Goal: Task Accomplishment & Management: Manage account settings

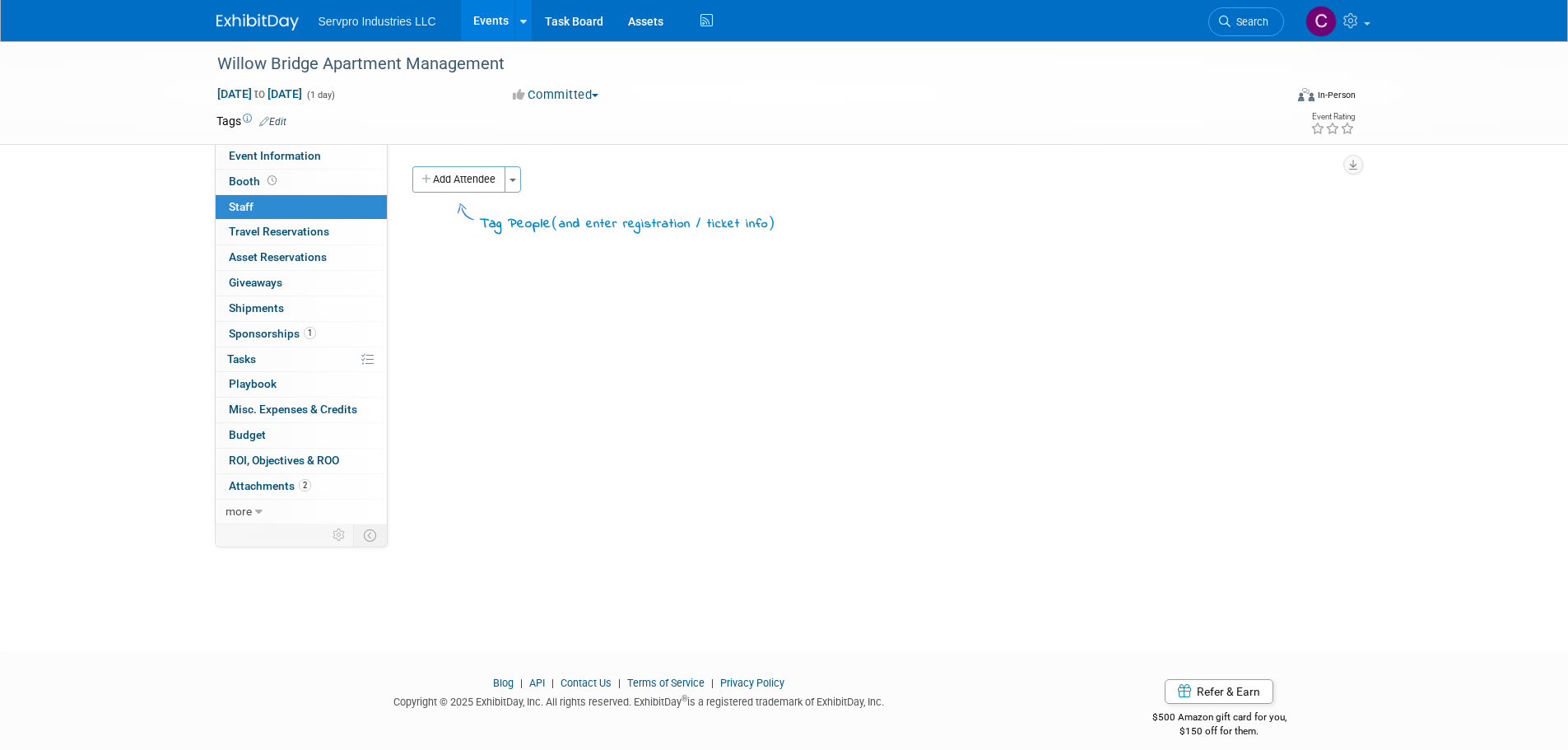
click at [481, 22] on link "Events" at bounding box center [491, 20] width 60 height 41
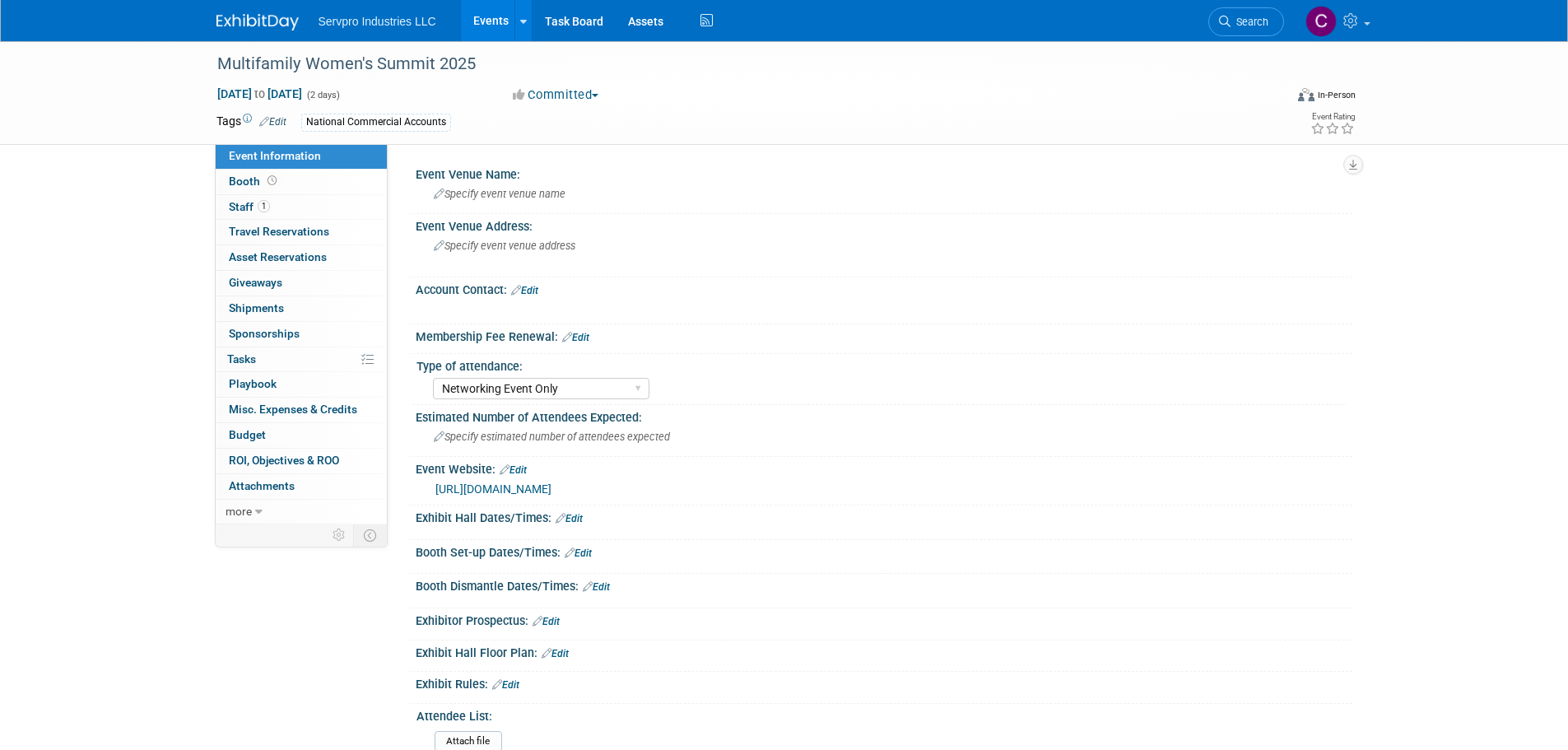
select select "Networking Event Only"
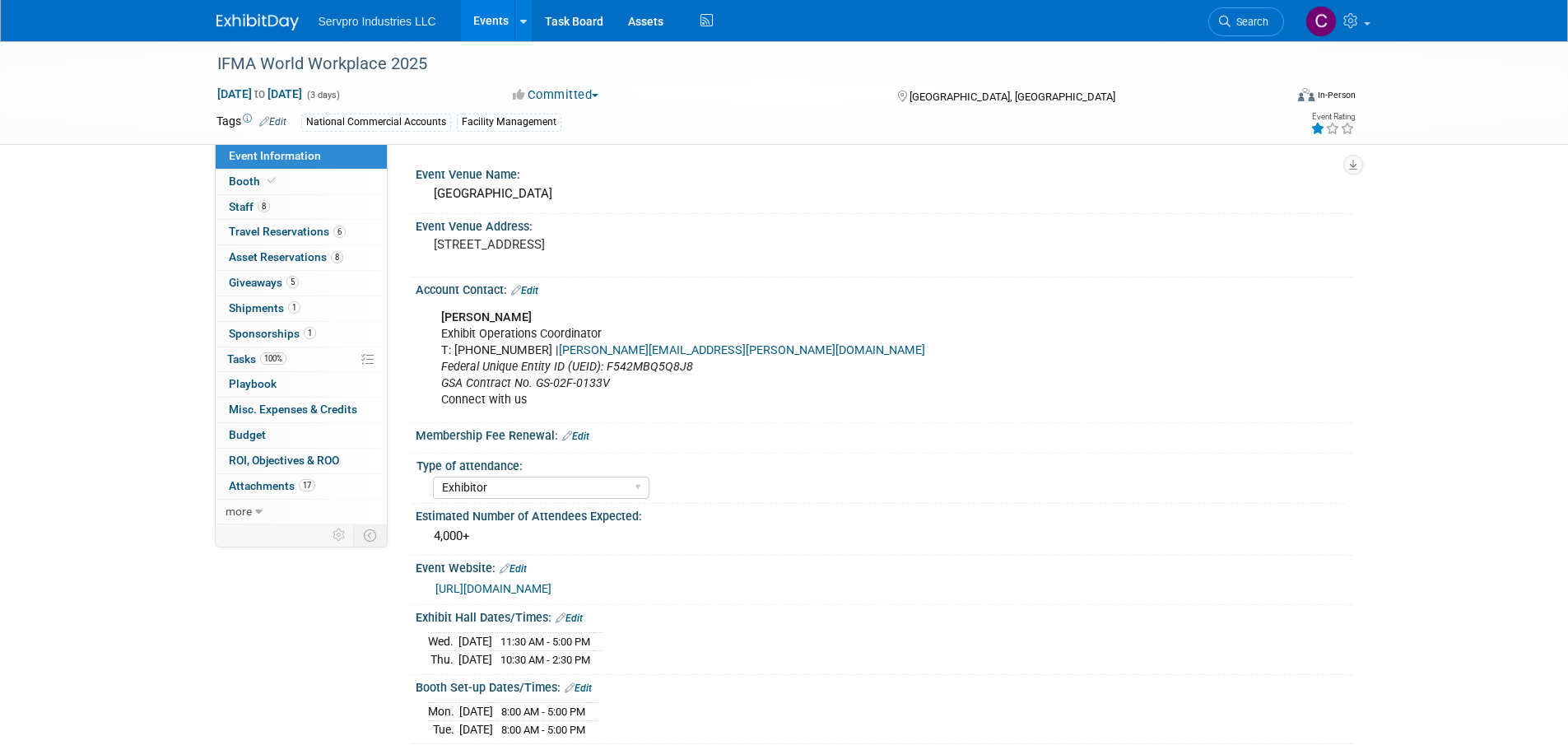
select select "Exhibitor"
select select "Linked In"
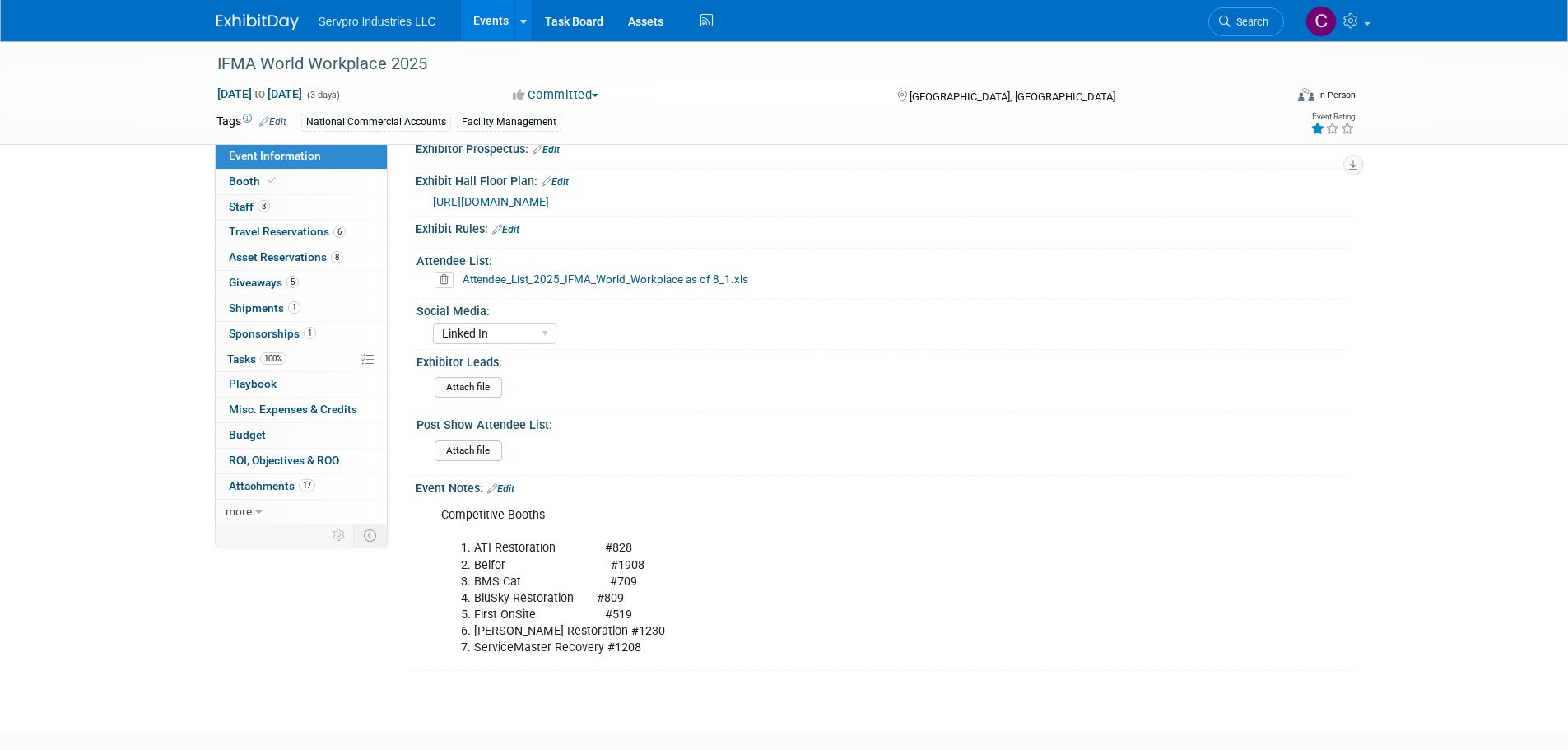
scroll to position [670, 0]
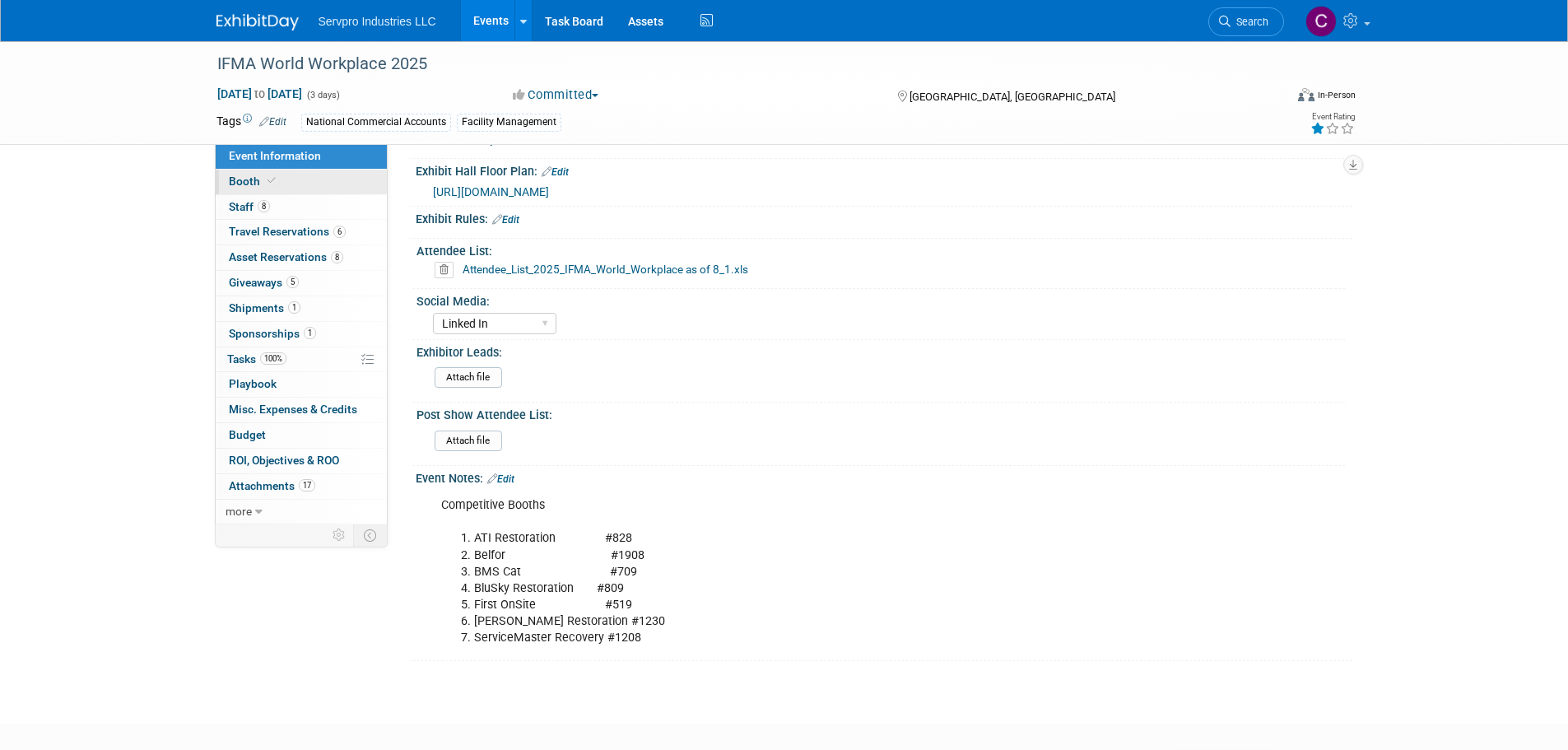
click at [259, 187] on span "Booth" at bounding box center [254, 181] width 50 height 13
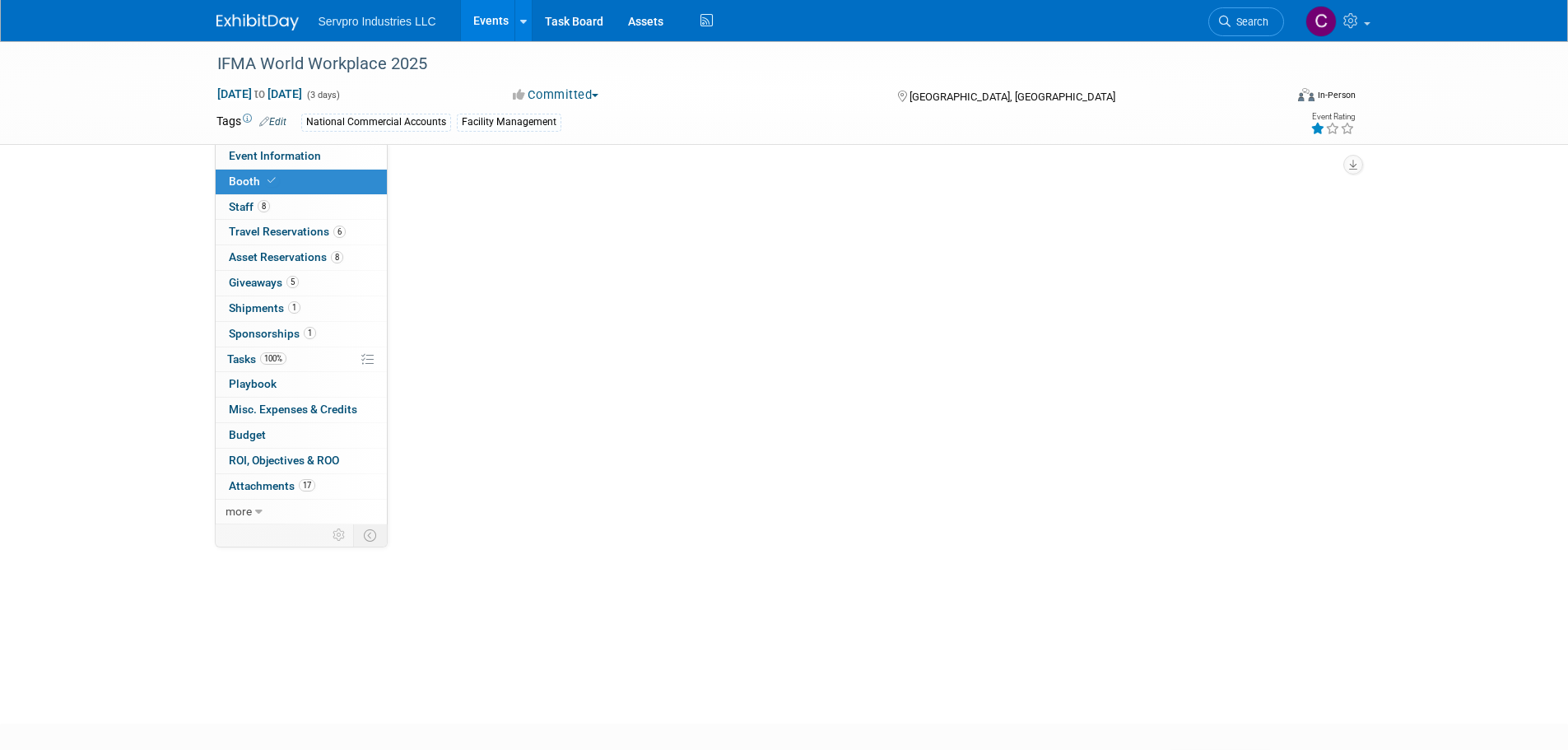
scroll to position [0, 0]
select select "Tradewinds Immerse Popup 10 Foot Banner Stand"
select select "[PERSON_NAME]"
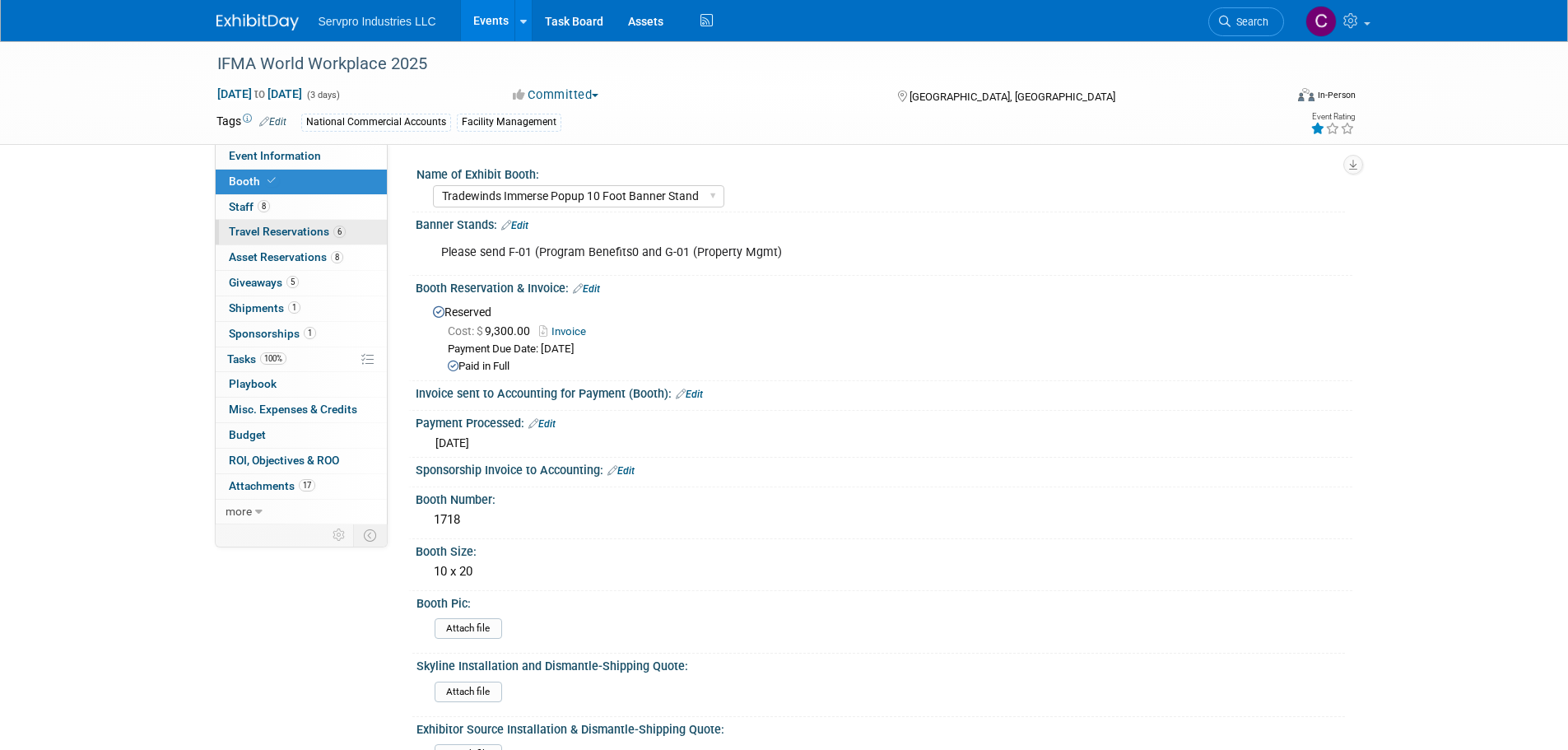
click at [269, 229] on span "Travel Reservations 6" at bounding box center [287, 232] width 117 height 13
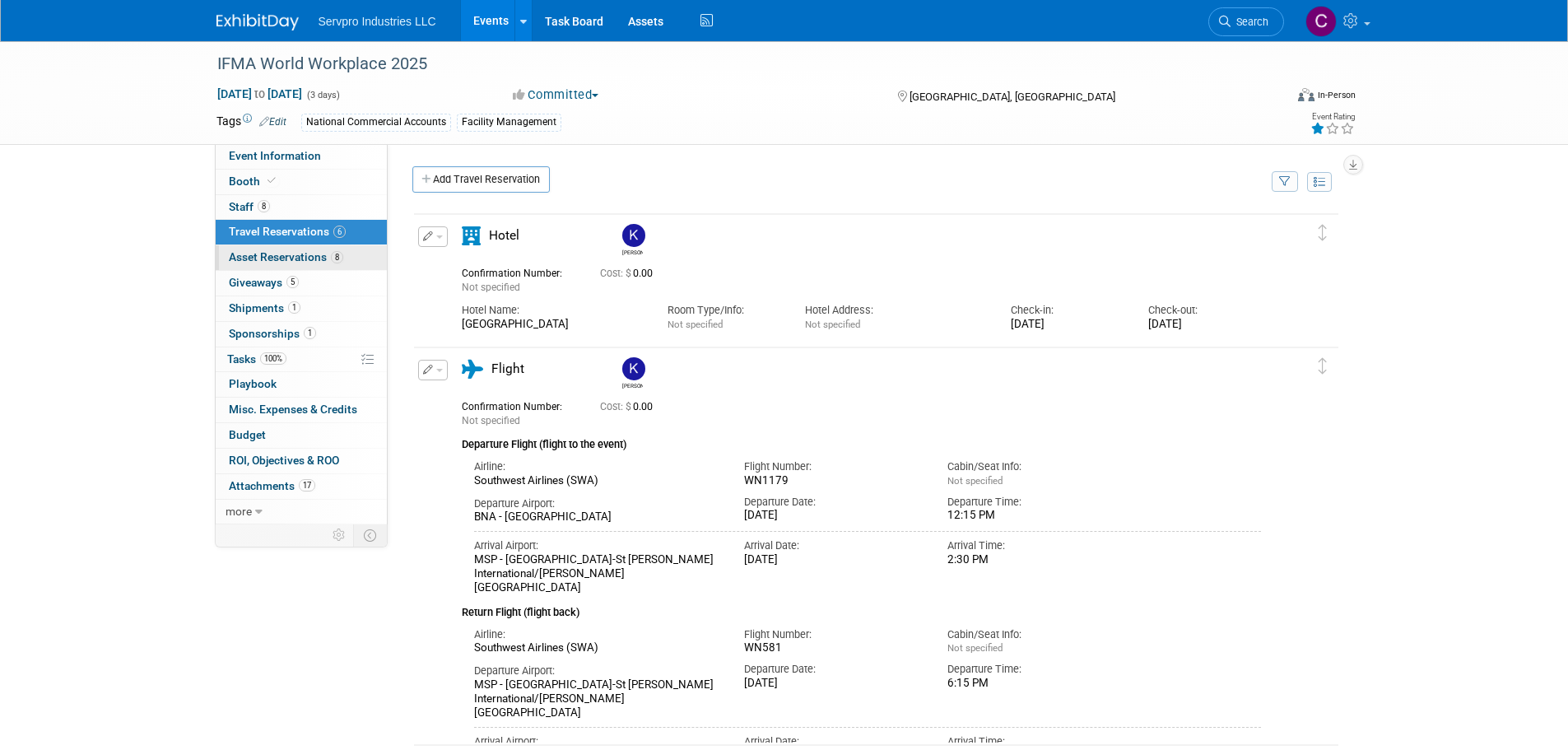
click at [270, 246] on link "8 Asset Reservations 8" at bounding box center [300, 257] width 171 height 25
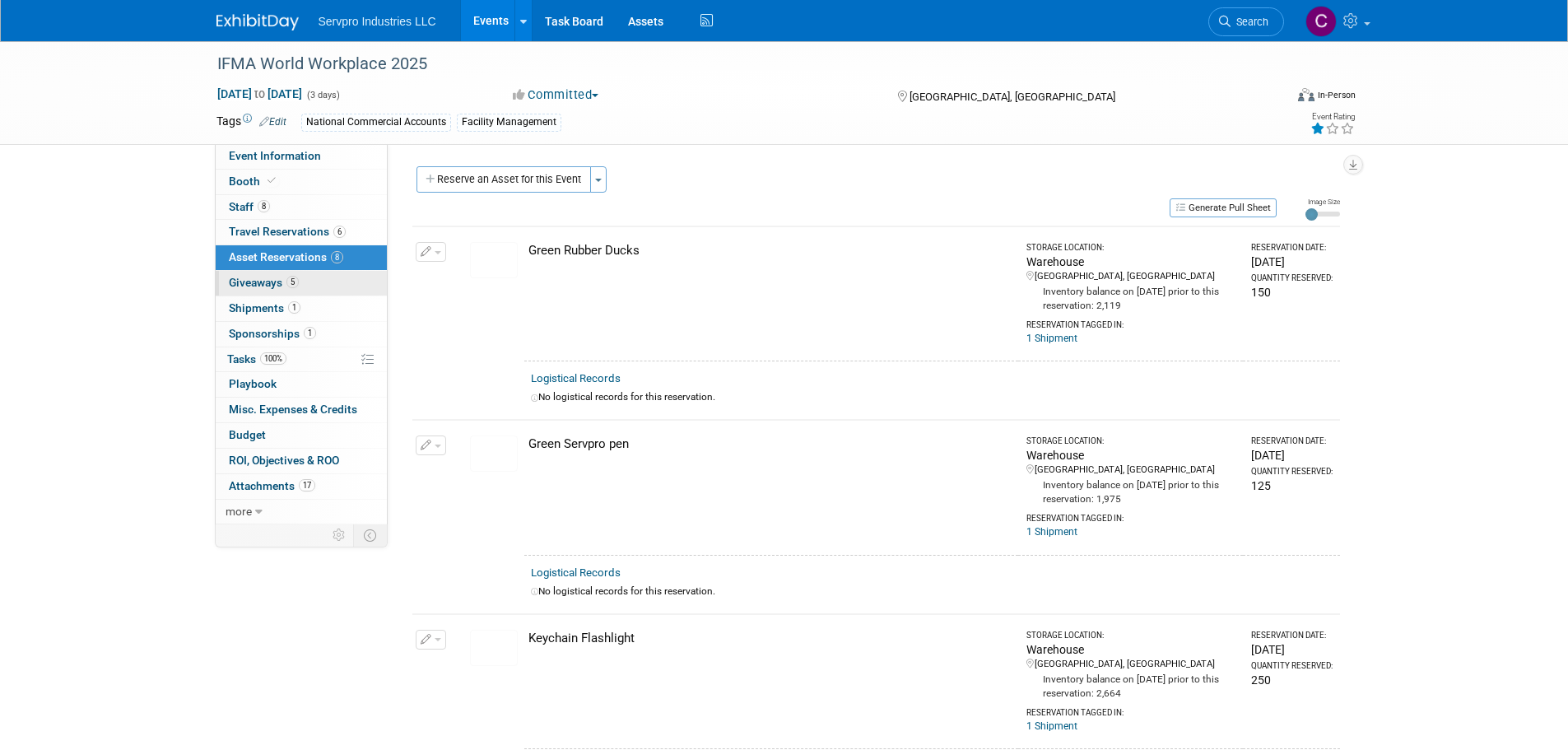
click at [257, 280] on span "Giveaways 5" at bounding box center [263, 282] width 70 height 13
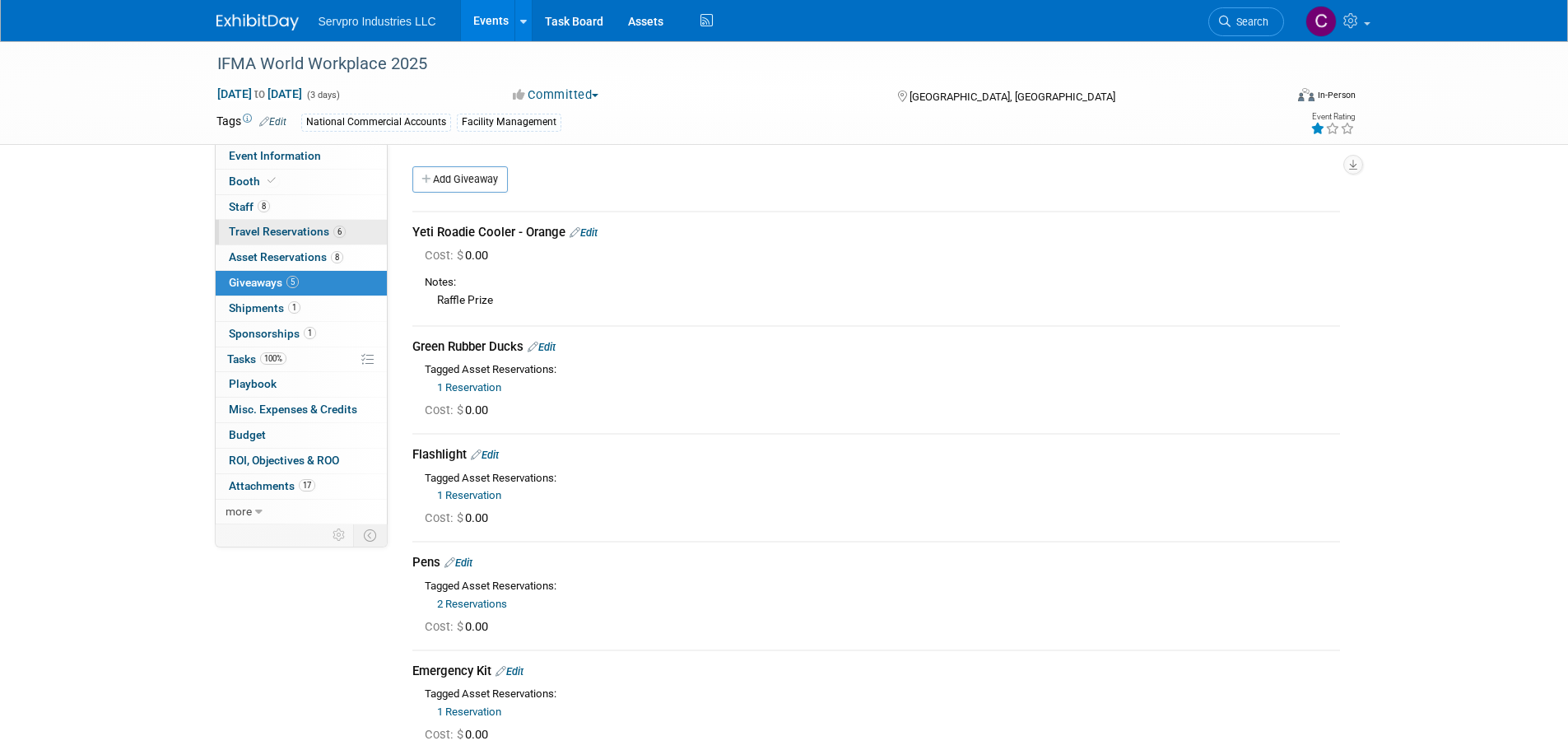
click at [266, 236] on span "Travel Reservations 6" at bounding box center [287, 232] width 117 height 13
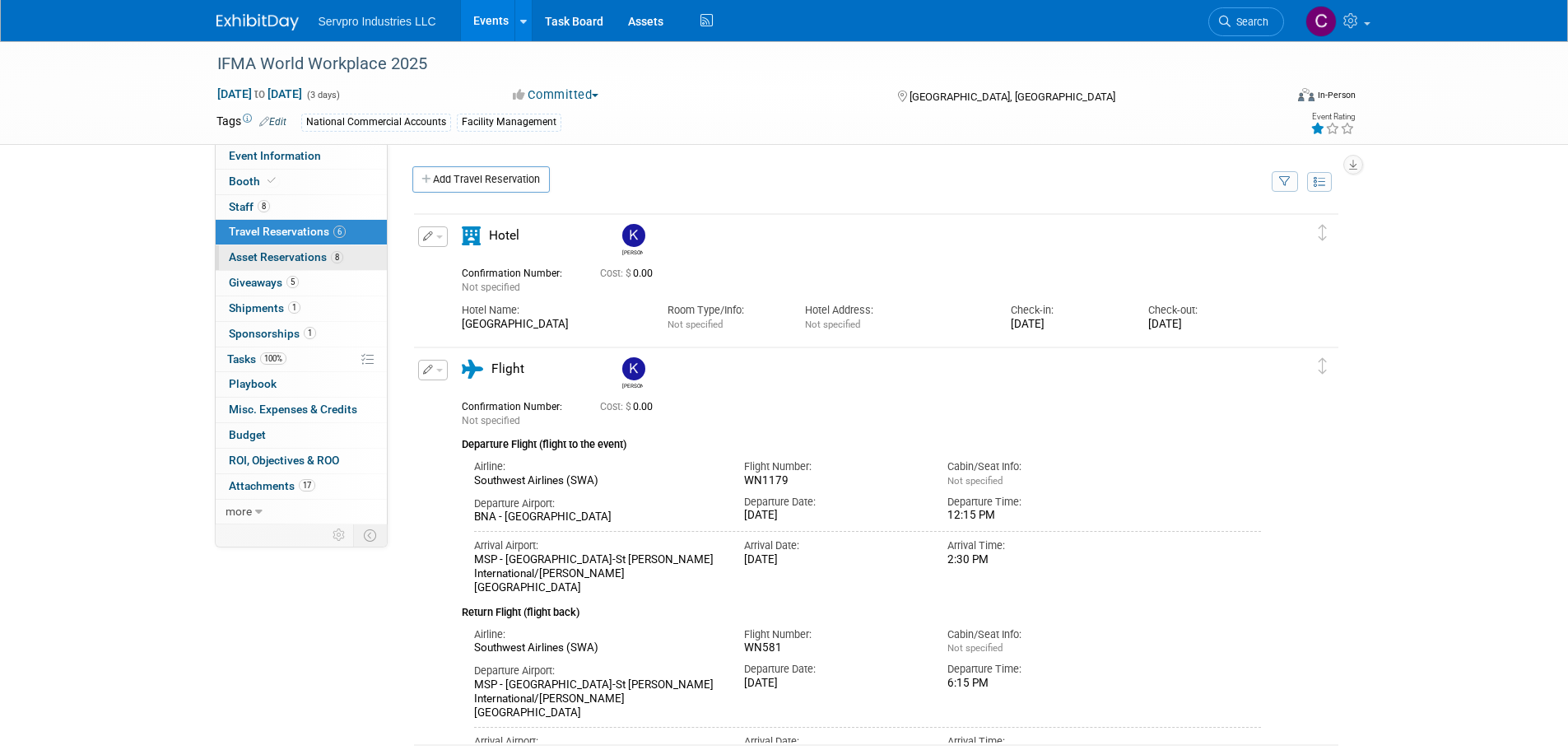
click at [290, 252] on span "Asset Reservations 8" at bounding box center [286, 257] width 115 height 13
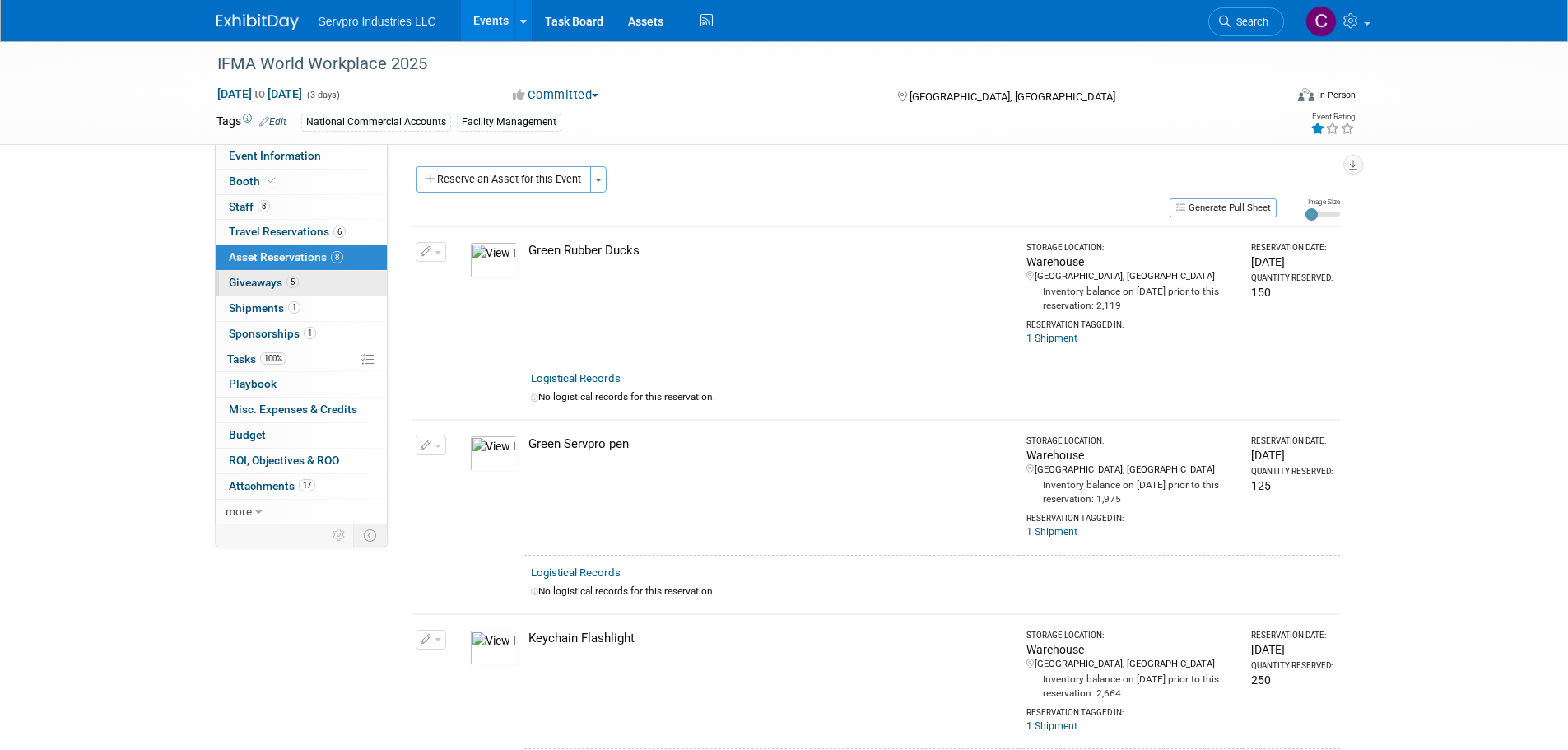
click at [254, 292] on link "5 Giveaways 5" at bounding box center [300, 283] width 171 height 25
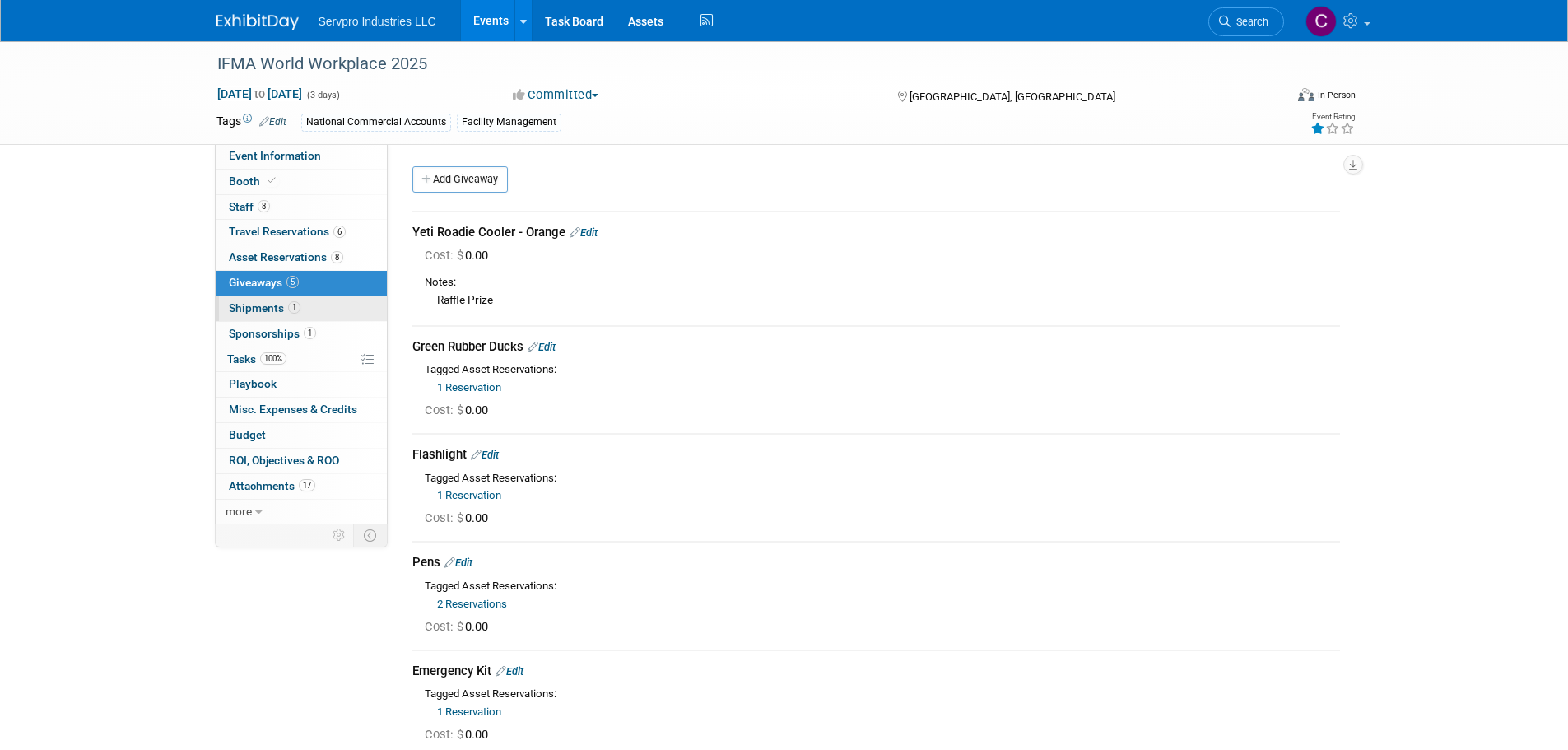
click at [254, 310] on span "Shipments 1" at bounding box center [264, 308] width 72 height 13
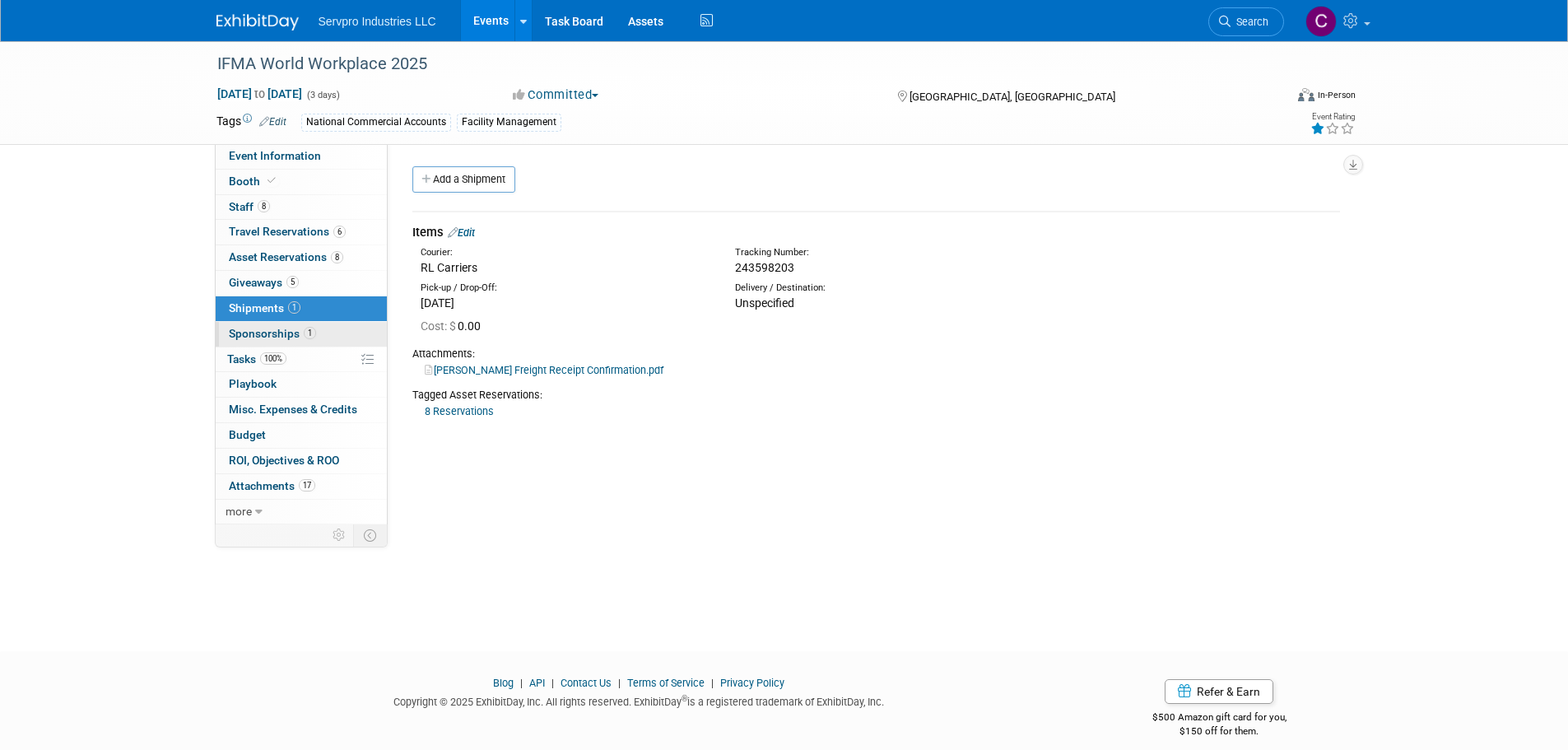
click at [257, 337] on span "Sponsorships 1" at bounding box center [272, 334] width 87 height 13
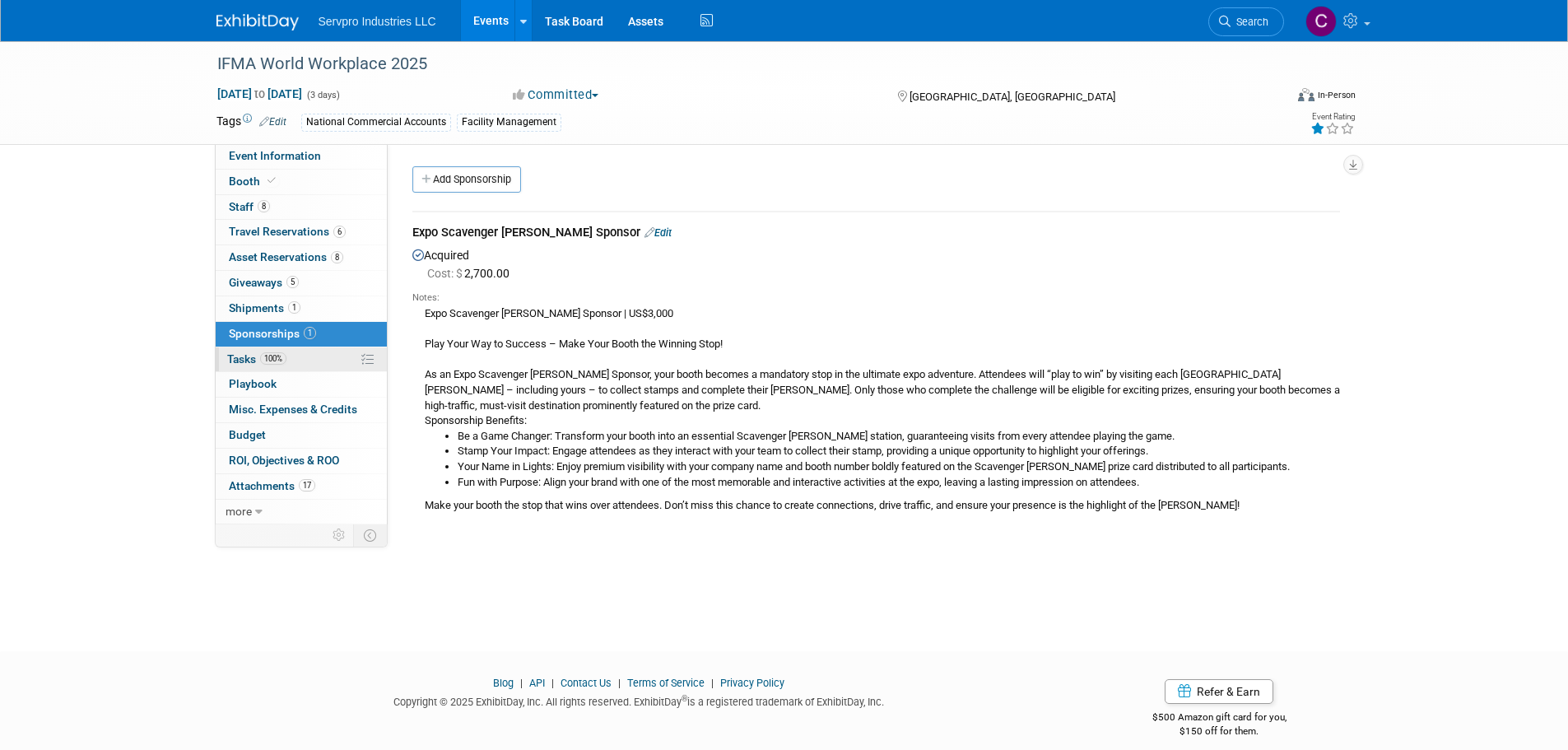
click at [248, 357] on span "Tasks 100%" at bounding box center [257, 359] width 59 height 13
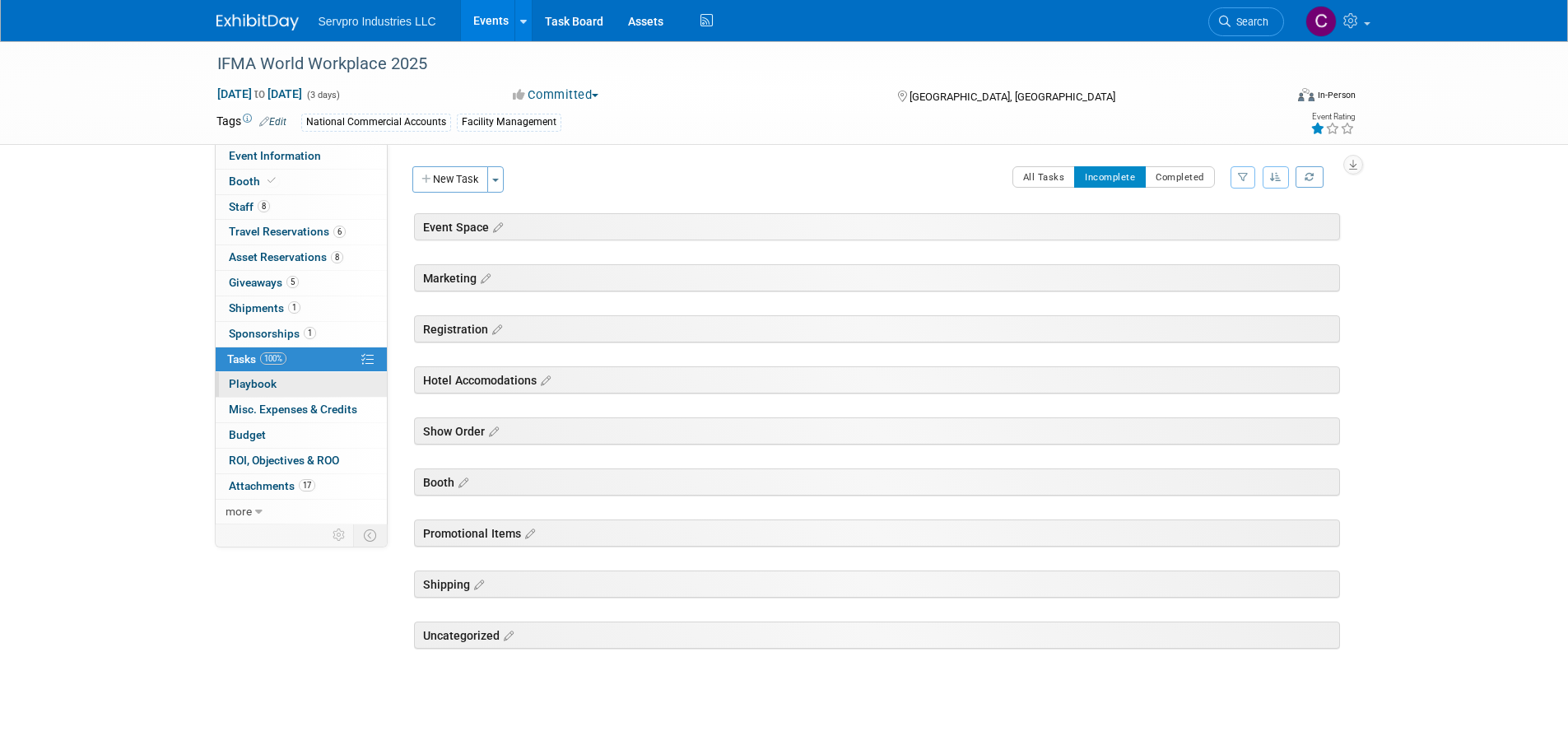
click at [242, 383] on span "Playbook 0" at bounding box center [253, 384] width 48 height 13
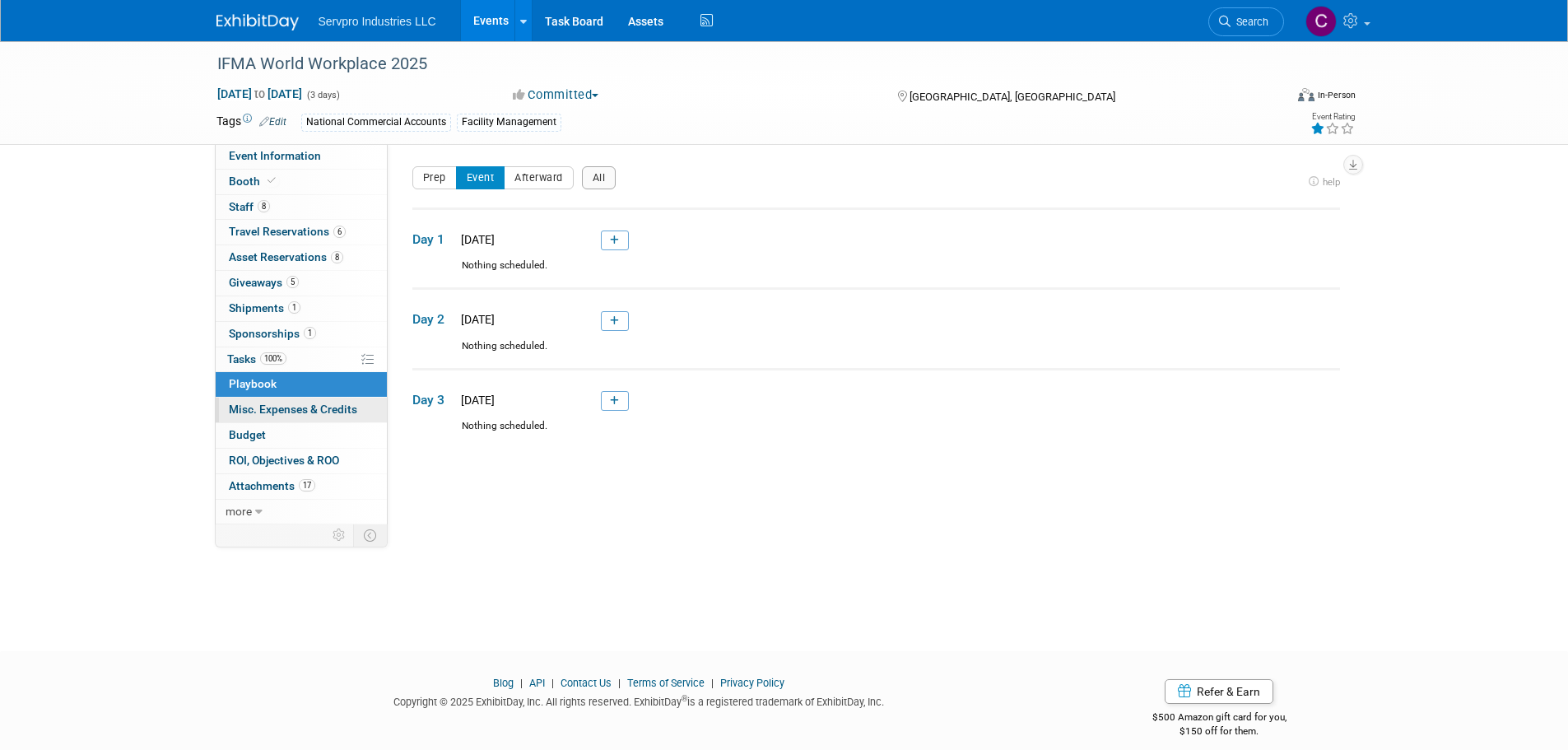
click at [246, 407] on span "Misc. Expenses & Credits 0" at bounding box center [293, 409] width 128 height 13
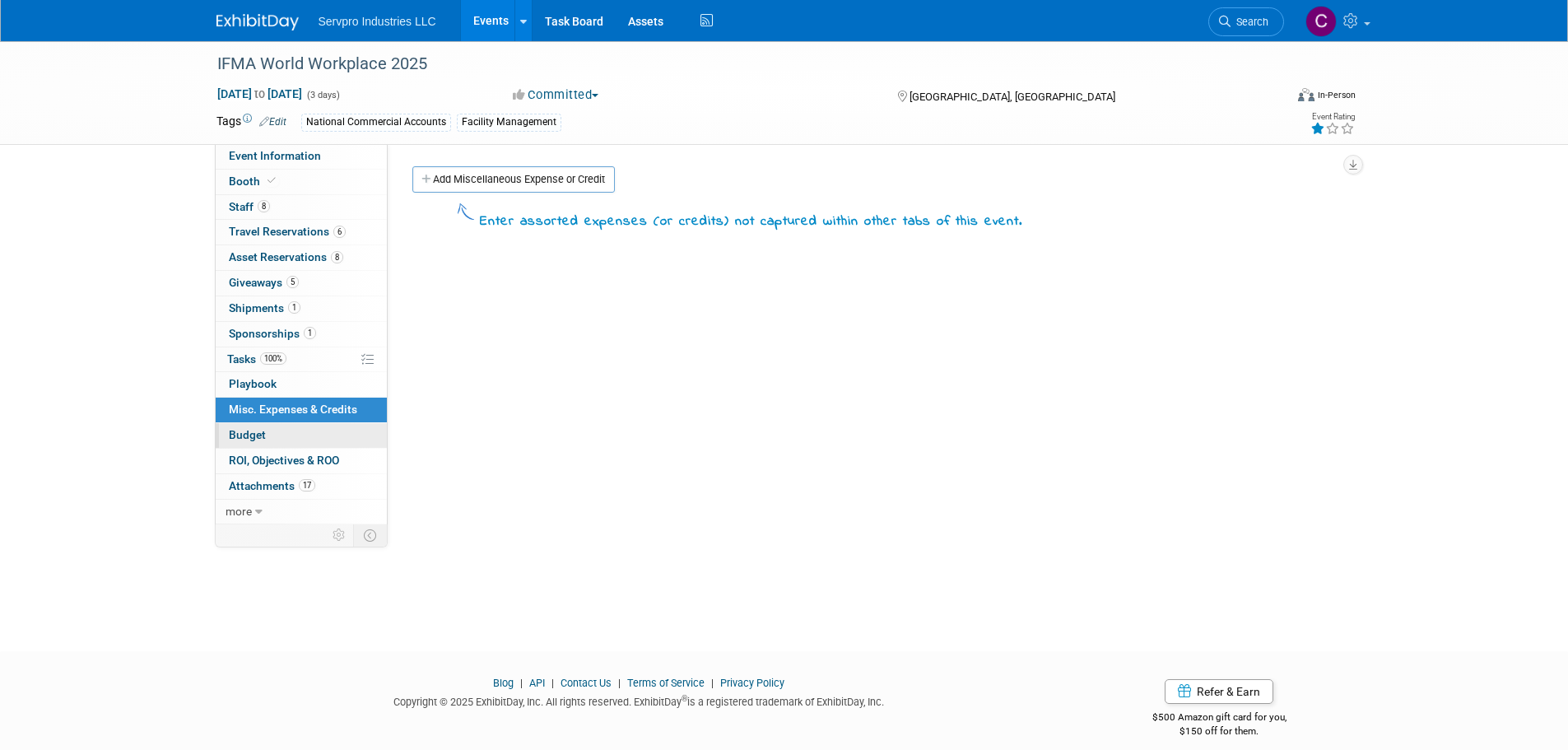
click at [244, 429] on span "Budget" at bounding box center [247, 435] width 37 height 13
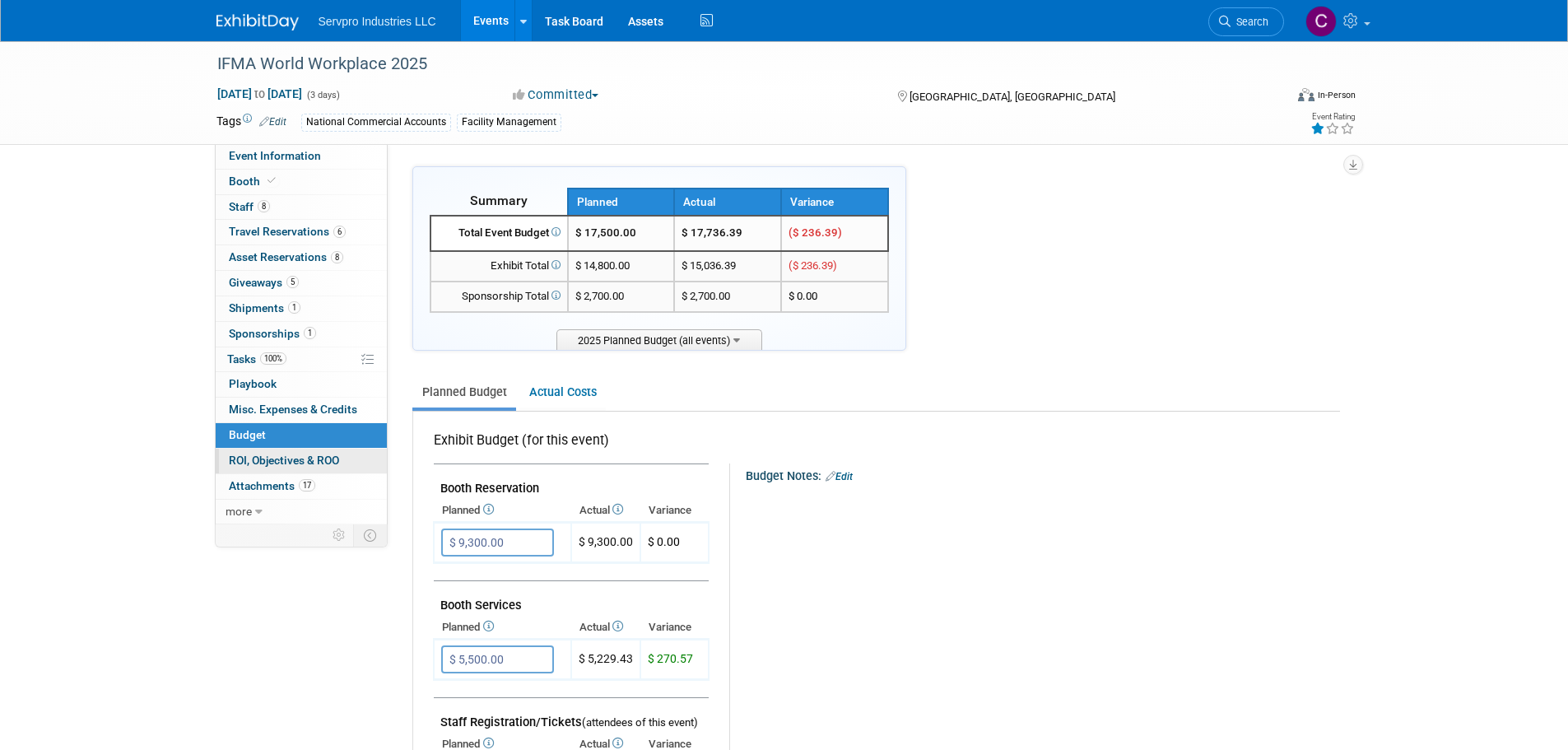
click at [254, 457] on span "ROI, Objectives & ROO 0" at bounding box center [283, 460] width 110 height 13
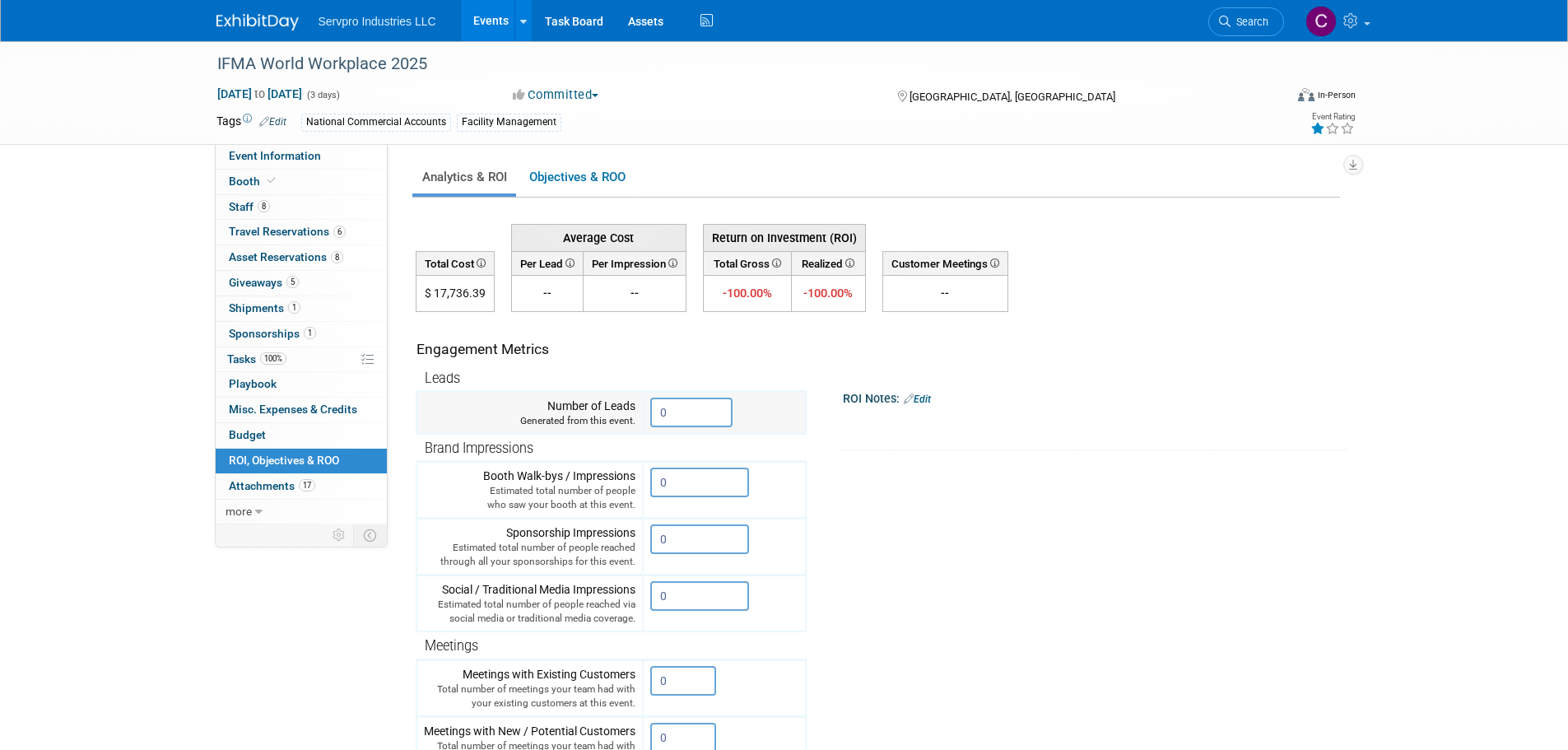
click at [703, 408] on input "0" at bounding box center [692, 412] width 82 height 30
click at [682, 413] on input "200" at bounding box center [692, 412] width 82 height 30
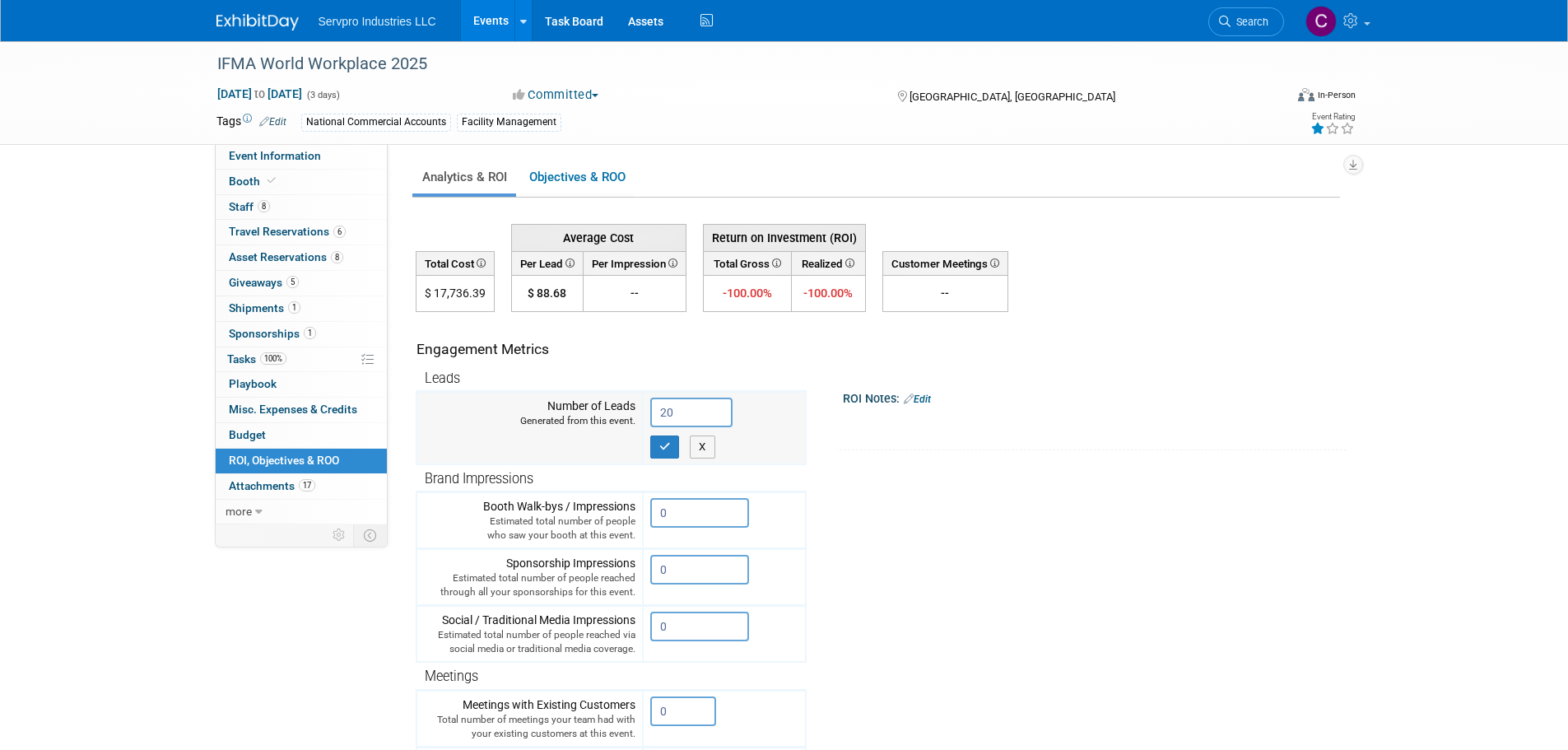
type input "2"
click at [701, 443] on button "X" at bounding box center [702, 447] width 26 height 23
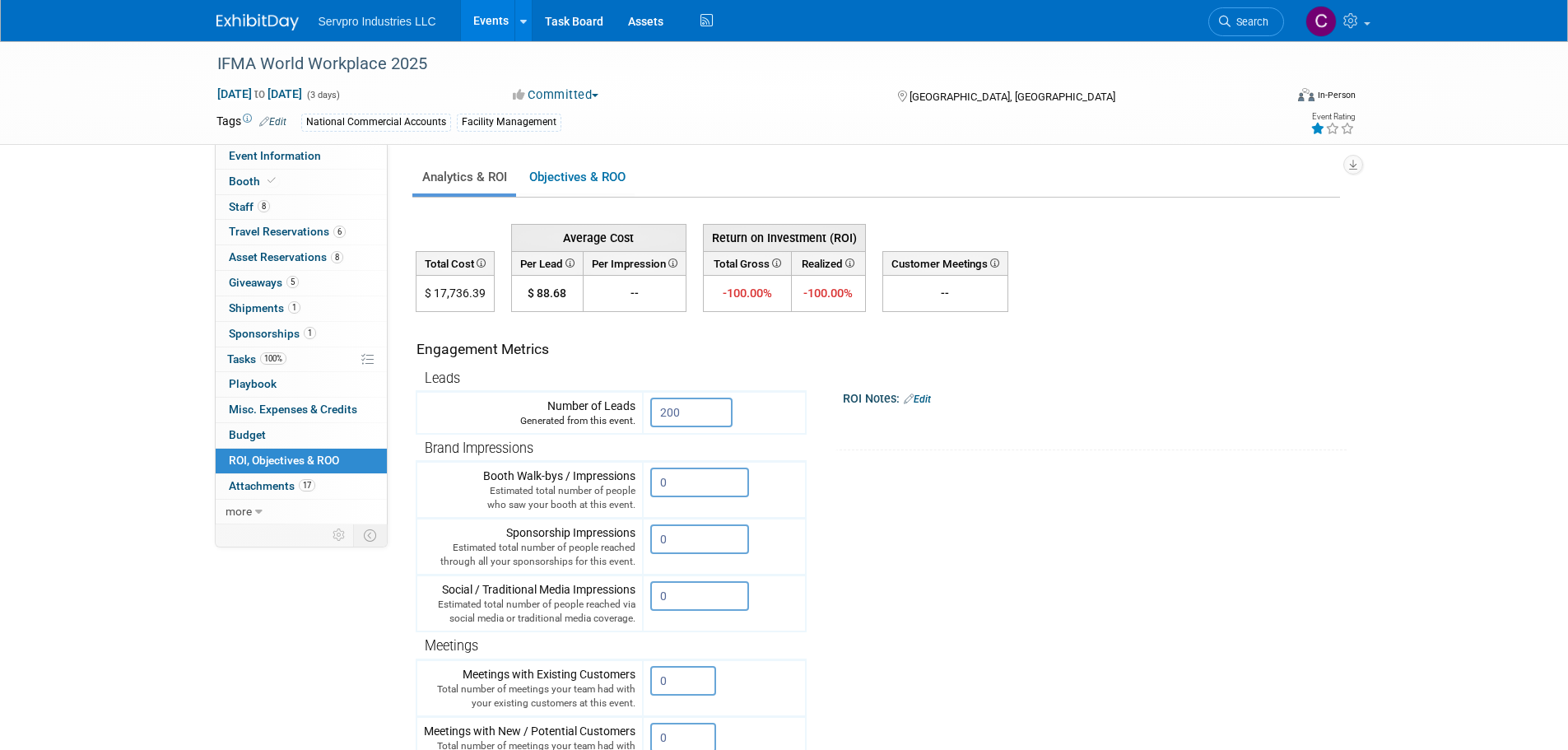
click at [693, 434] on th "Brand Impressions" at bounding box center [610, 448] width 389 height 28
click at [693, 429] on td "200 X" at bounding box center [724, 413] width 163 height 43
click at [692, 422] on input "200" at bounding box center [692, 412] width 82 height 30
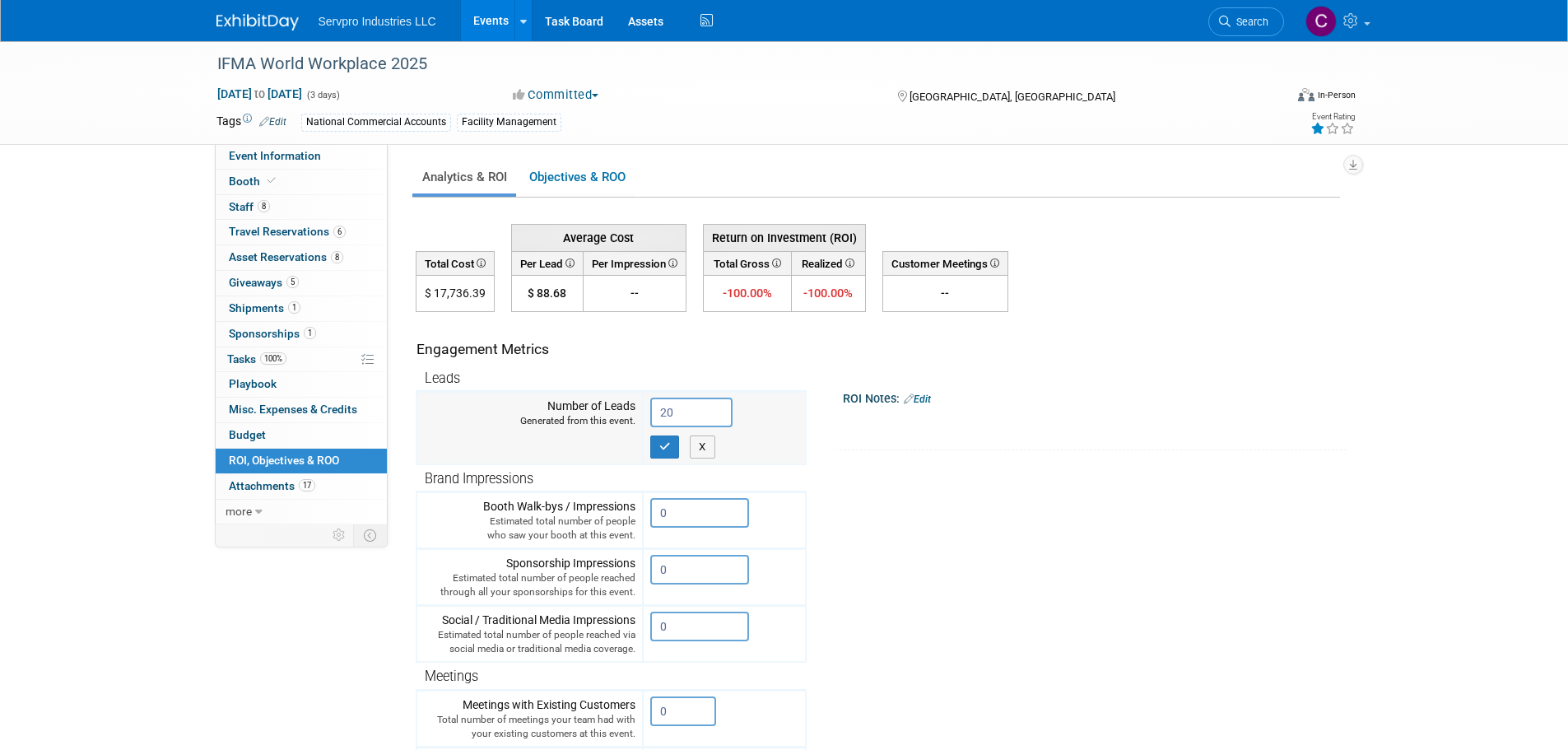
type input "2"
click at [652, 447] on button "button" at bounding box center [665, 447] width 30 height 23
type input "0"
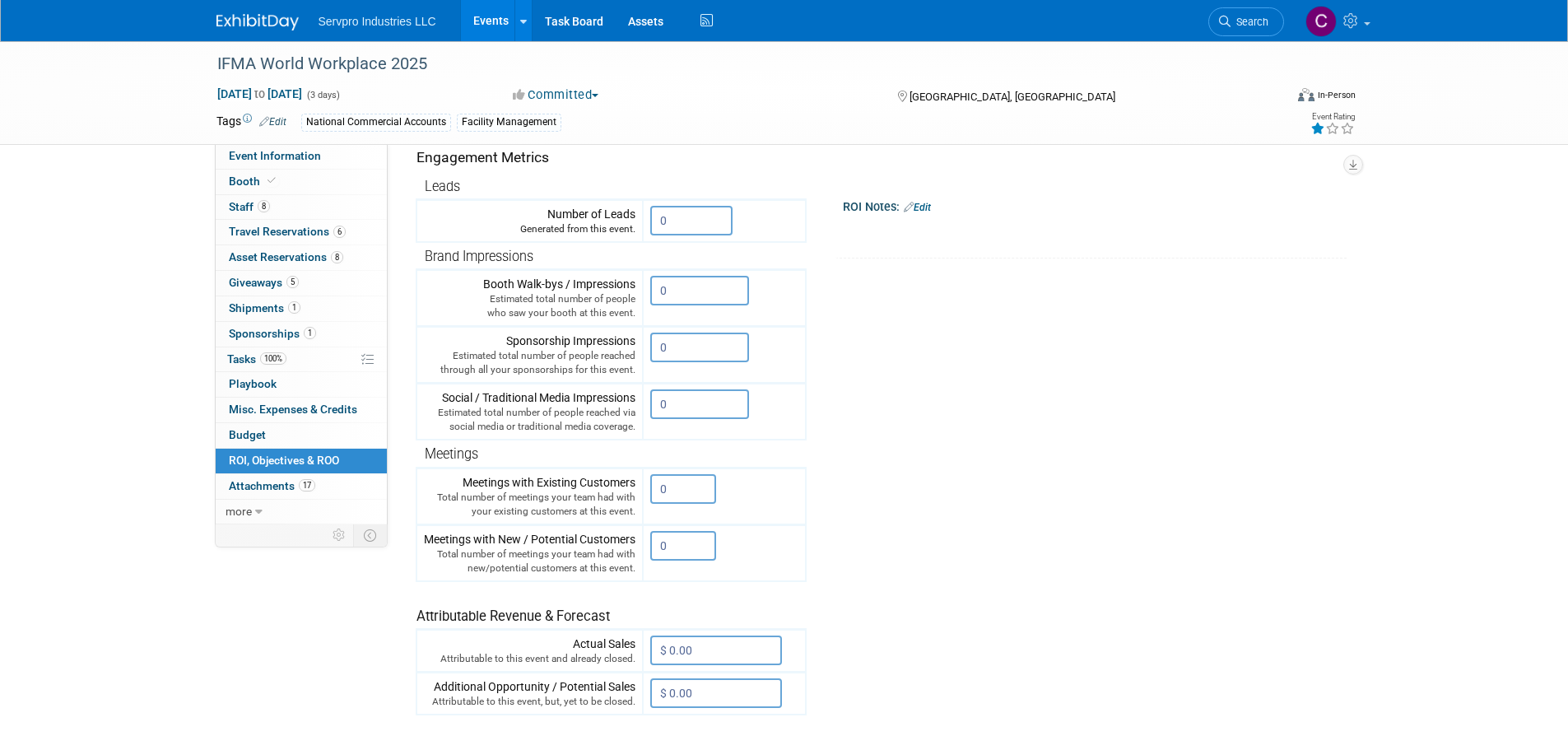
scroll to position [40, 0]
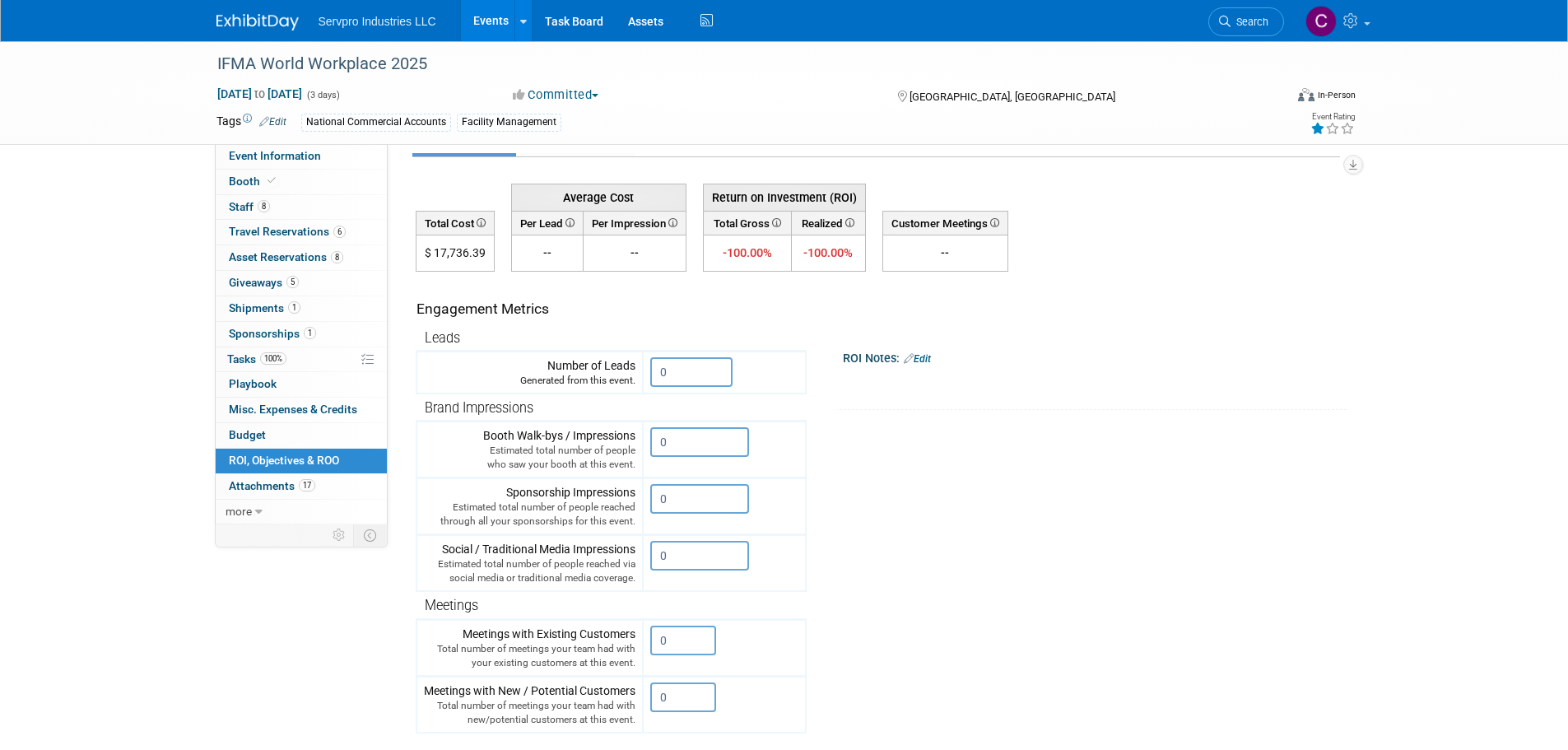
click at [486, 27] on link "Events" at bounding box center [491, 20] width 60 height 41
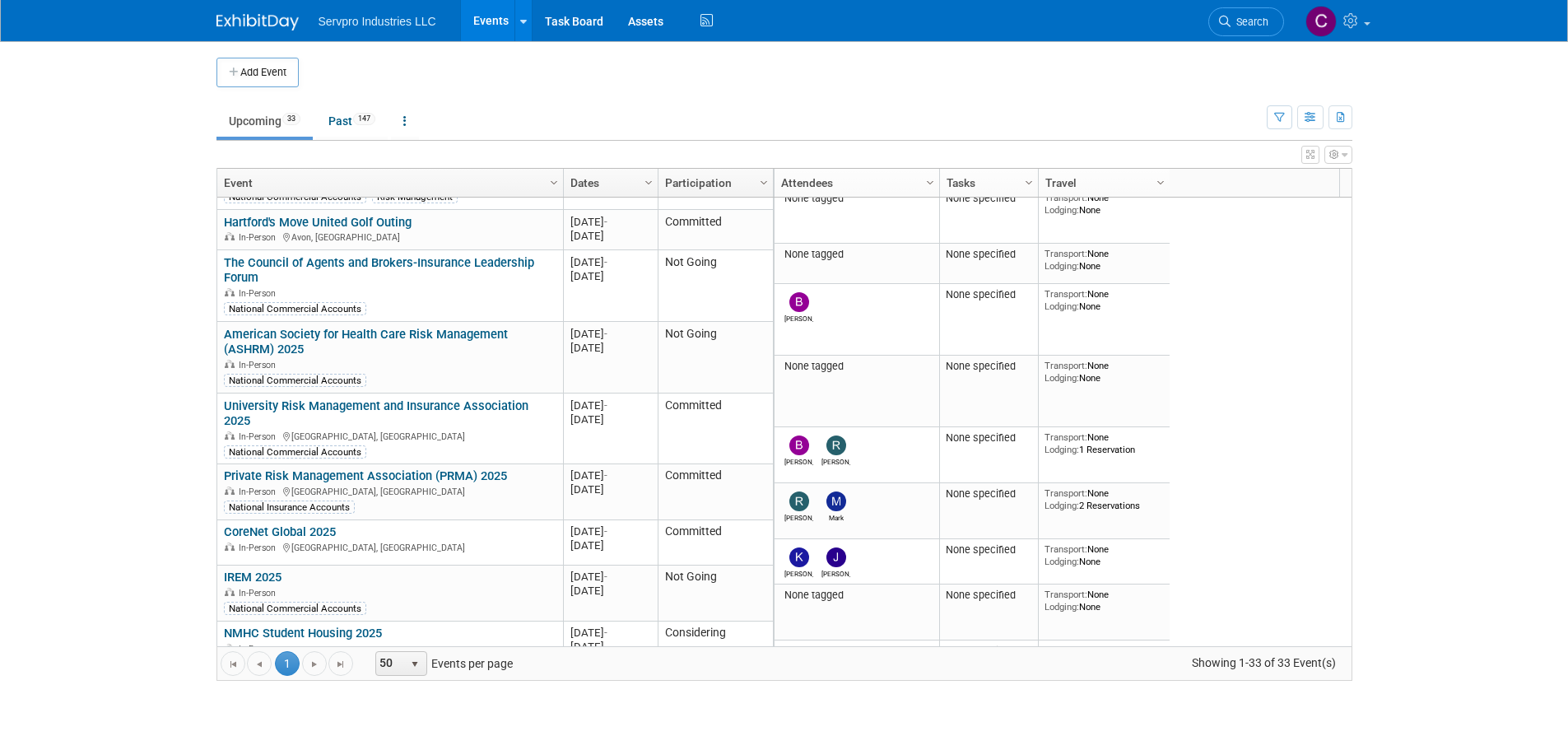
scroll to position [573, 0]
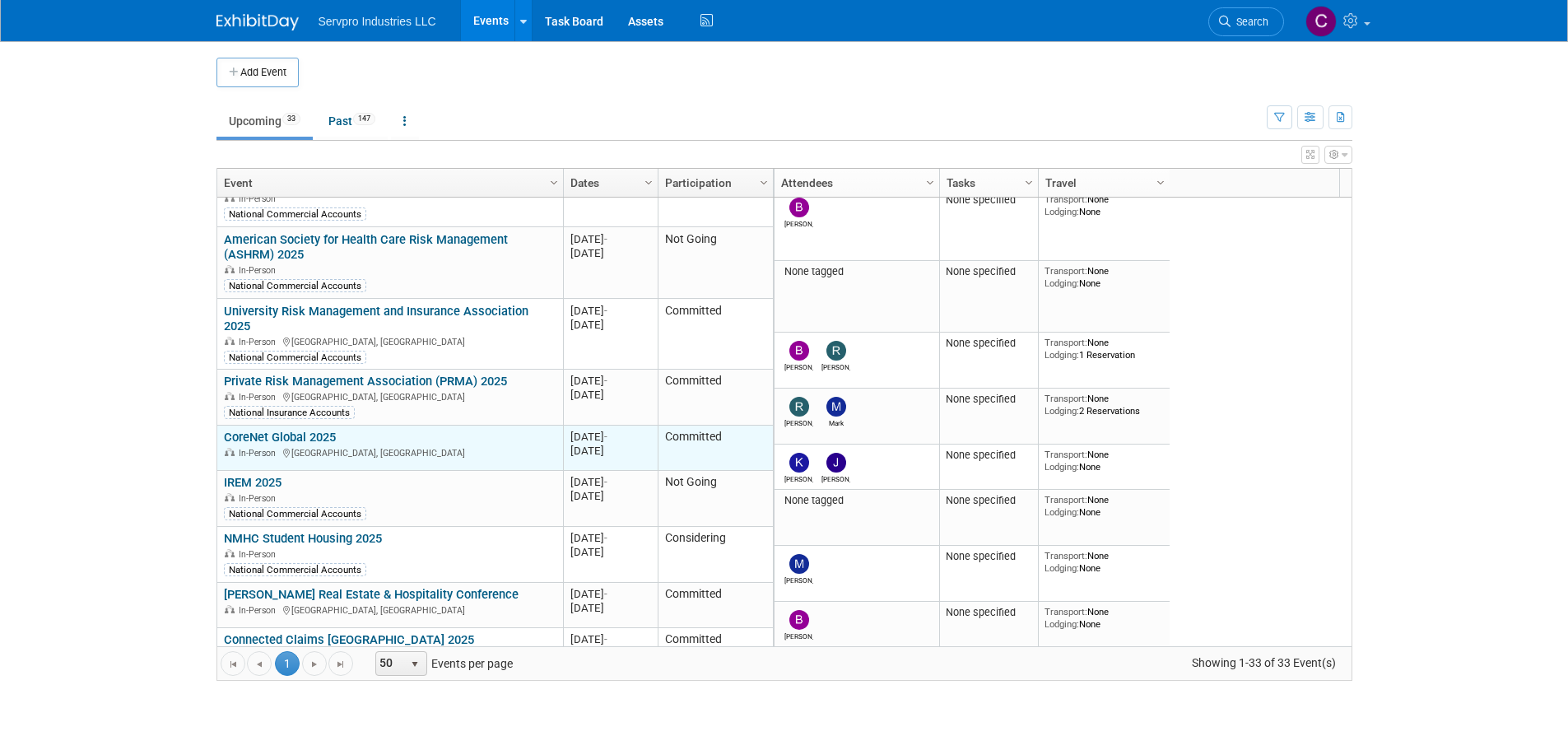
click at [294, 430] on link "CoreNet Global 2025" at bounding box center [279, 436] width 112 height 14
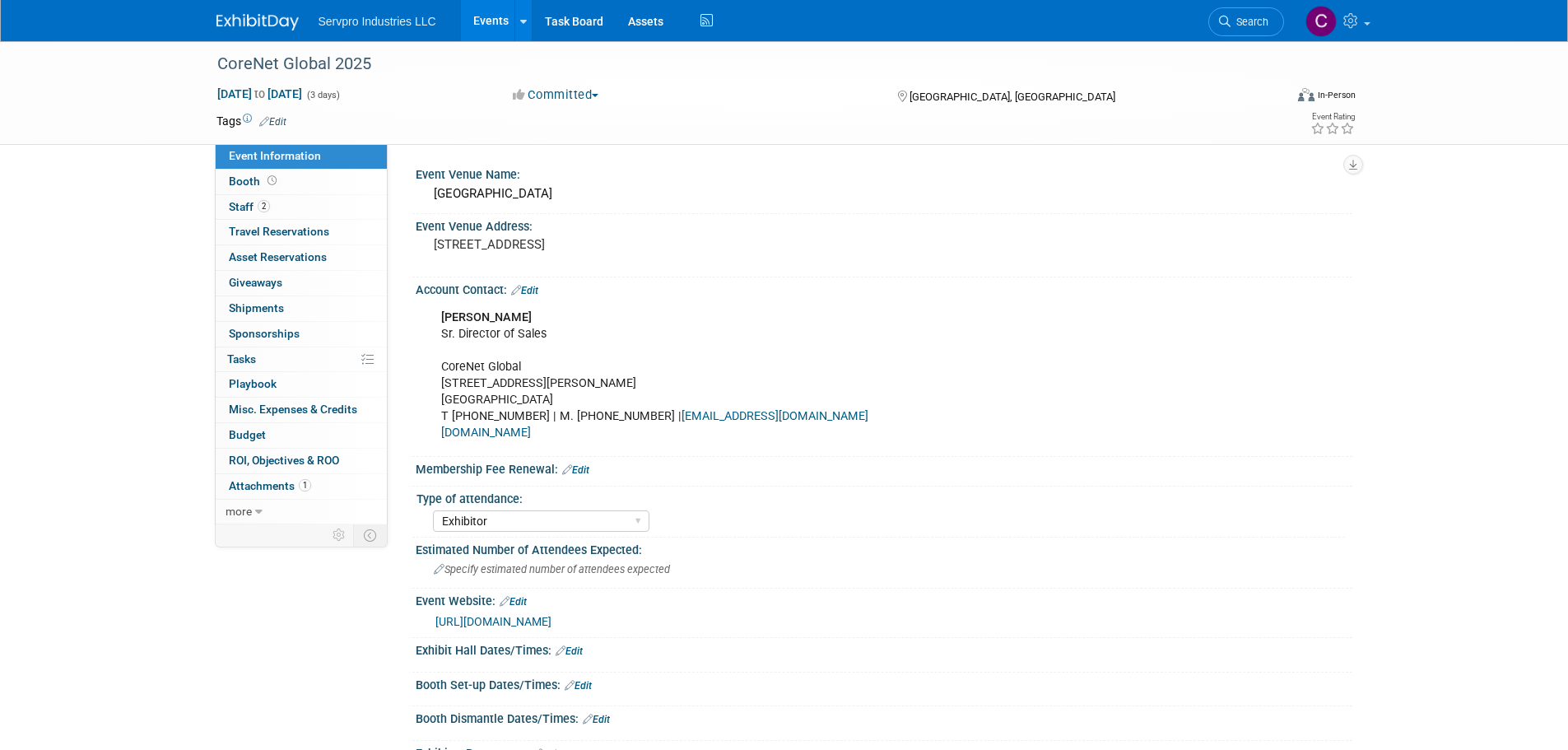
select select "Exhibitor"
click at [243, 182] on span "Booth" at bounding box center [254, 181] width 51 height 13
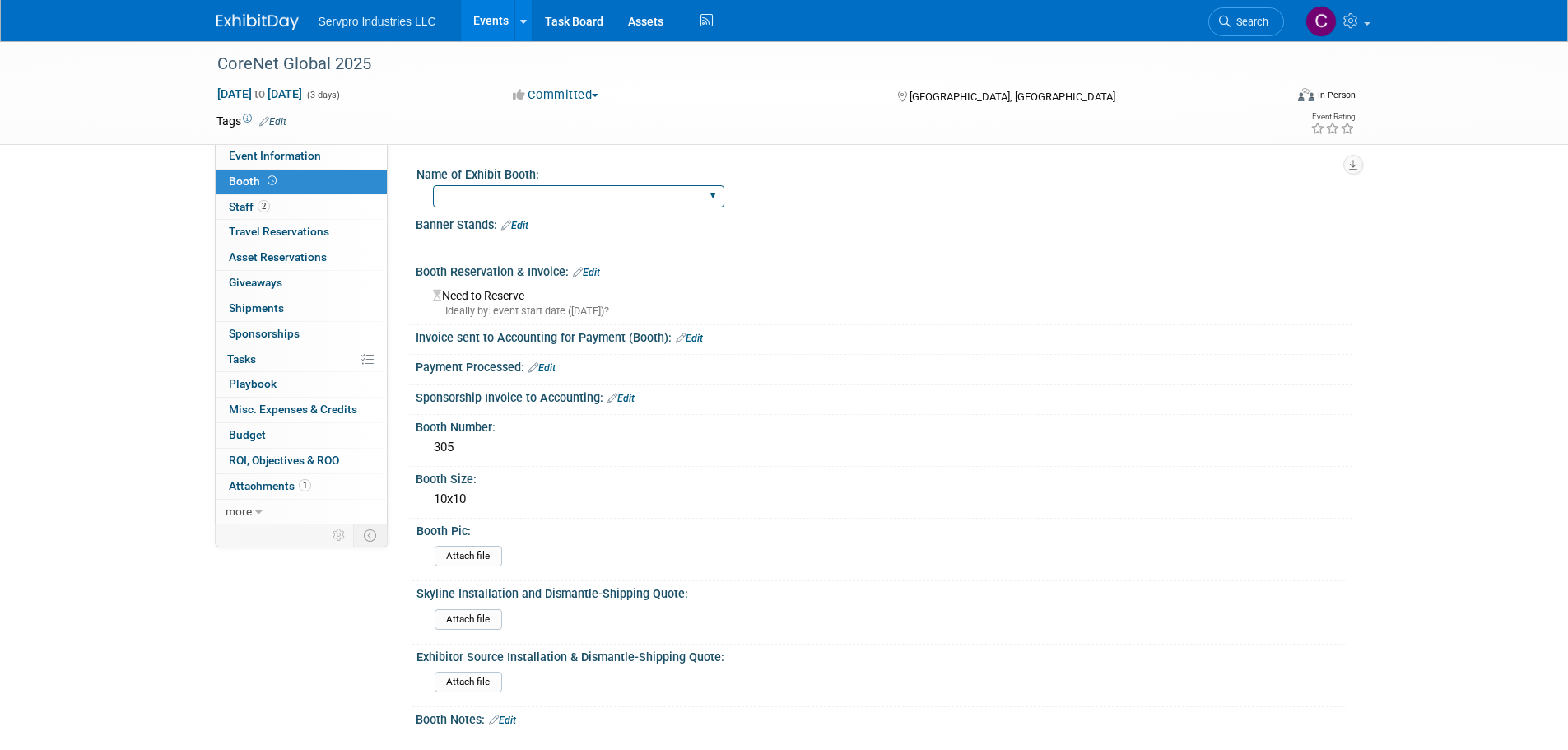
click at [459, 189] on select "Island Booth Tradewinds Immerse Popup 10 Foot Banner Stand Invita 10 Foot Strai…" at bounding box center [579, 196] width 292 height 22
select select "Tradewinds Immerse Popup 10 Foot Banner Stand"
click at [433, 186] on select "Island Booth Tradewinds Immerse Popup 10 Foot Banner Stand Invita 10 Foot Strai…" at bounding box center [579, 196] width 292 height 22
click at [281, 229] on span "Travel Reservations 0" at bounding box center [278, 232] width 100 height 13
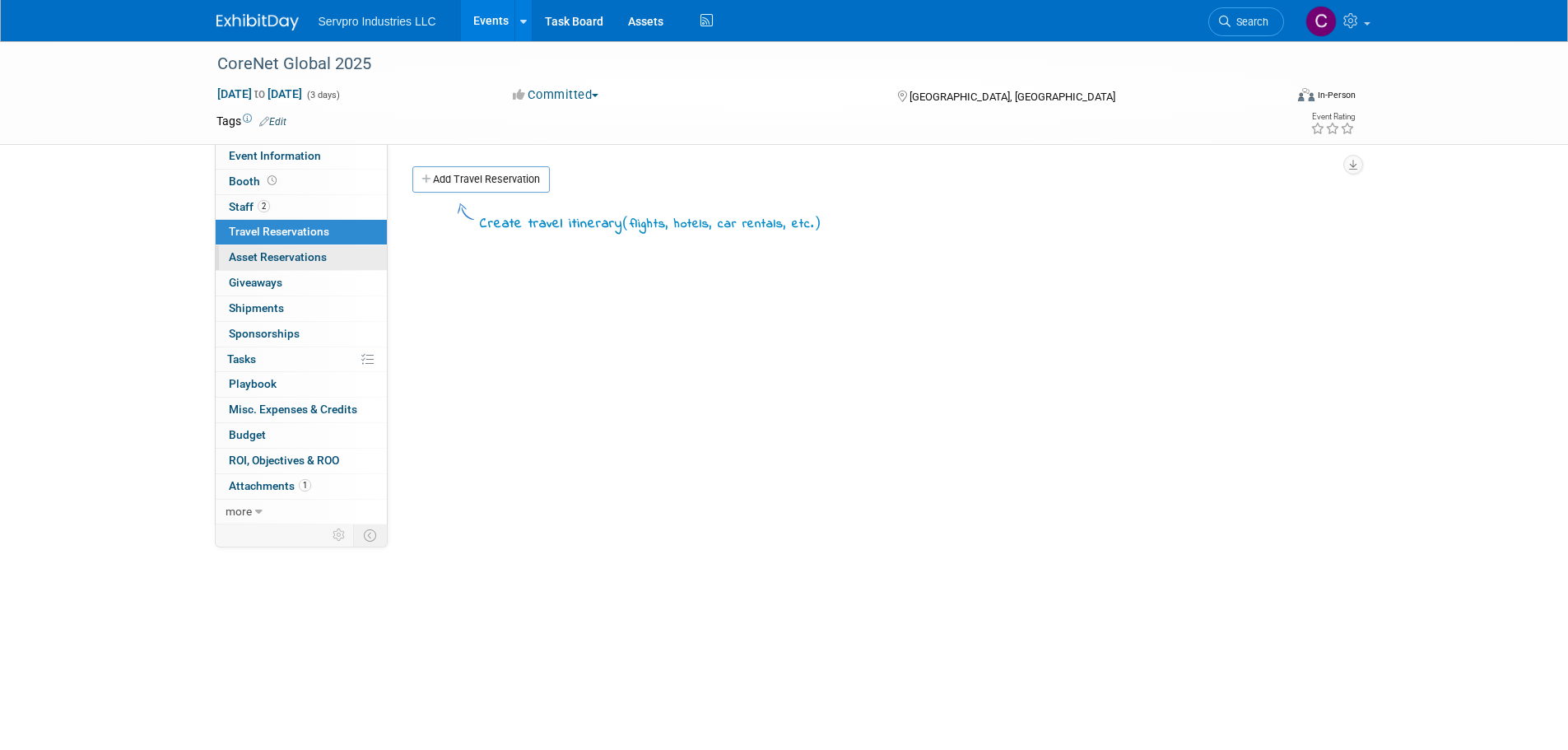
click at [281, 257] on span "Asset Reservations 0" at bounding box center [277, 257] width 98 height 13
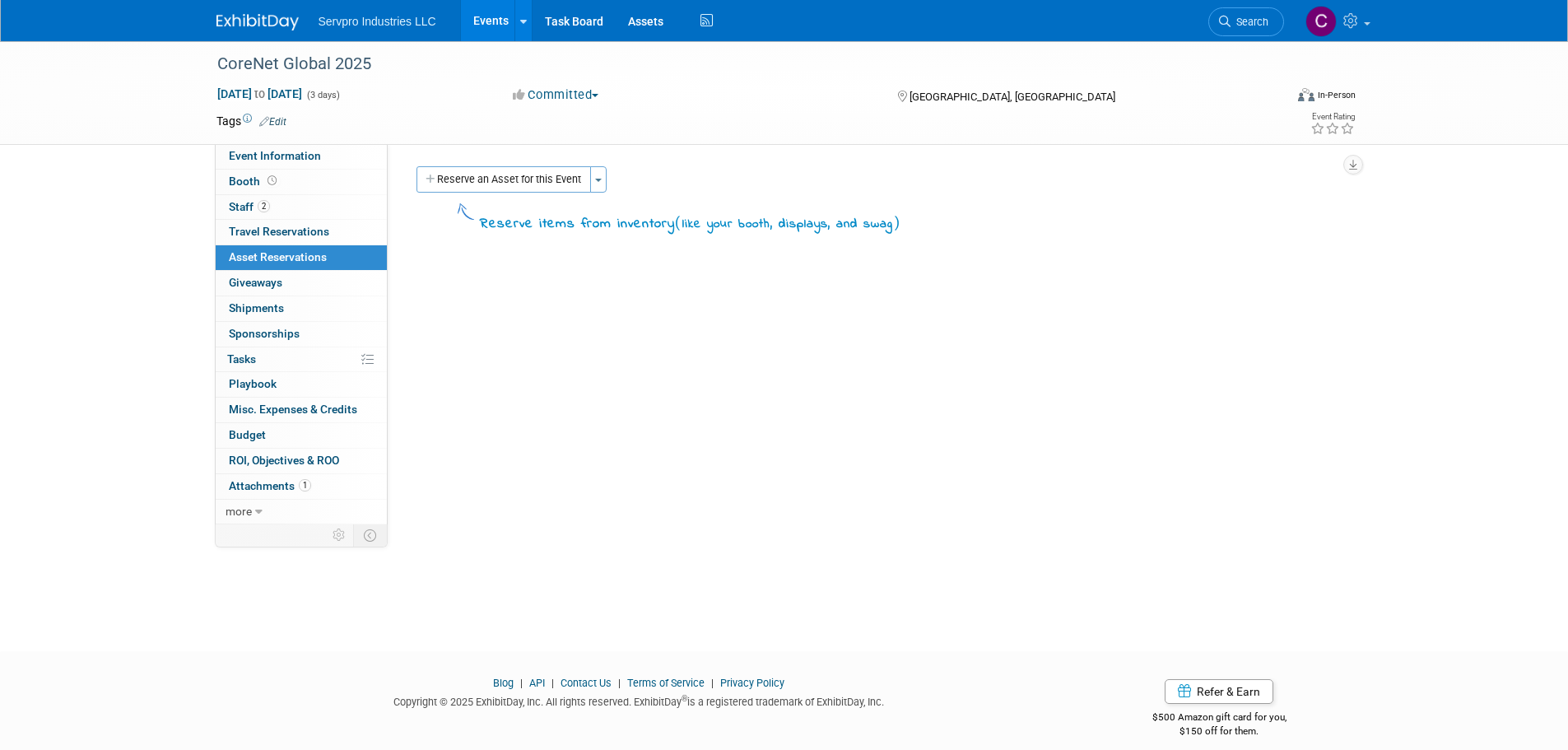
click at [483, 192] on div "Reserve an Asset for this Event Toggle Dropdown New asset reservation Copy asse…" at bounding box center [876, 182] width 928 height 31
click at [479, 185] on button "Reserve an Asset for this Event" at bounding box center [503, 180] width 174 height 27
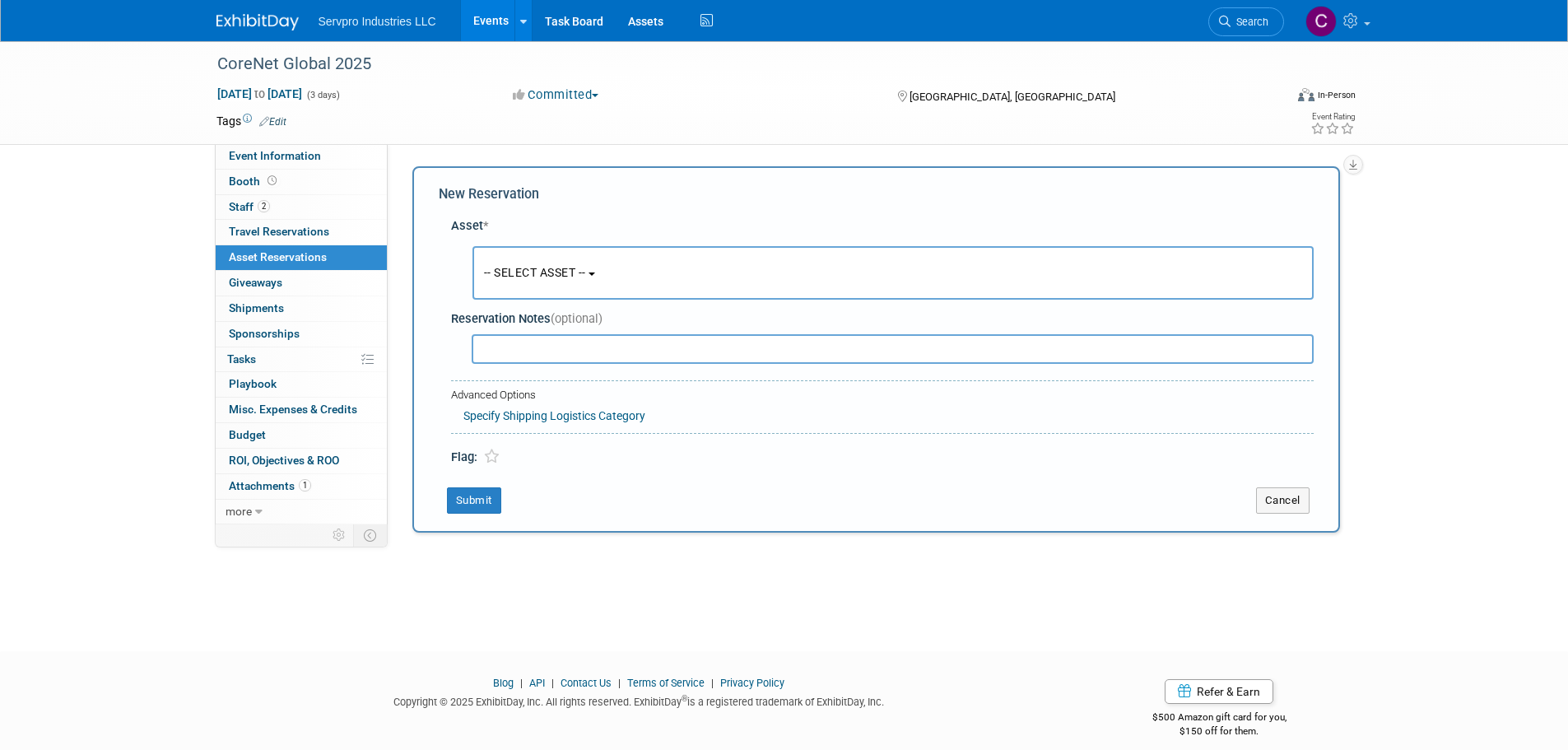
scroll to position [15, 0]
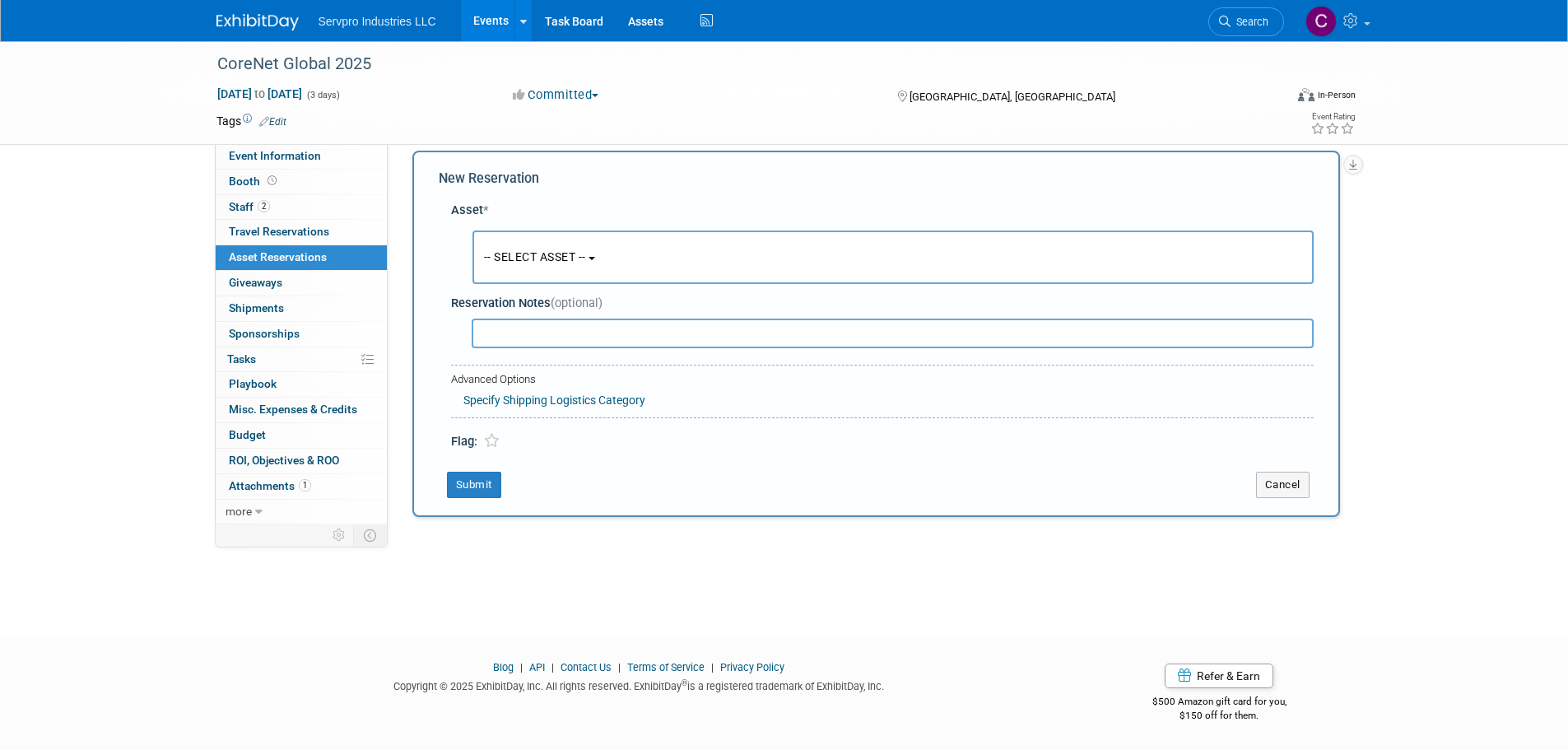
click at [508, 292] on div "Reservation Notes (optional)" at bounding box center [883, 320] width 863 height 64
click at [508, 273] on button "-- SELECT ASSET --" at bounding box center [894, 257] width 842 height 54
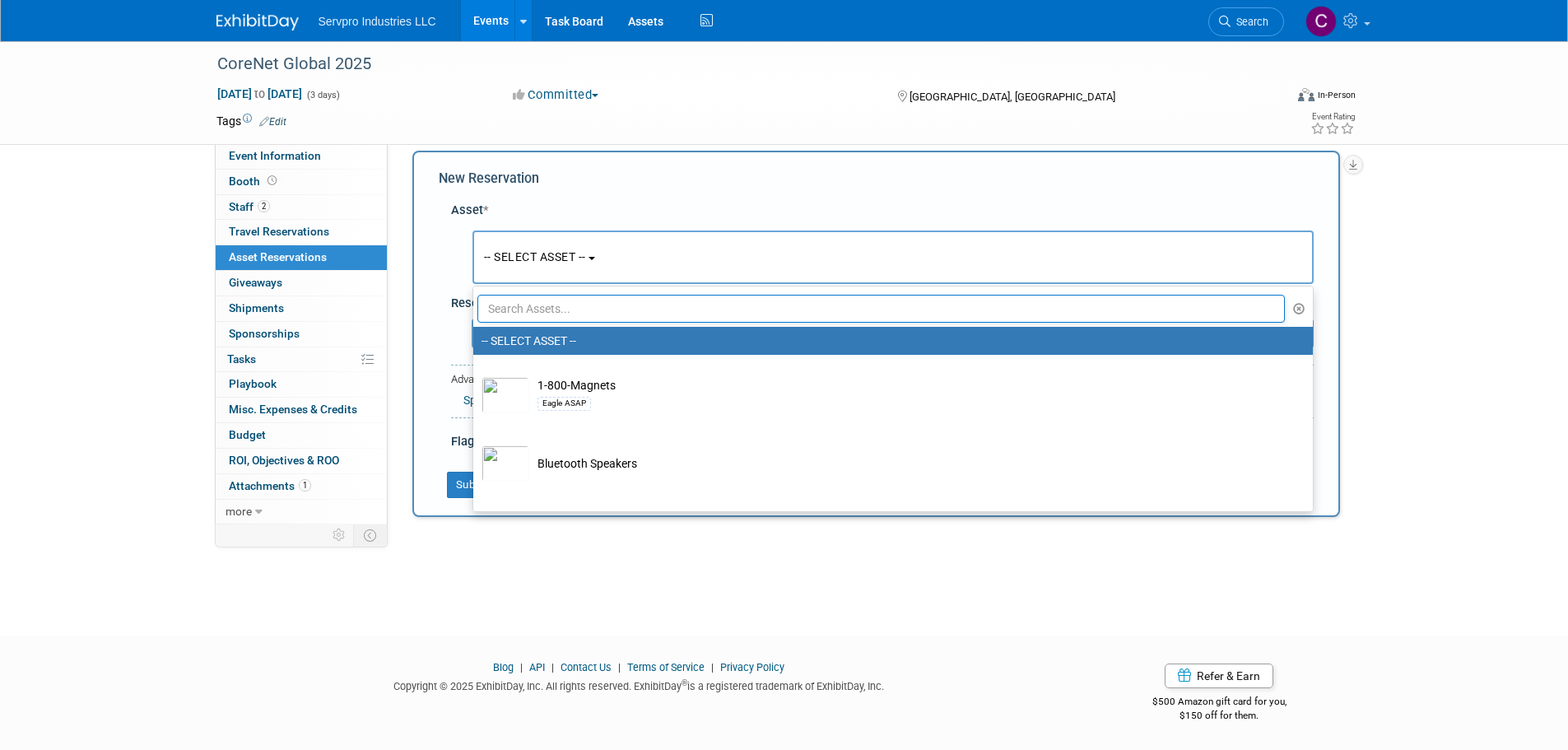
click at [519, 320] on input "text" at bounding box center [881, 308] width 808 height 28
paste input "Tradewinds Immerse Popup 10 Foot -02"
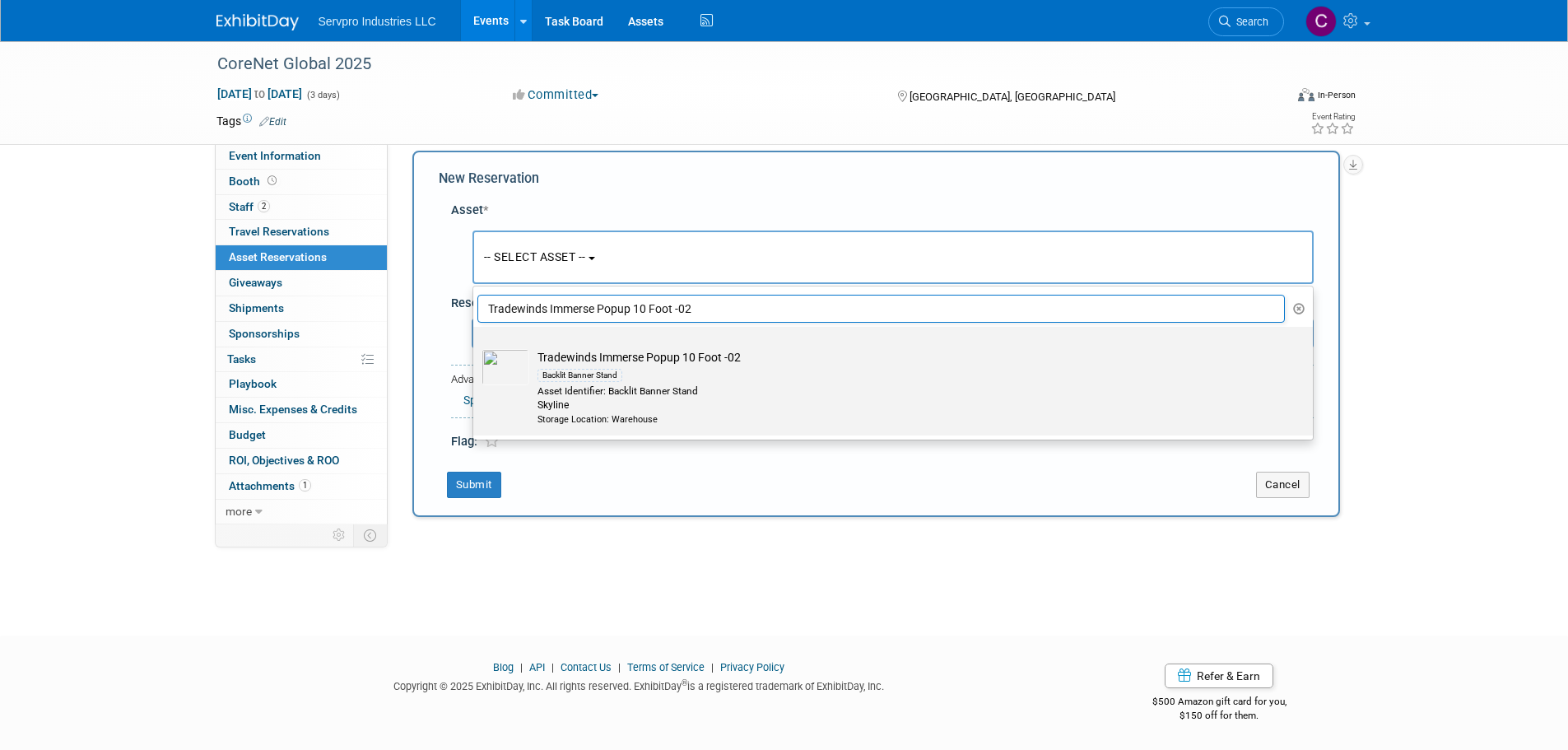
type input "Tradewinds Immerse Popup 10 Foot -02"
click at [569, 355] on td "Tradewinds Immerse Popup 10 Foot -02 Backlit Banner Stand Asset Identifier: Bac…" at bounding box center [904, 387] width 751 height 77
click at [475, 346] on input "Tradewinds Immerse Popup 10 Foot -02 Backlit Banner Stand Asset Identifier: Bac…" at bounding box center [470, 341] width 11 height 11
select select "10718405"
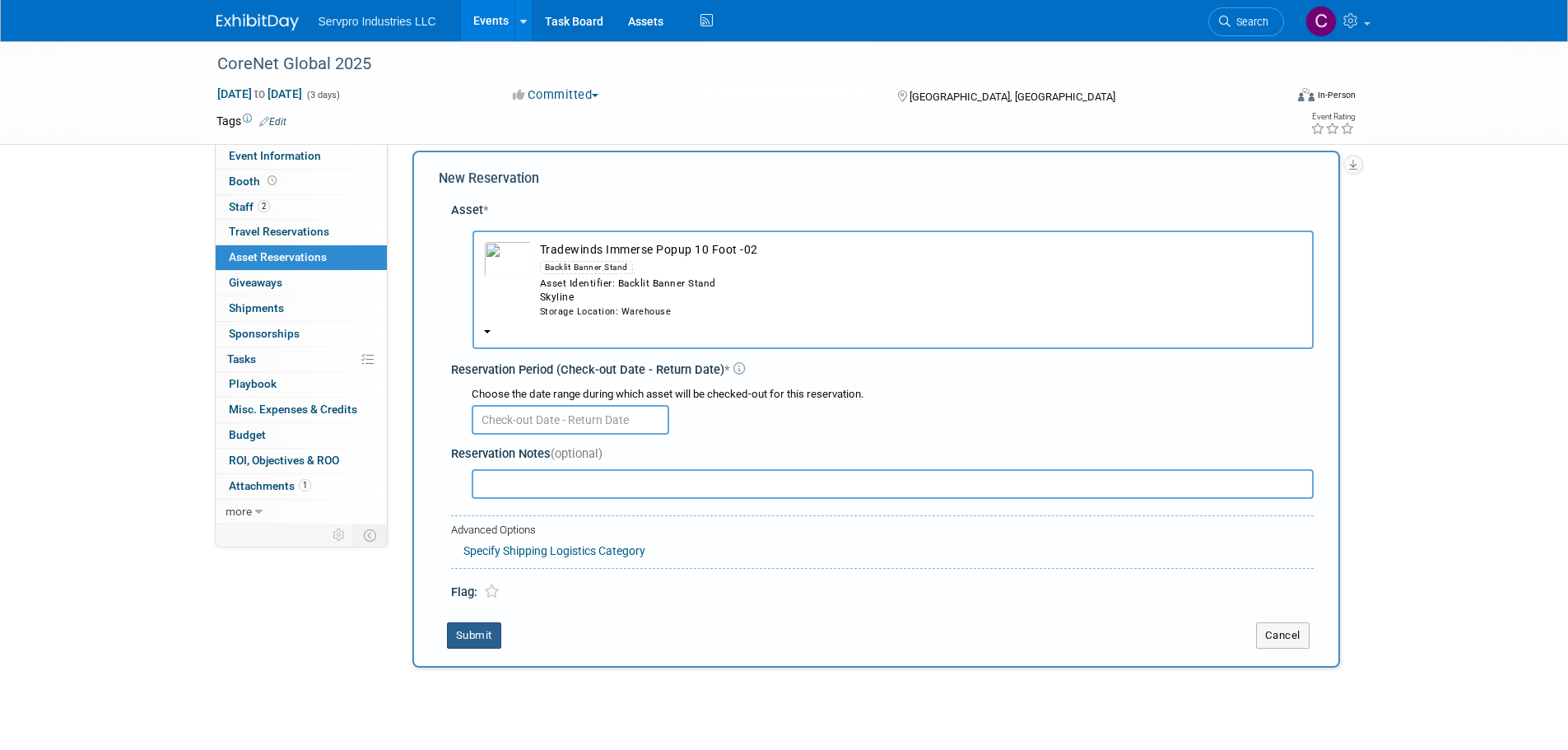
click at [459, 640] on button "Submit" at bounding box center [474, 636] width 55 height 27
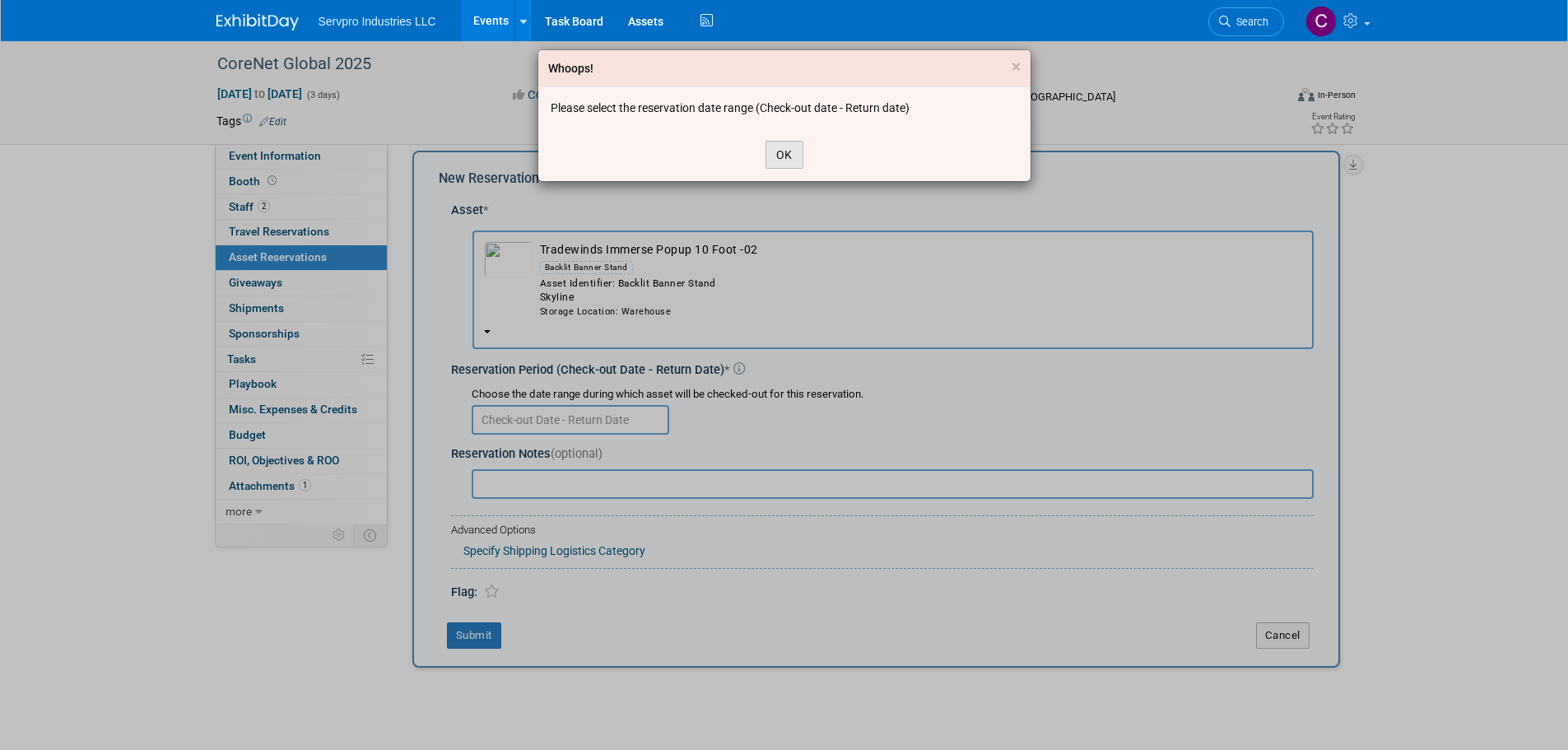
click at [788, 153] on button "OK" at bounding box center [784, 154] width 38 height 28
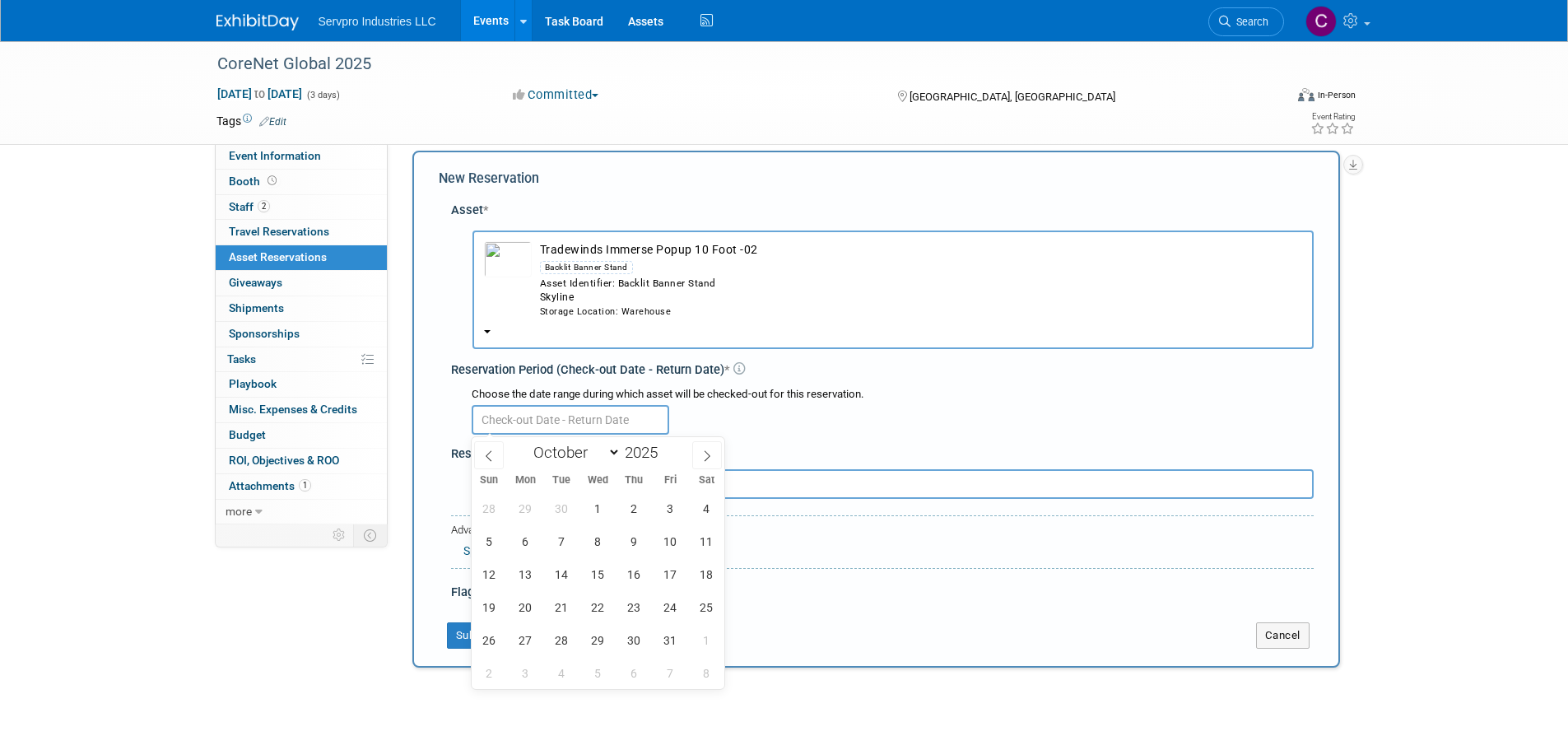
click at [526, 422] on input "text" at bounding box center [570, 419] width 198 height 30
click at [520, 583] on span "13" at bounding box center [526, 574] width 33 height 33
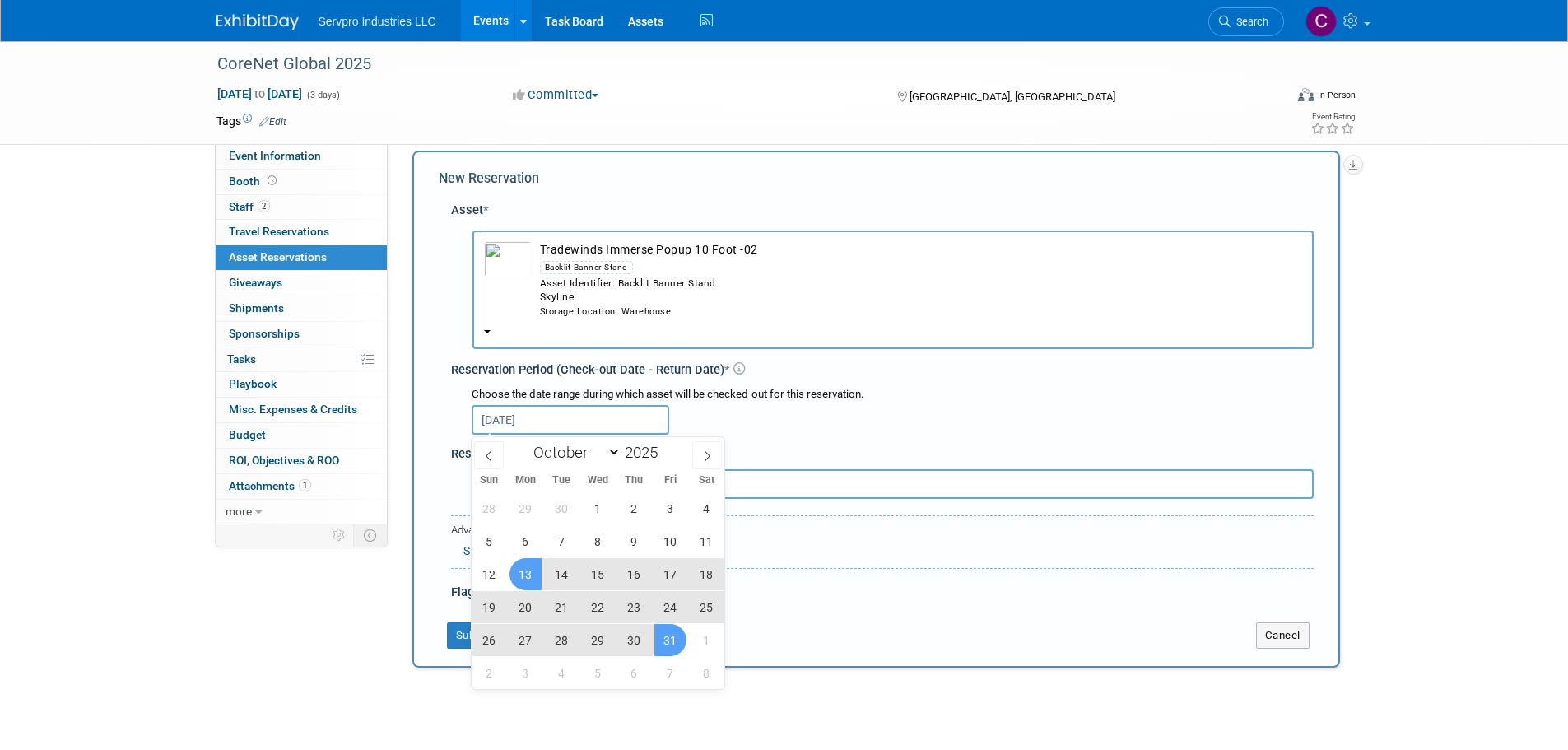
click at [670, 636] on span "31" at bounding box center [671, 640] width 33 height 33
type input "Oct 13, 2025 to Oct 31, 2025"
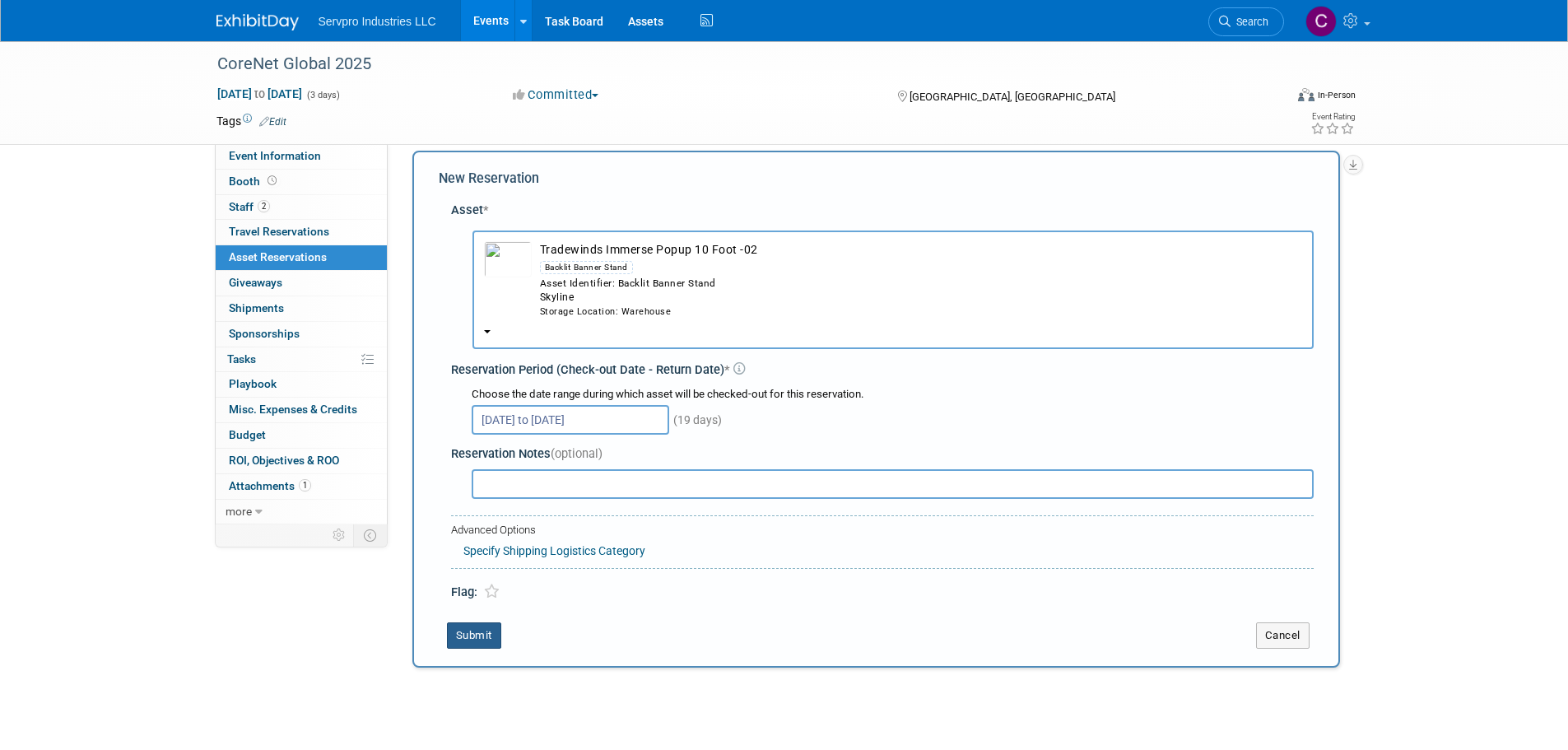
click at [472, 633] on button "Submit" at bounding box center [474, 636] width 55 height 27
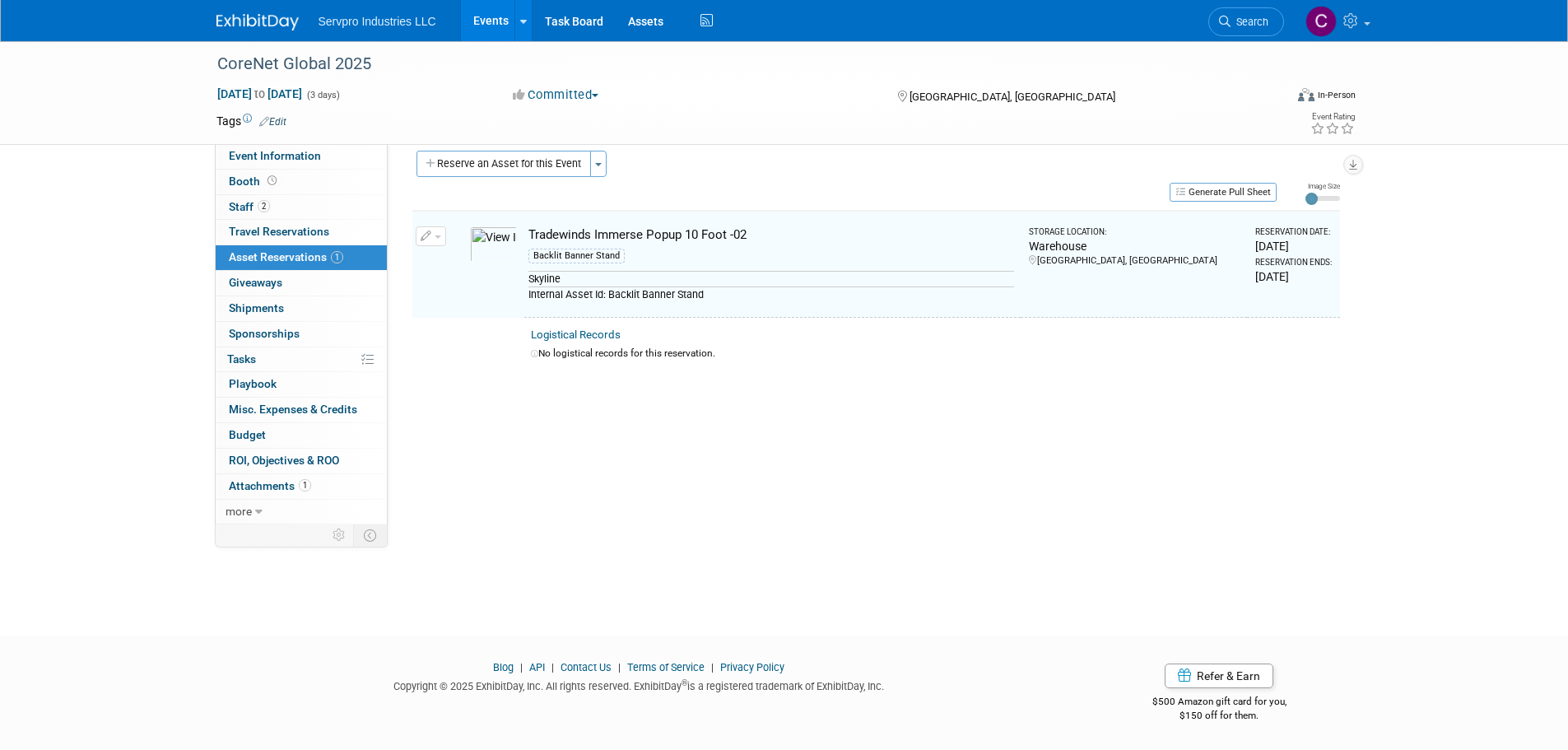
scroll to position [16, 0]
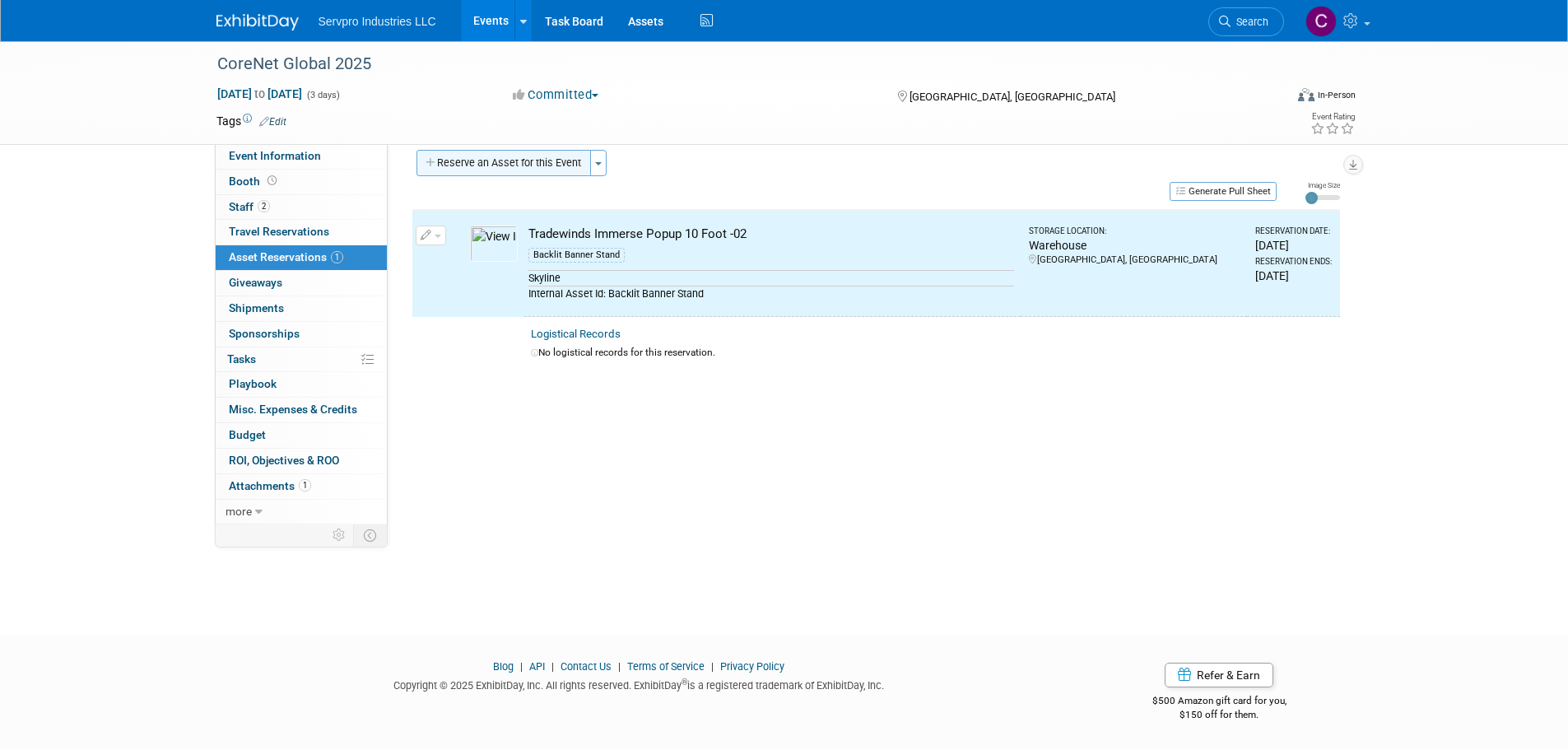
click at [468, 170] on button "Reserve an Asset for this Event" at bounding box center [503, 164] width 174 height 27
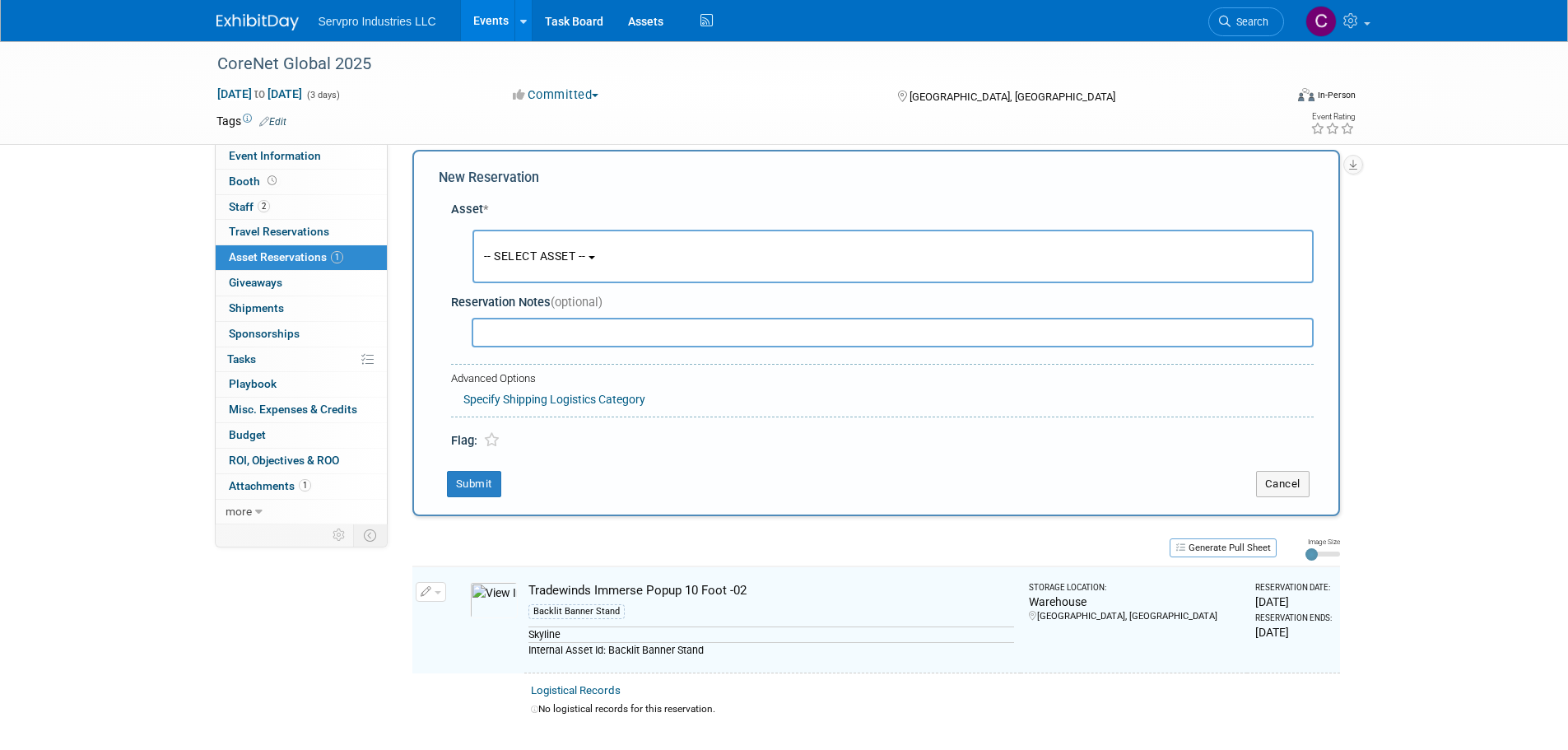
scroll to position [15, 0]
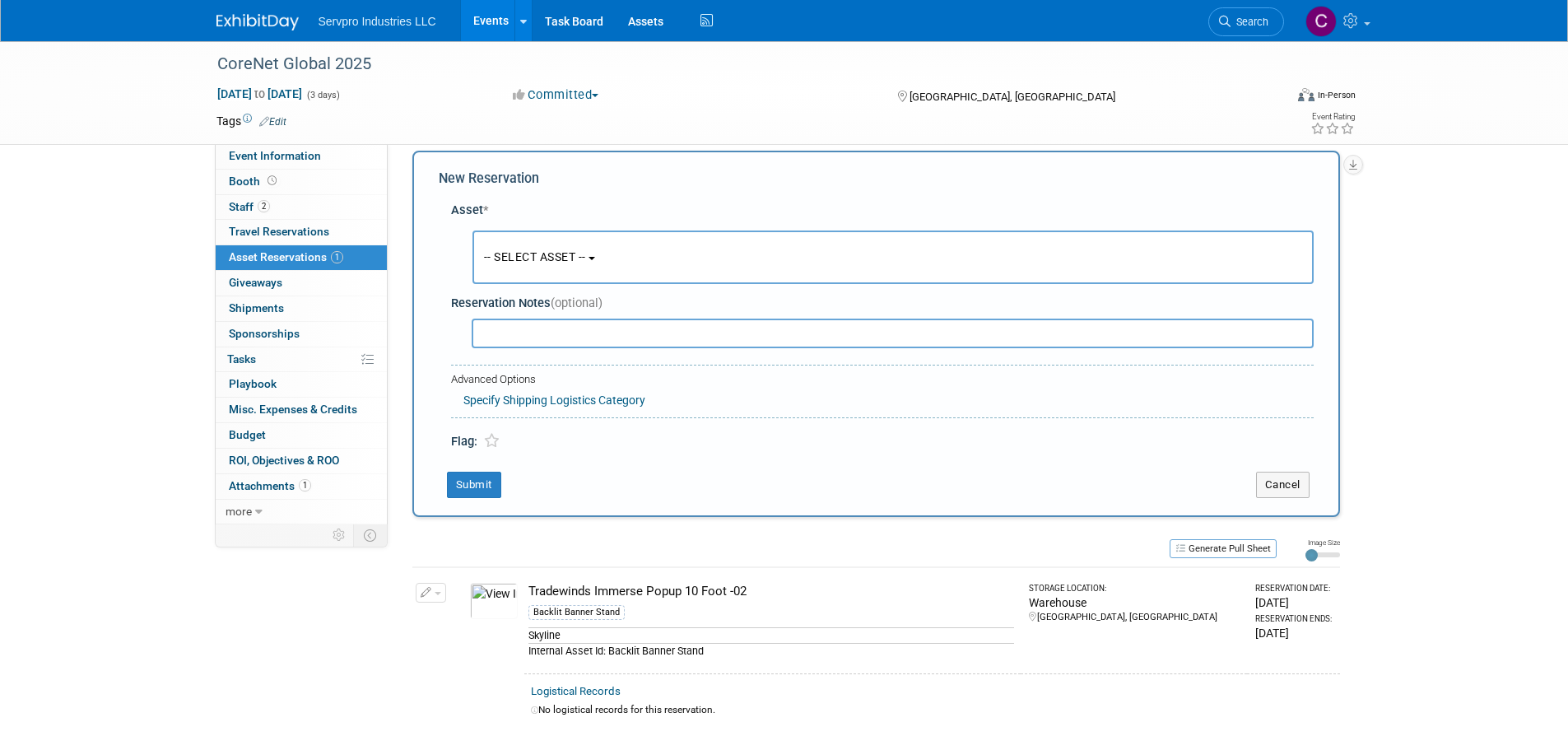
click at [528, 266] on button "-- SELECT ASSET --" at bounding box center [894, 257] width 842 height 54
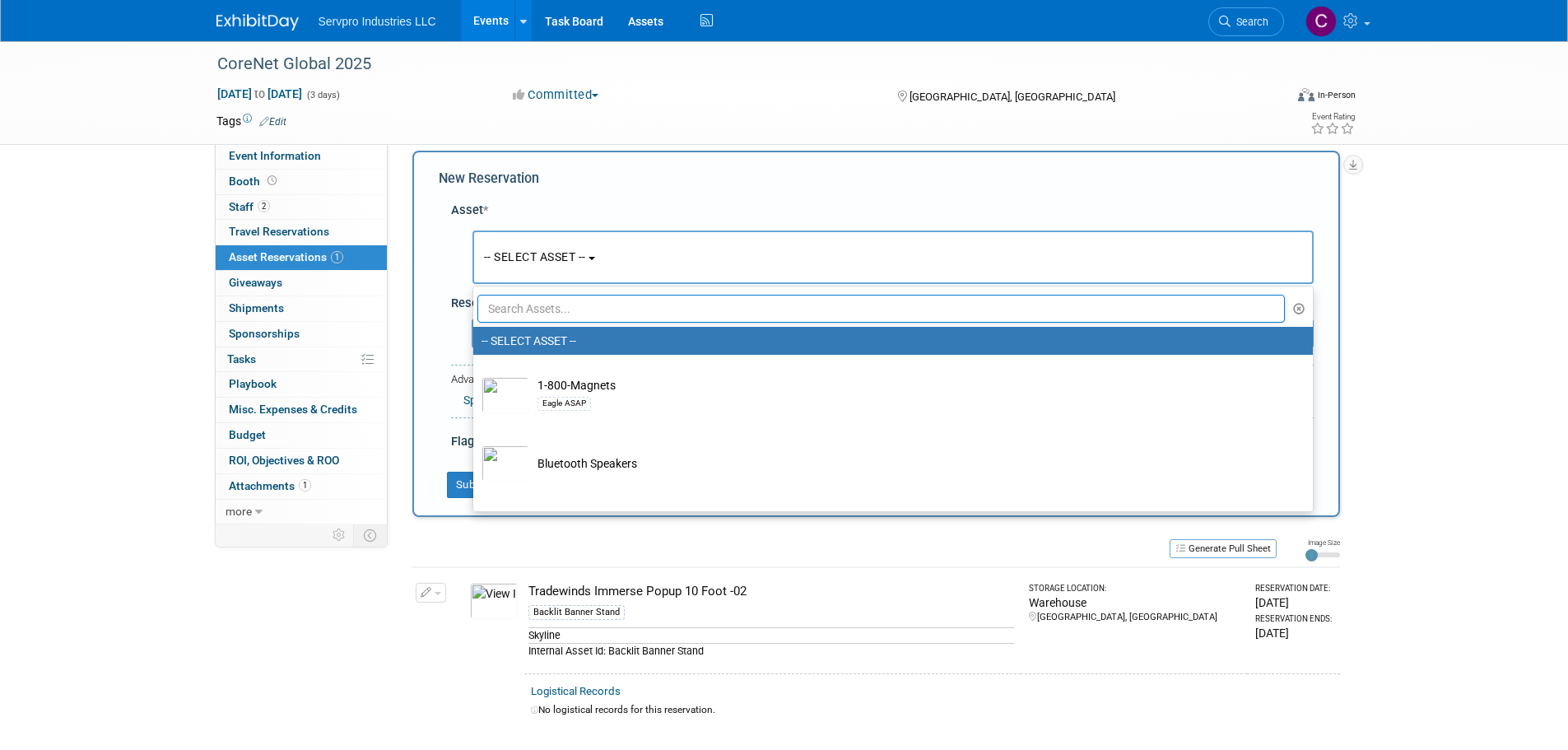
click at [521, 308] on input "text" at bounding box center [881, 308] width 808 height 28
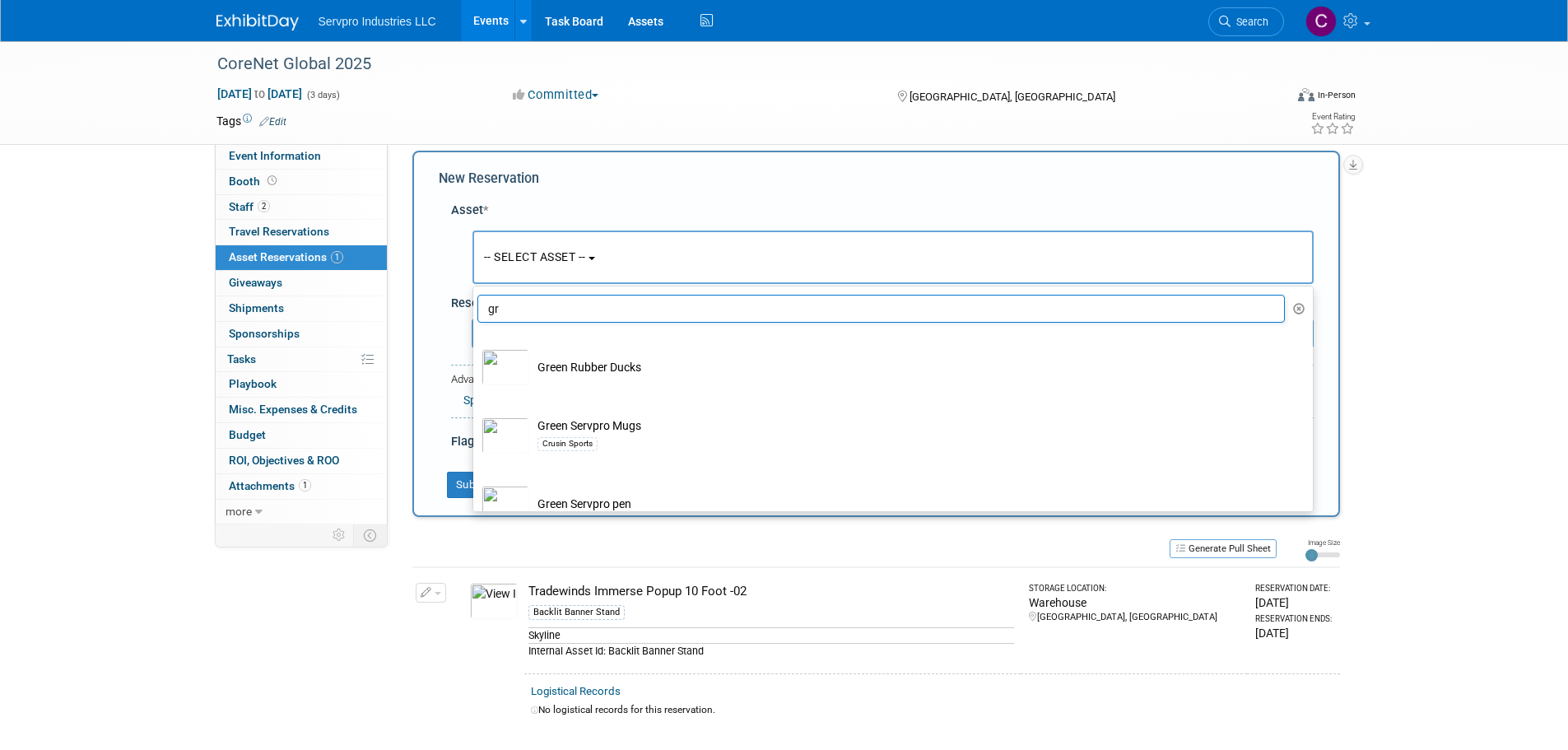
drag, startPoint x: 513, startPoint y: 318, endPoint x: 446, endPoint y: 303, distance: 68.7
click at [446, 303] on div "Asset * -- SELECT ASSET -- <table style='display: inline-block; border-style:no…" at bounding box center [876, 321] width 875 height 257
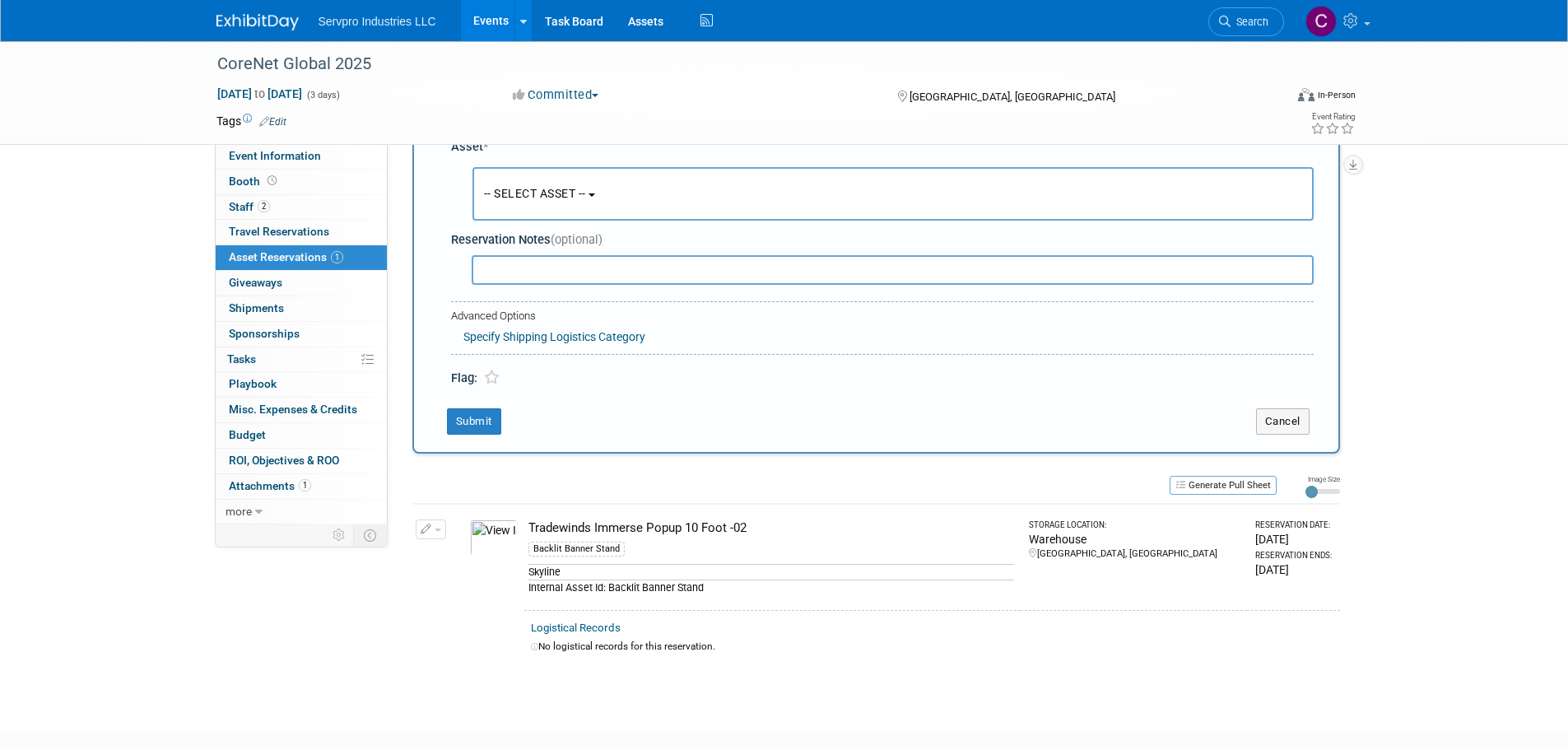
scroll to position [77, 0]
click at [702, 189] on button "-- SELECT ASSET --" at bounding box center [894, 195] width 842 height 54
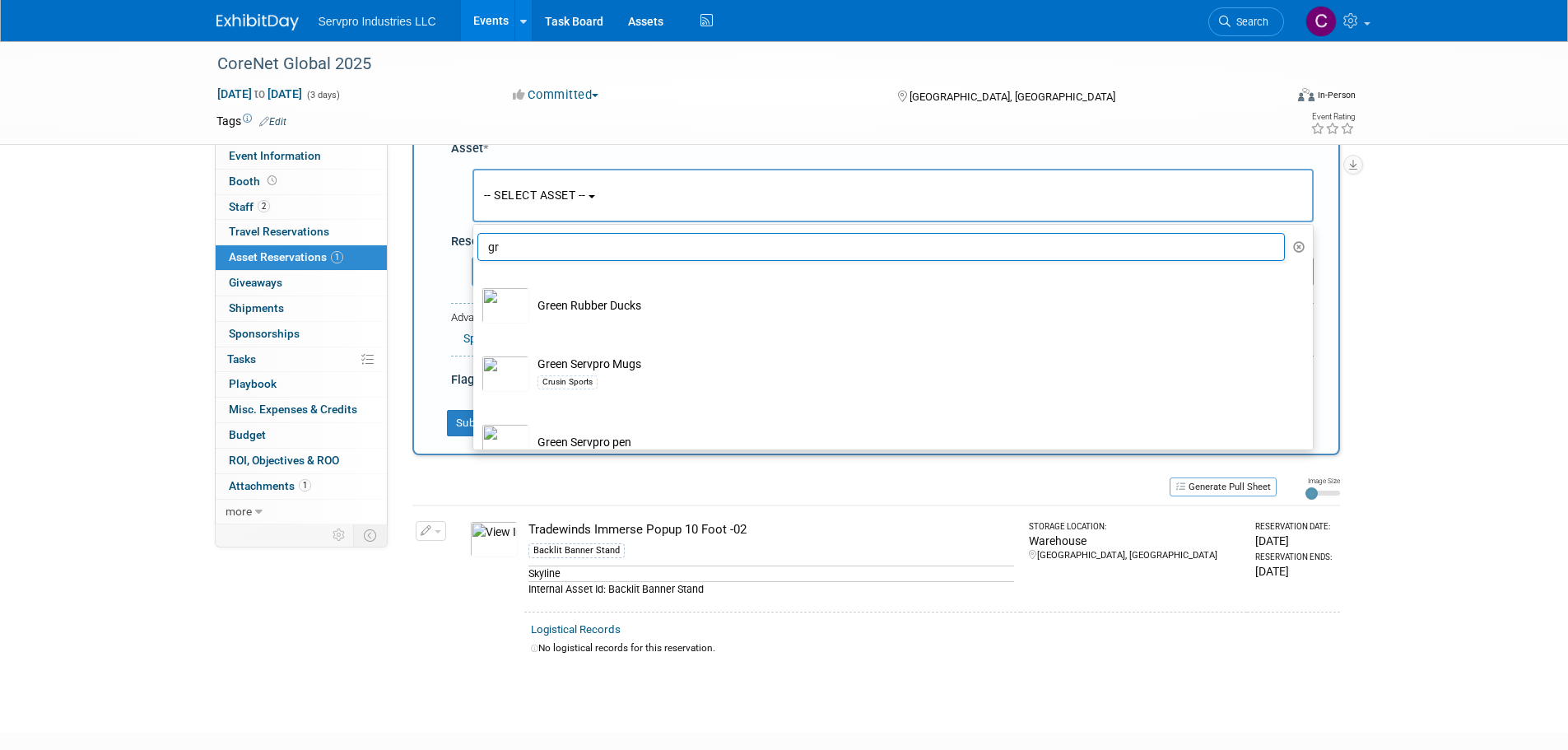
click at [535, 258] on input "gr" at bounding box center [881, 247] width 808 height 28
type input "g"
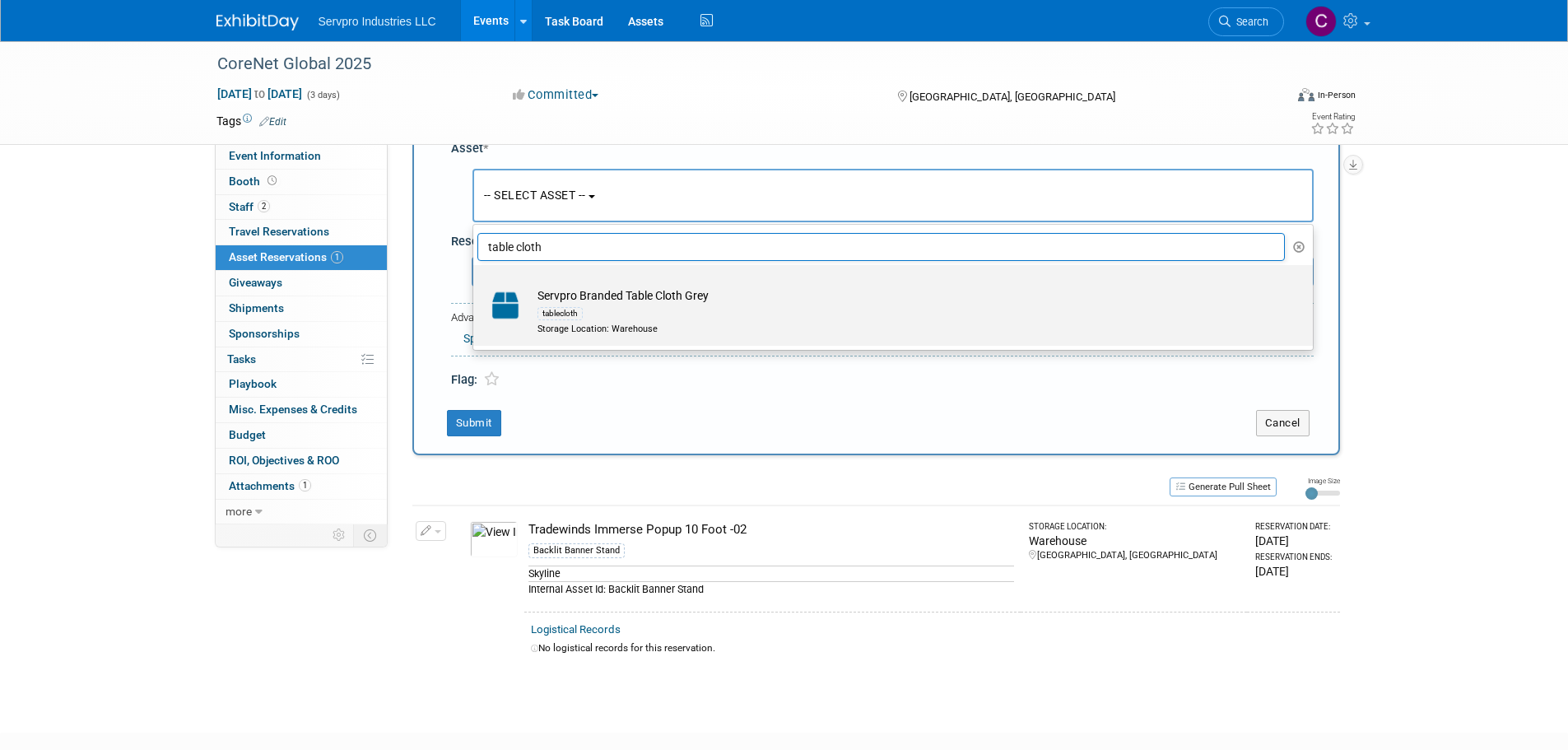
type input "table cloth"
click at [564, 288] on td "Servpro Branded Table Cloth Grey tablecloth Storage Location: Warehouse" at bounding box center [904, 311] width 751 height 49
click at [475, 285] on input "Servpro Branded Table Cloth Grey tablecloth Storage Location: Warehouse" at bounding box center [470, 279] width 11 height 11
select select "10718573"
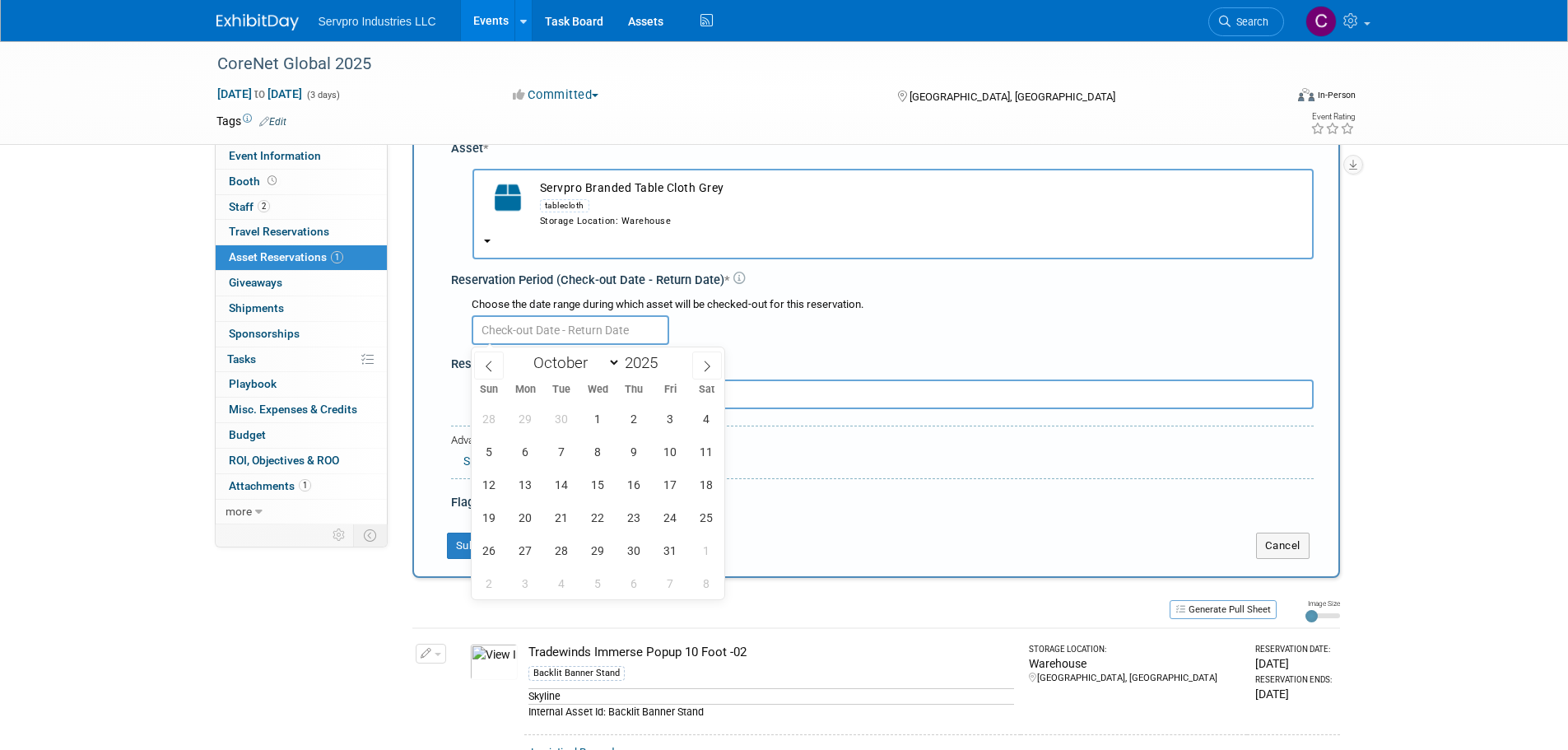
click at [523, 331] on input "text" at bounding box center [570, 330] width 198 height 30
click at [524, 481] on span "13" at bounding box center [526, 485] width 33 height 33
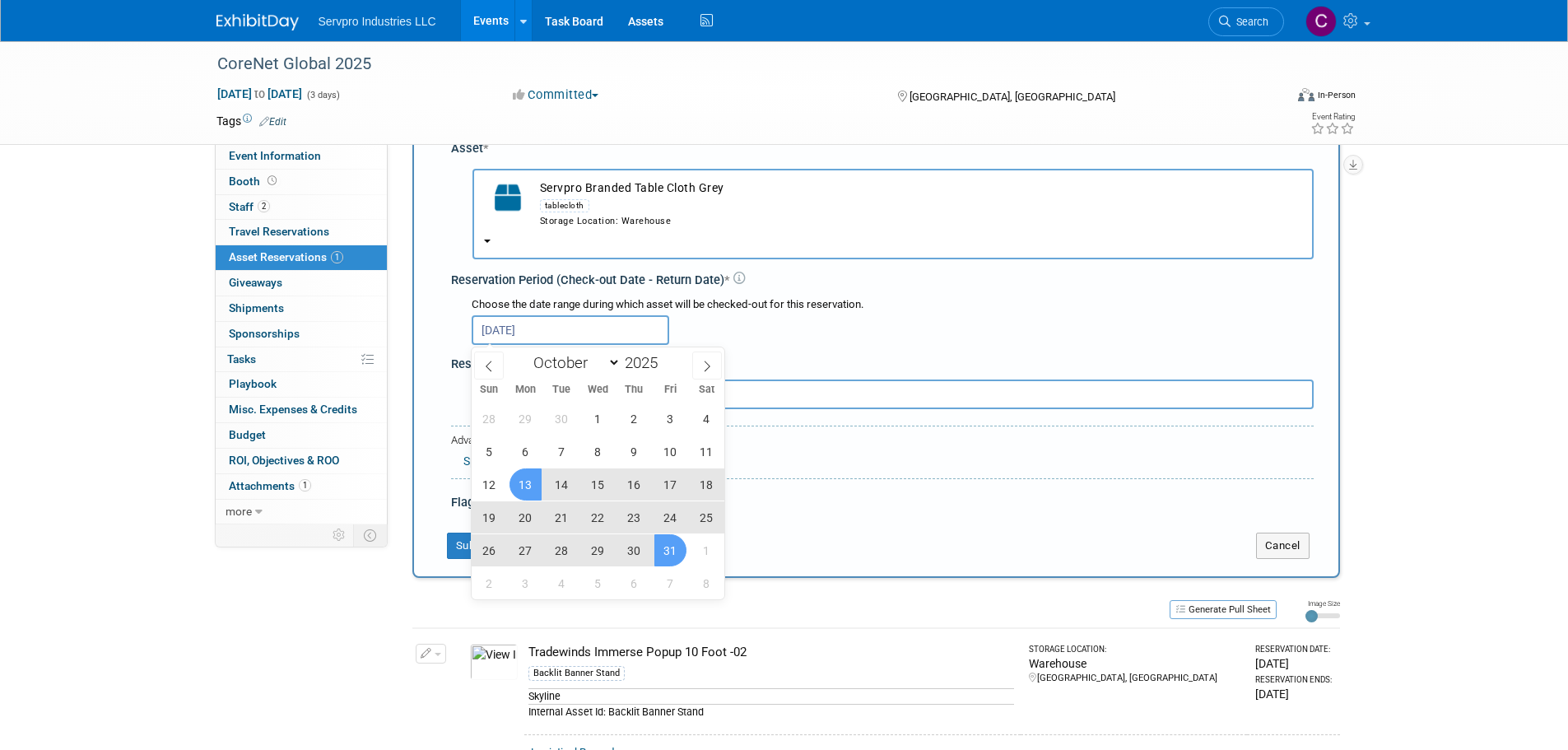
click at [659, 546] on span "31" at bounding box center [671, 551] width 33 height 33
type input "Oct 13, 2025 to Oct 31, 2025"
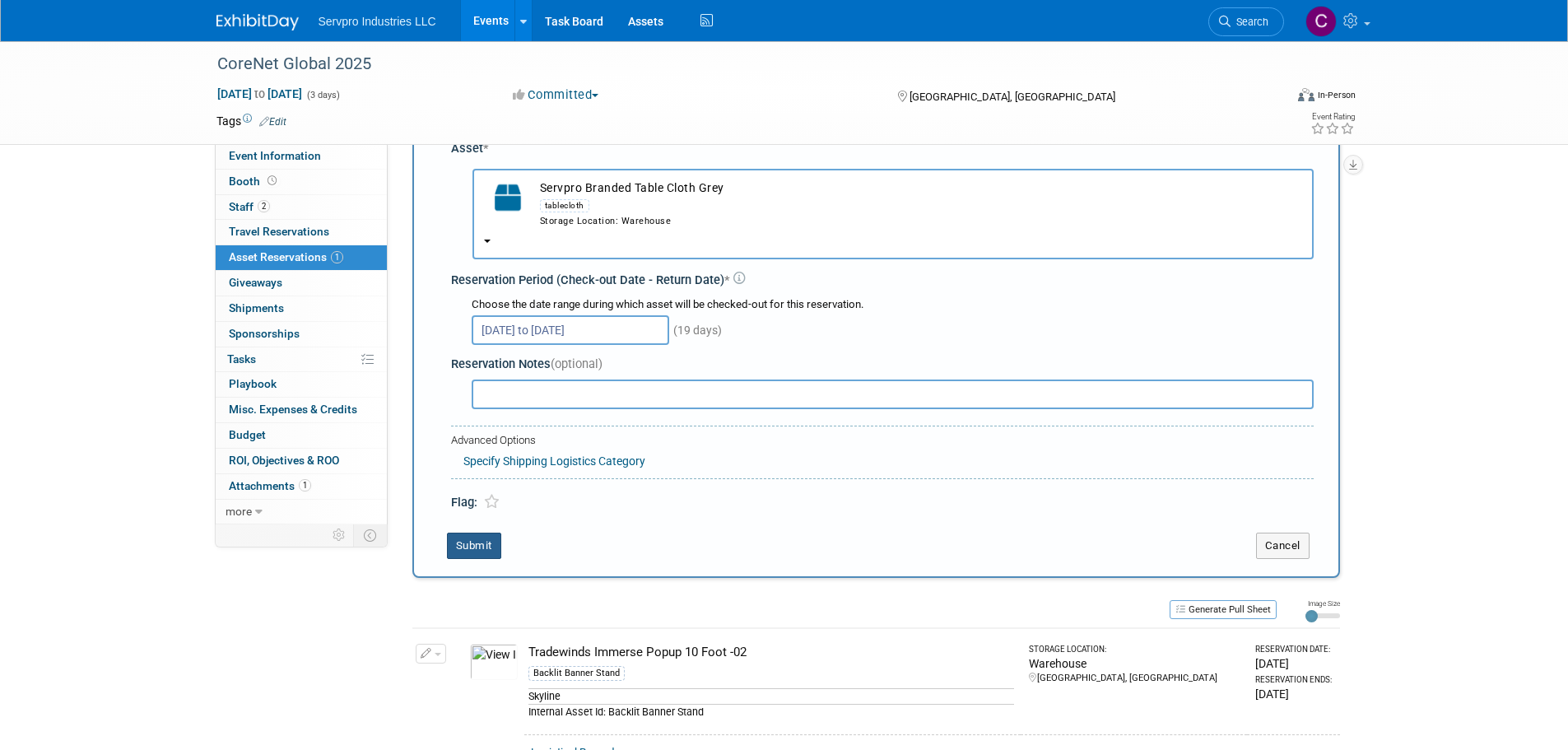
click at [486, 542] on button "Submit" at bounding box center [474, 546] width 55 height 27
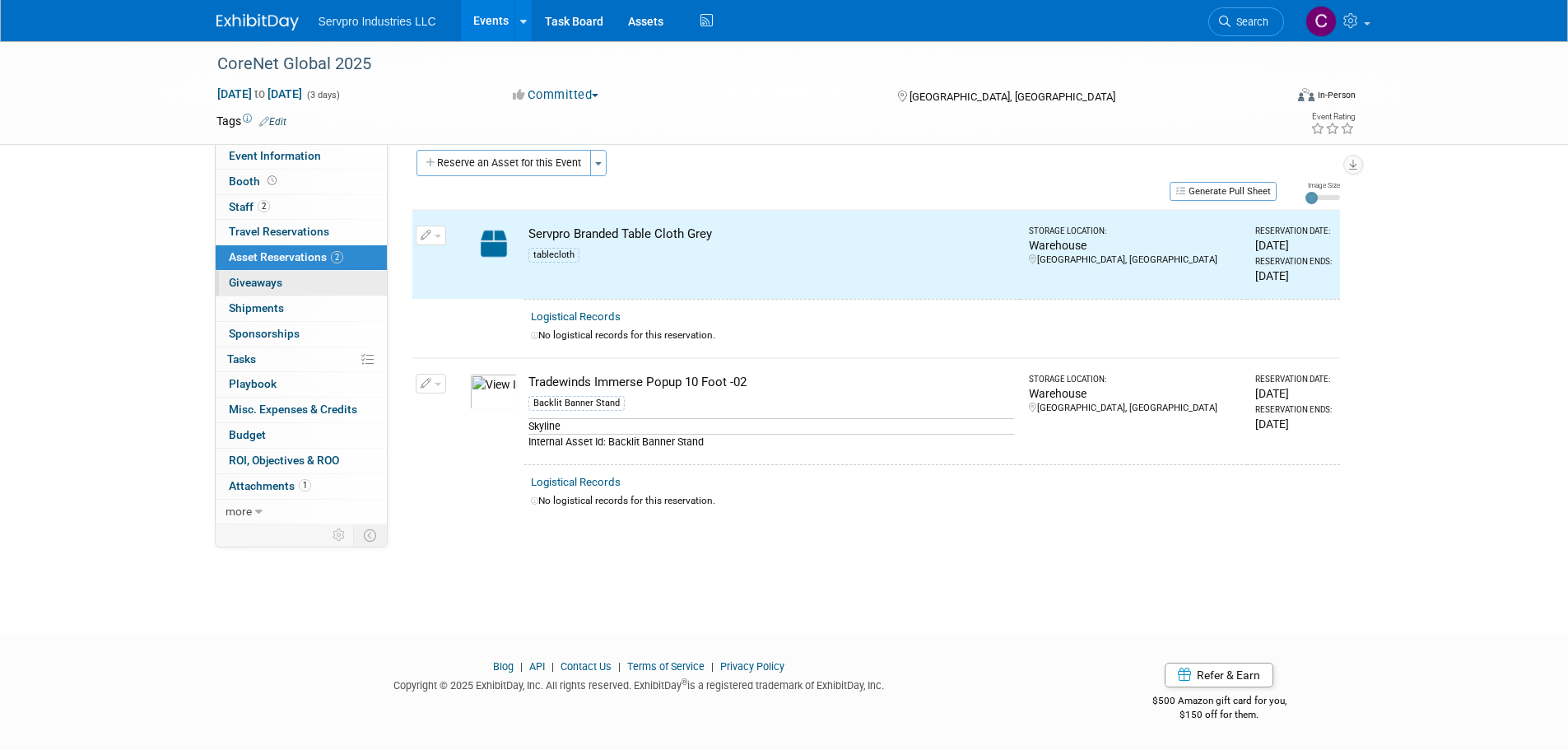
click at [280, 284] on span "Giveaways 0" at bounding box center [255, 282] width 54 height 13
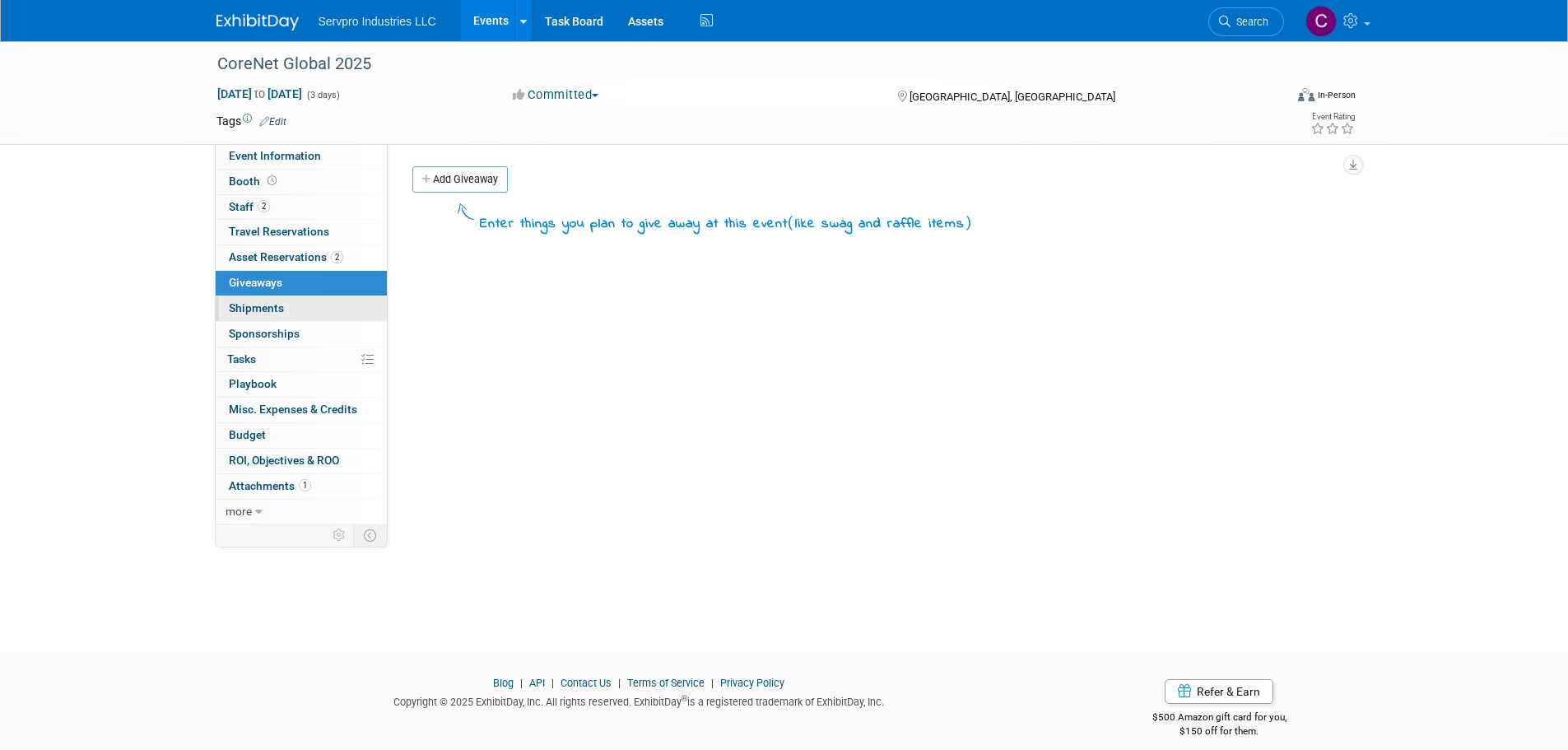
click at [272, 307] on span "Shipments 0" at bounding box center [256, 308] width 55 height 13
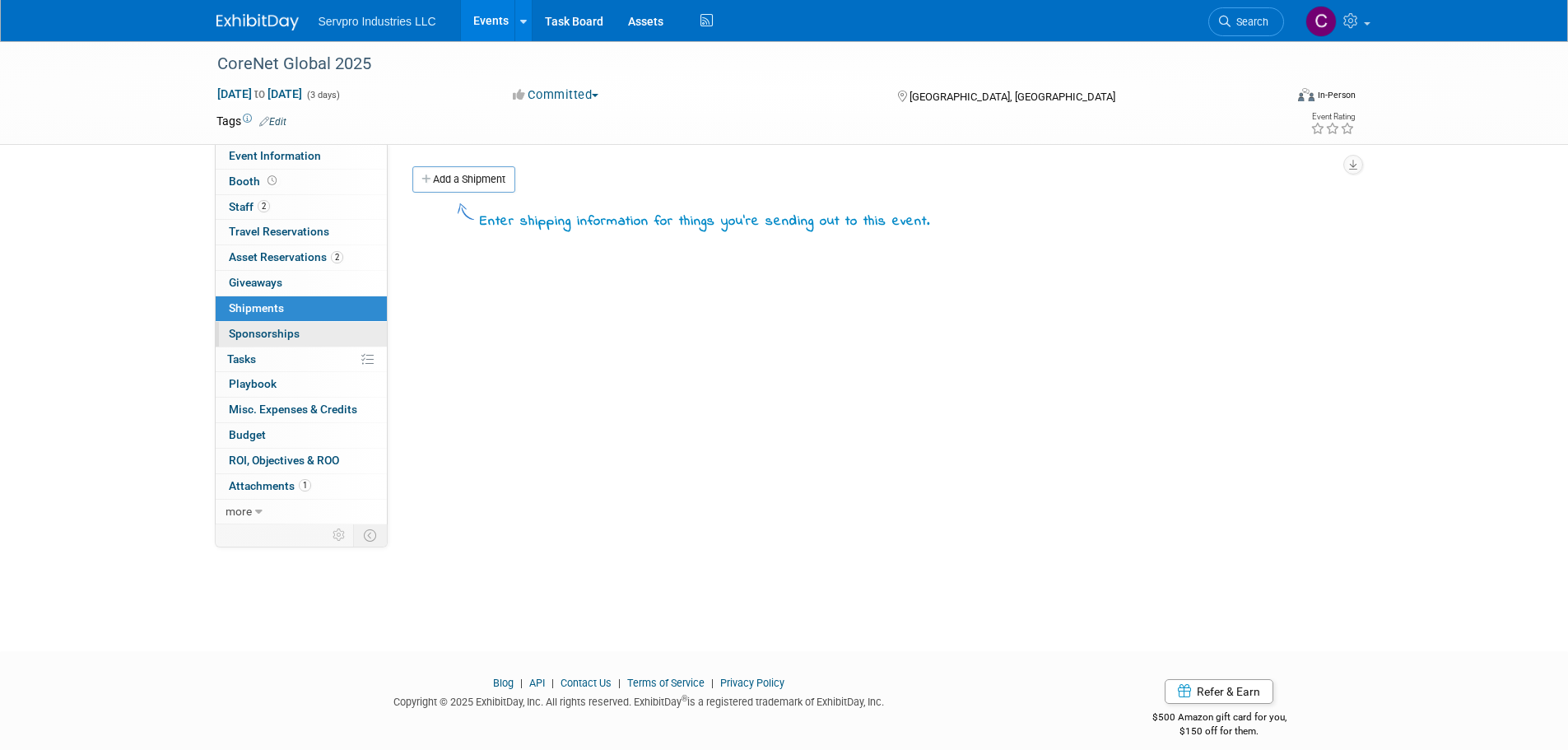
click at [269, 323] on link "0 Sponsorships 0" at bounding box center [300, 334] width 171 height 25
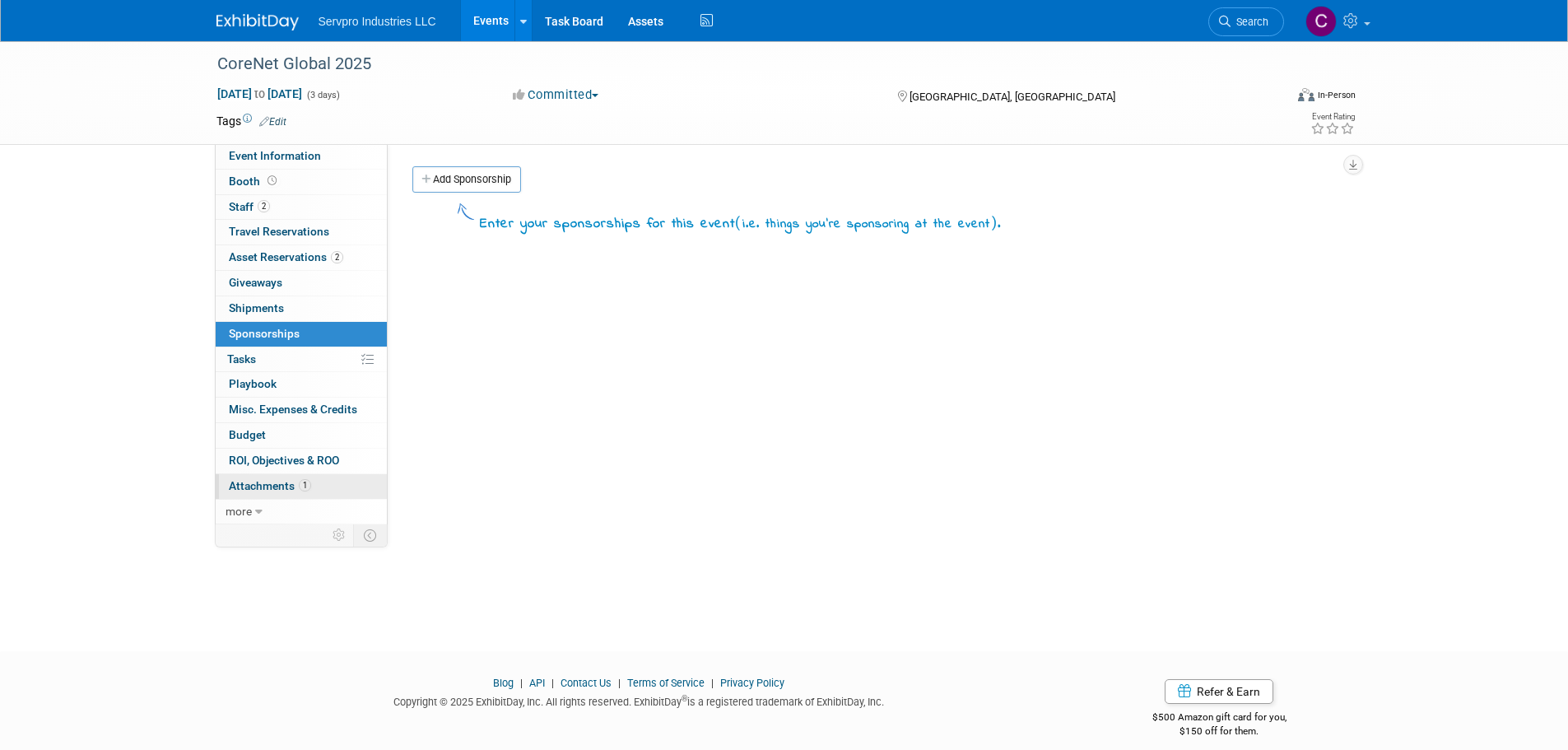
click at [262, 476] on link "1 Attachments 1" at bounding box center [300, 487] width 171 height 25
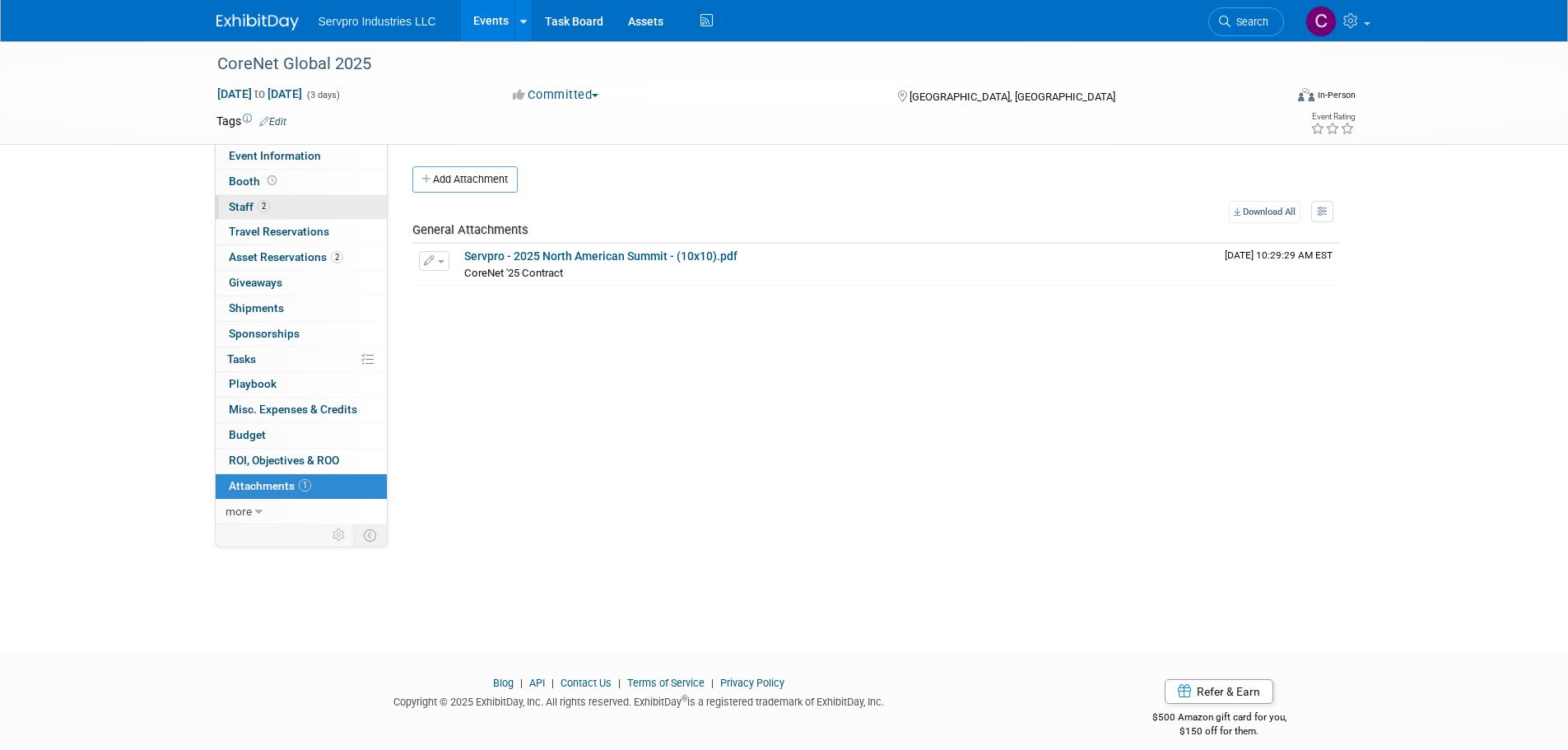
click at [245, 201] on span "Staff 2" at bounding box center [249, 207] width 41 height 13
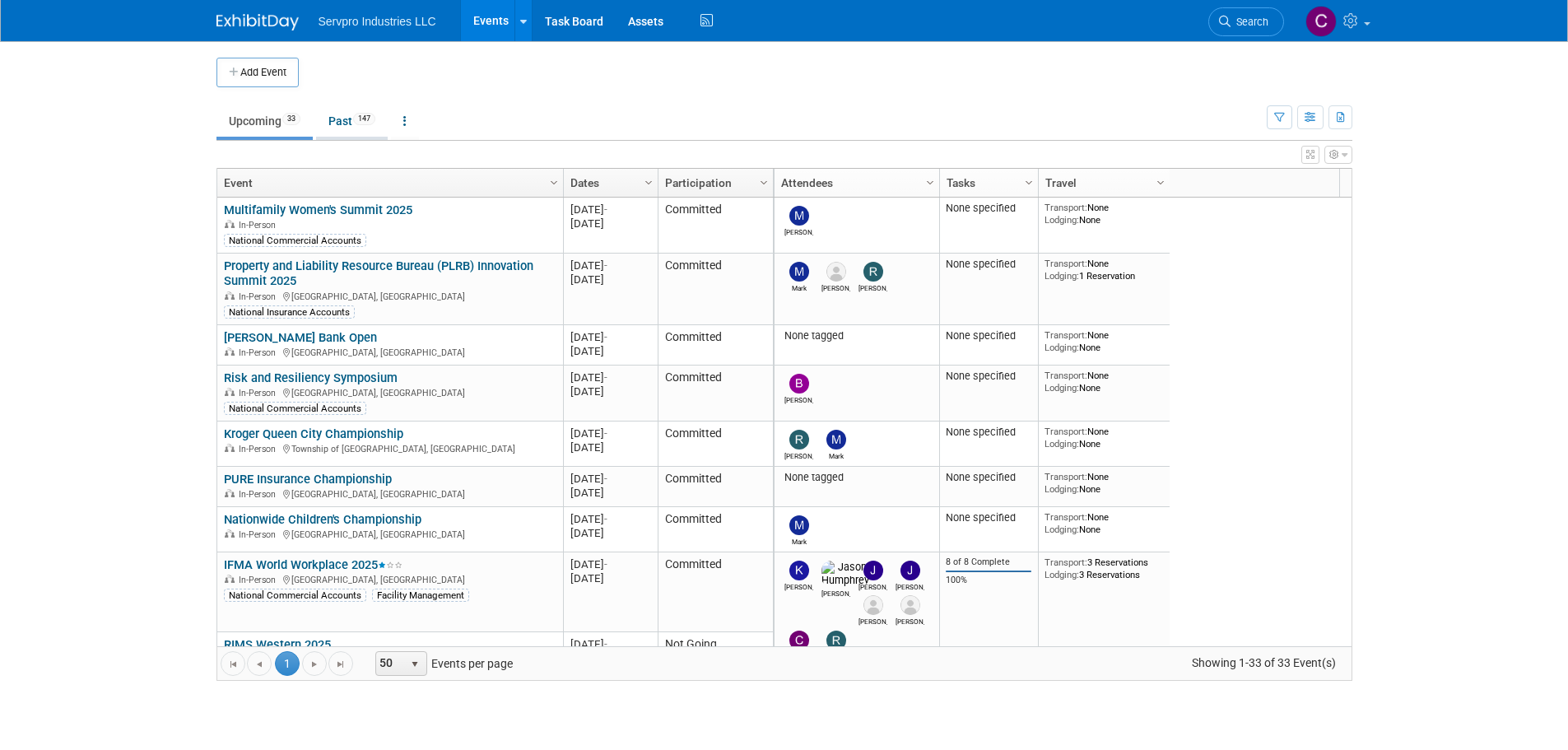
click at [345, 125] on link "Past 147" at bounding box center [351, 121] width 72 height 32
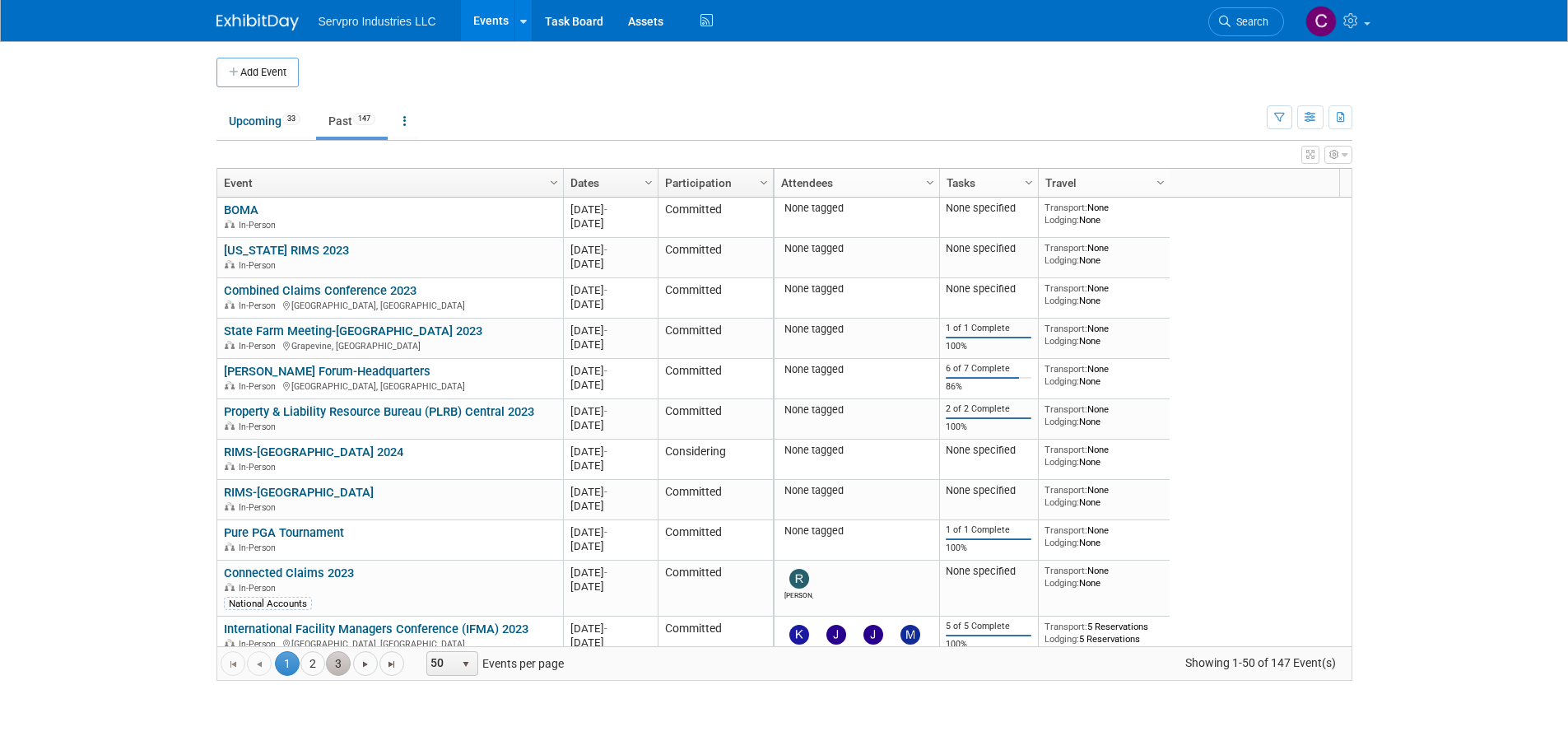
click at [335, 658] on link "3" at bounding box center [339, 664] width 25 height 25
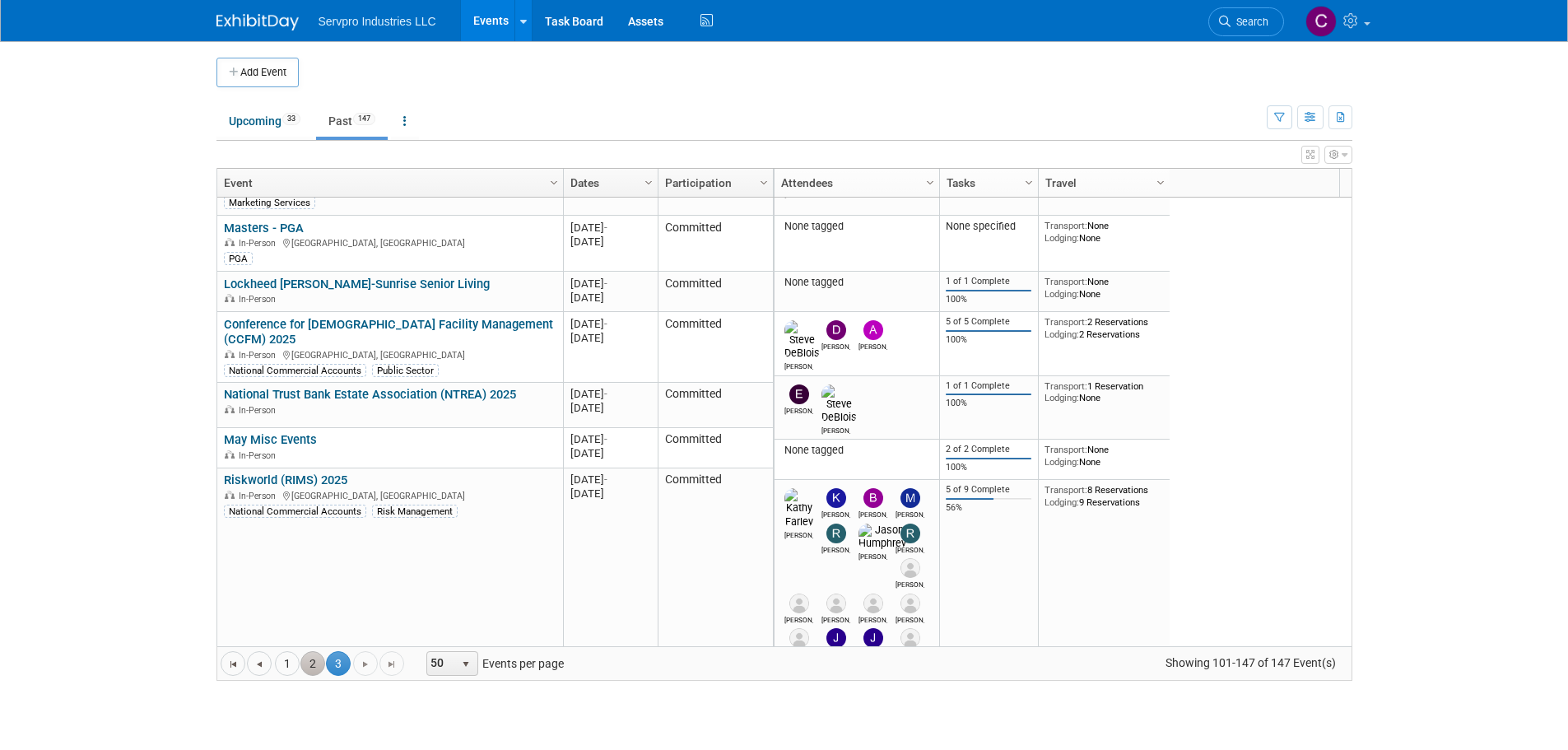
click at [321, 653] on link "2" at bounding box center [313, 664] width 25 height 25
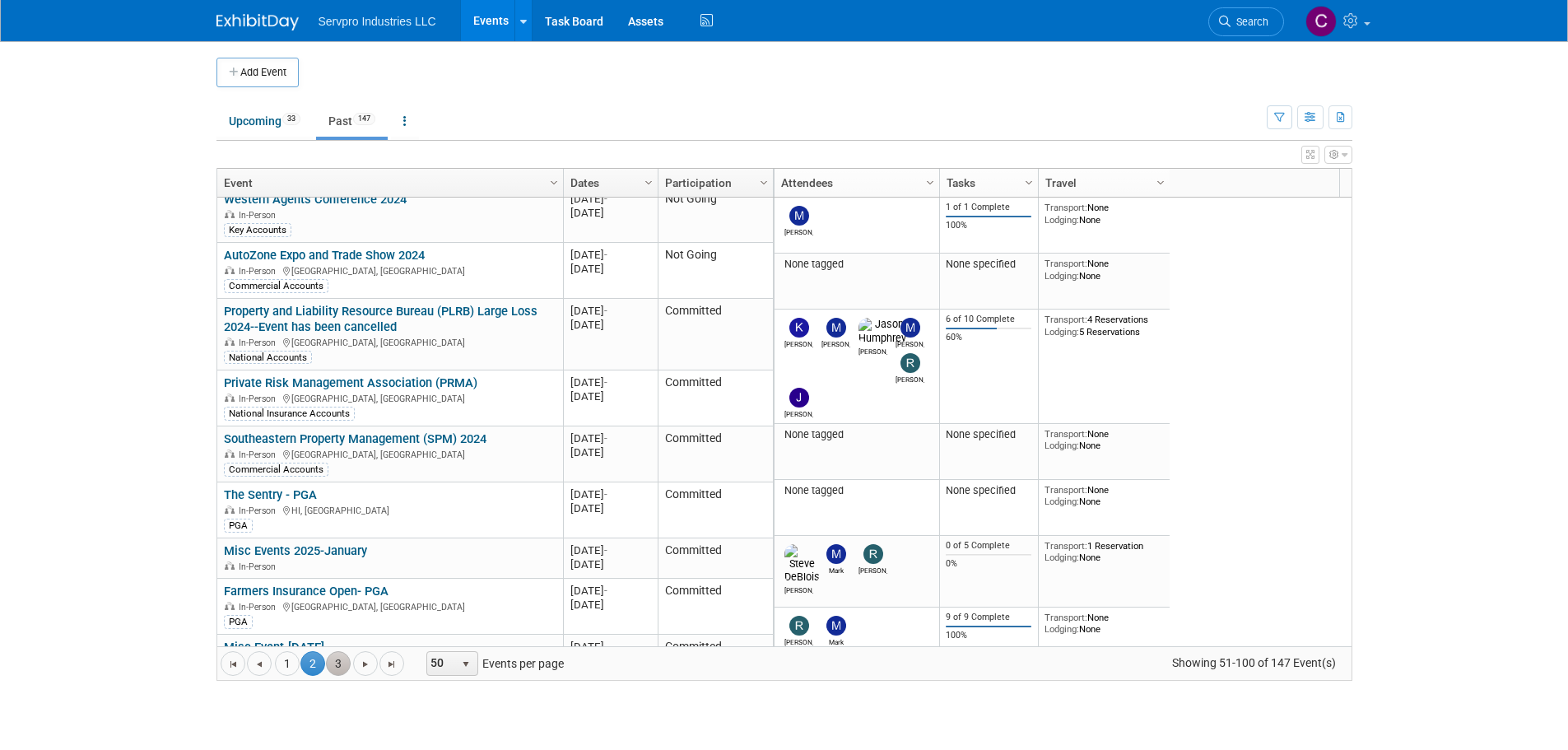
click at [334, 657] on link "3" at bounding box center [339, 664] width 25 height 25
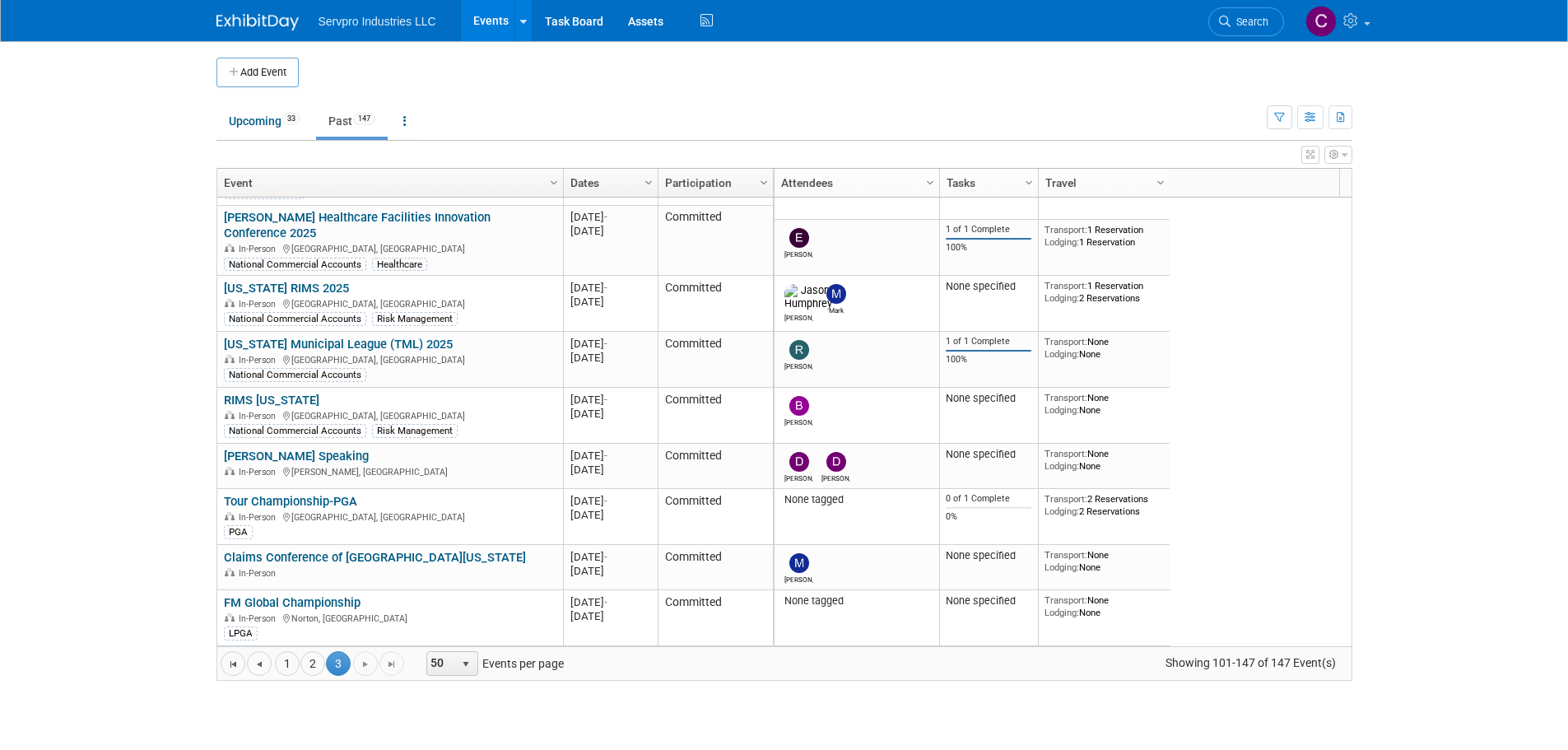
click at [334, 657] on span "3" at bounding box center [339, 664] width 25 height 25
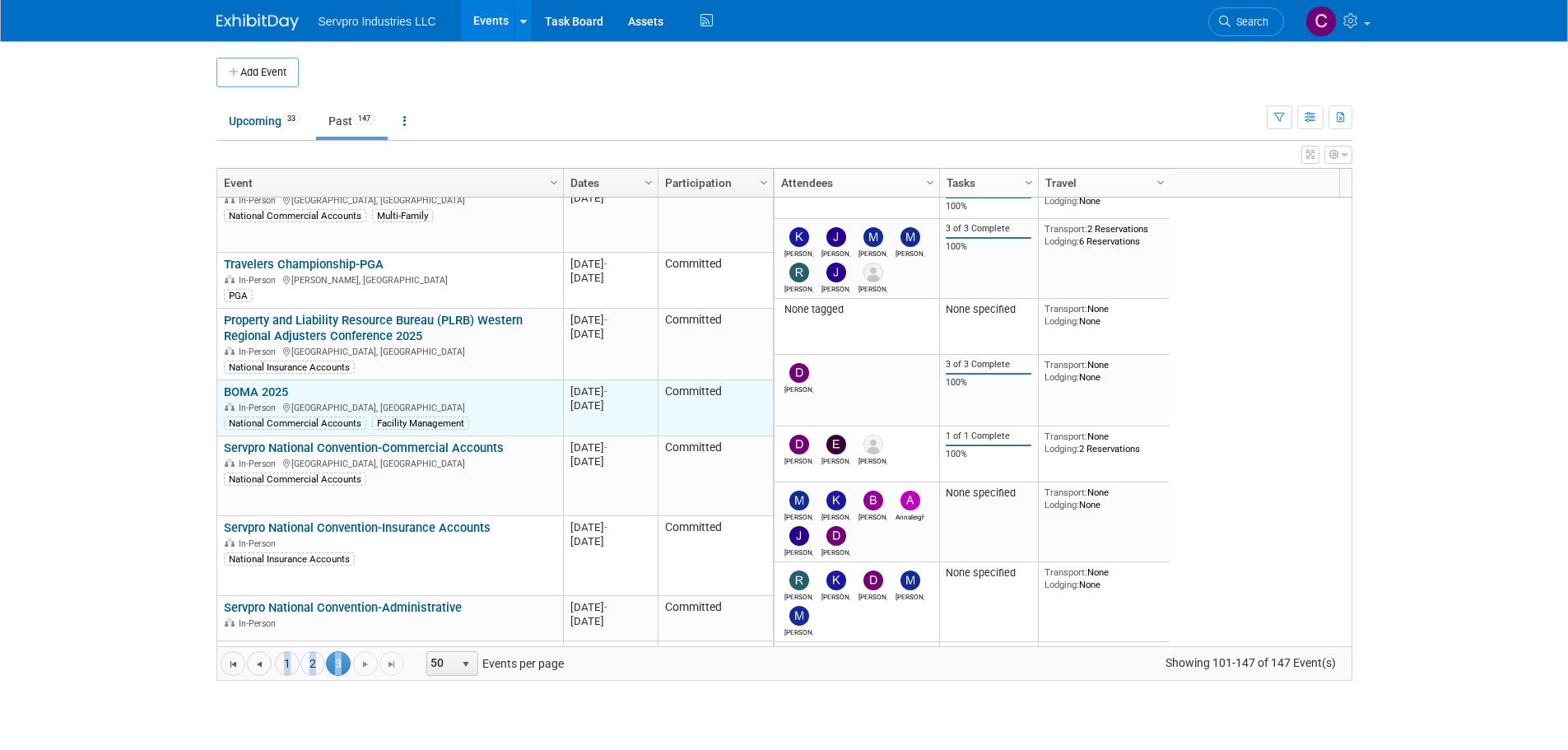
click at [258, 385] on link "BOMA 2025" at bounding box center [255, 391] width 64 height 14
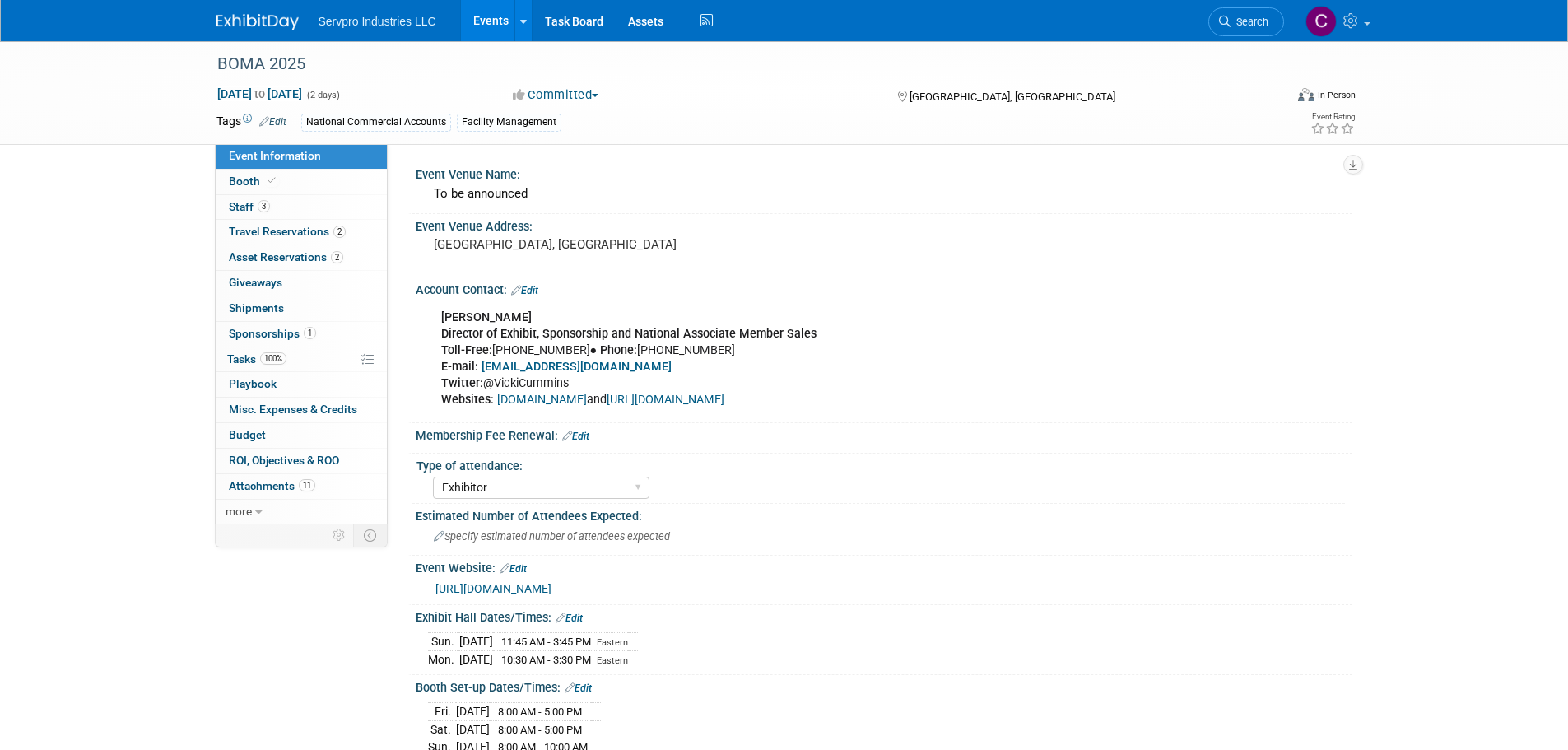
select select "Exhibitor"
click at [422, 242] on div "[GEOGRAPHIC_DATA], [GEOGRAPHIC_DATA]" at bounding box center [611, 253] width 390 height 39
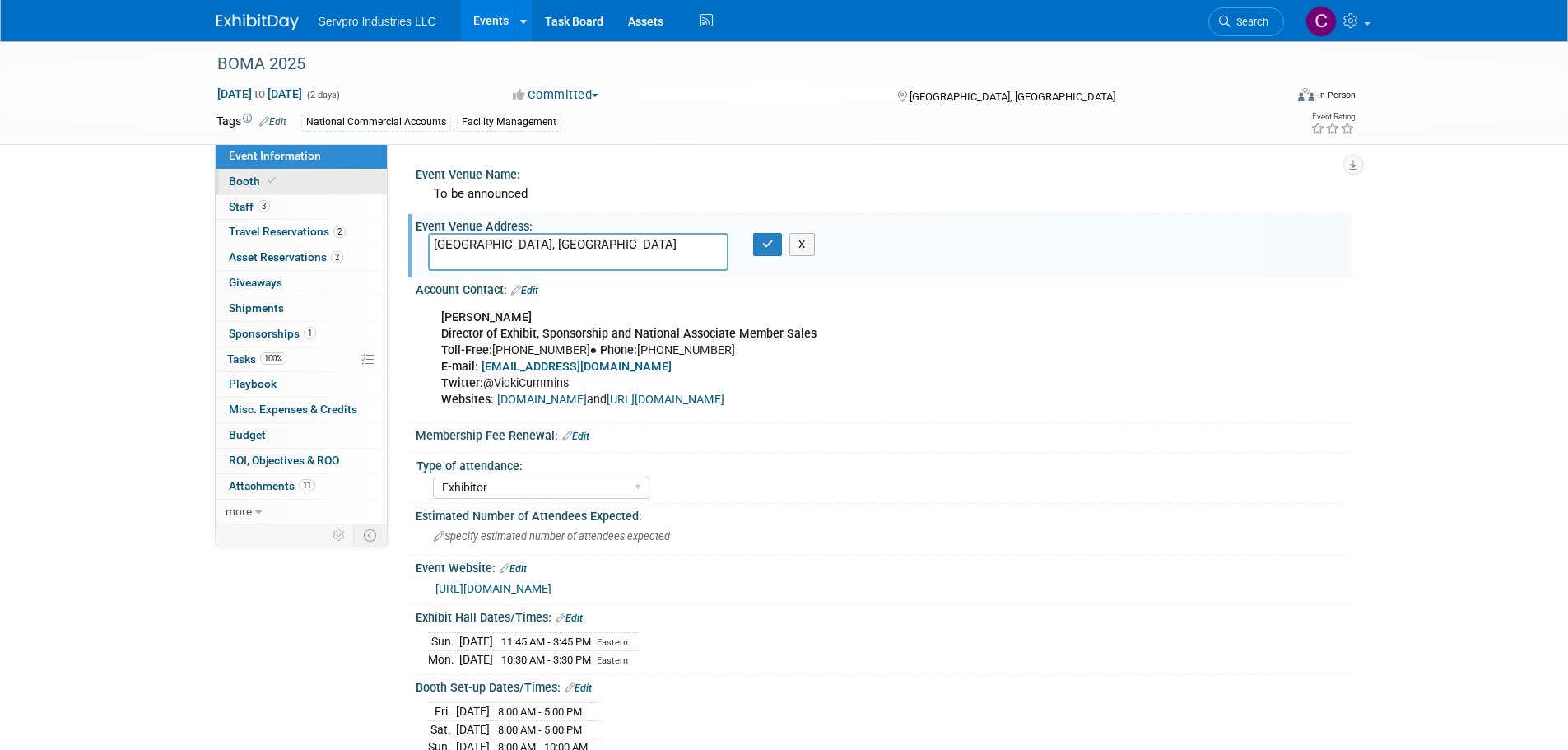
click at [244, 186] on span "Booth" at bounding box center [254, 181] width 50 height 13
select select "[PERSON_NAME]"
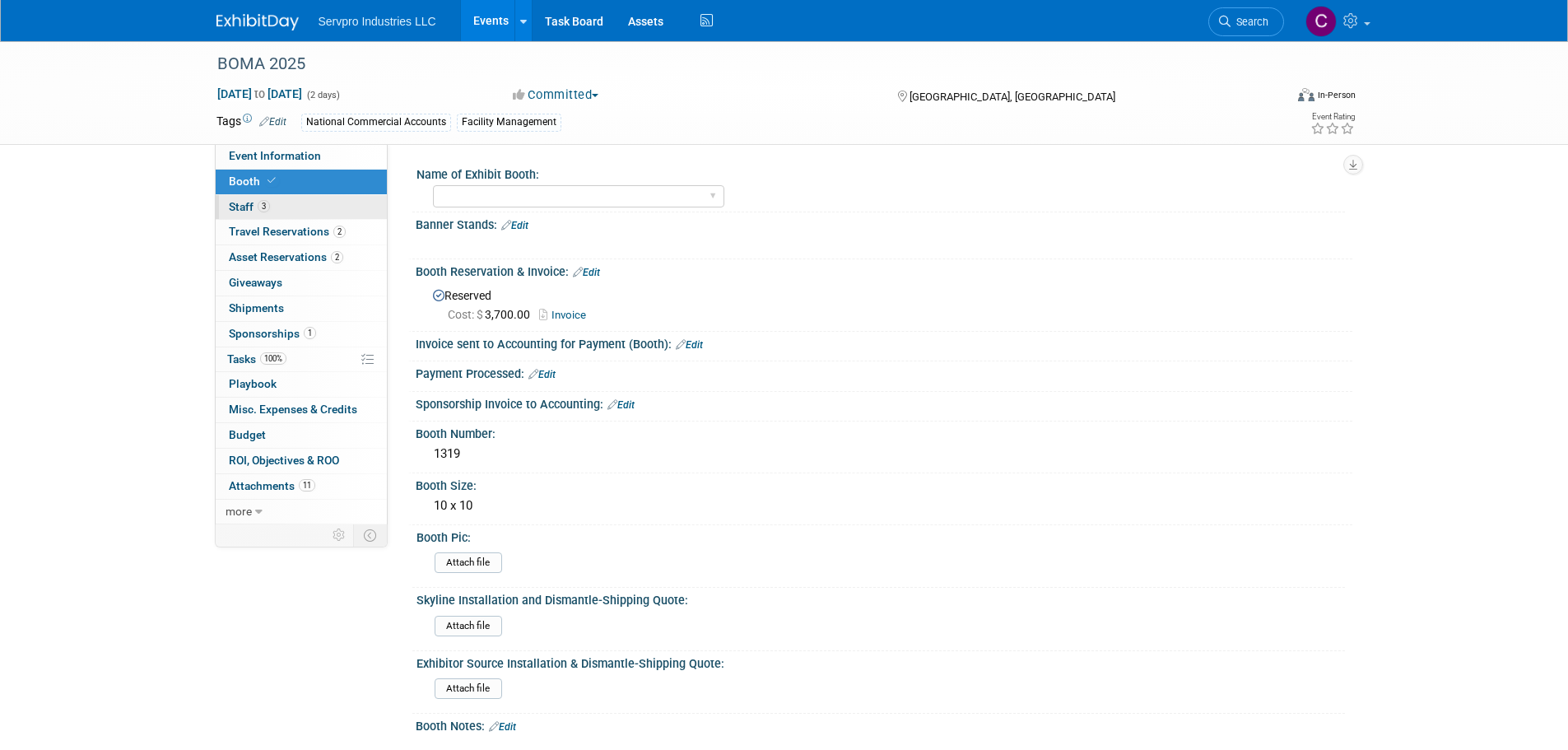
click at [232, 203] on span "Staff 3" at bounding box center [249, 207] width 41 height 13
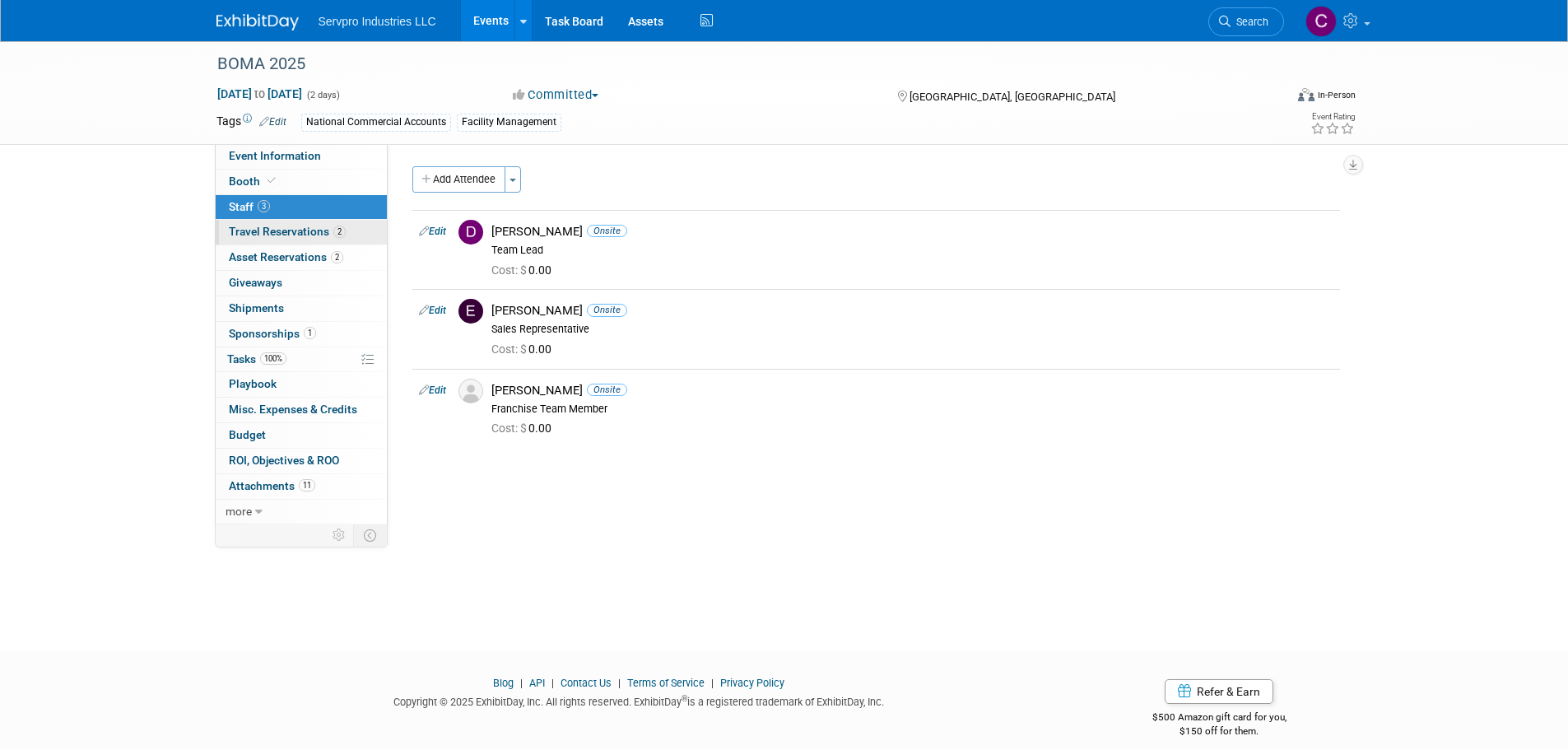
click at [296, 231] on span "Travel Reservations 2" at bounding box center [287, 232] width 117 height 13
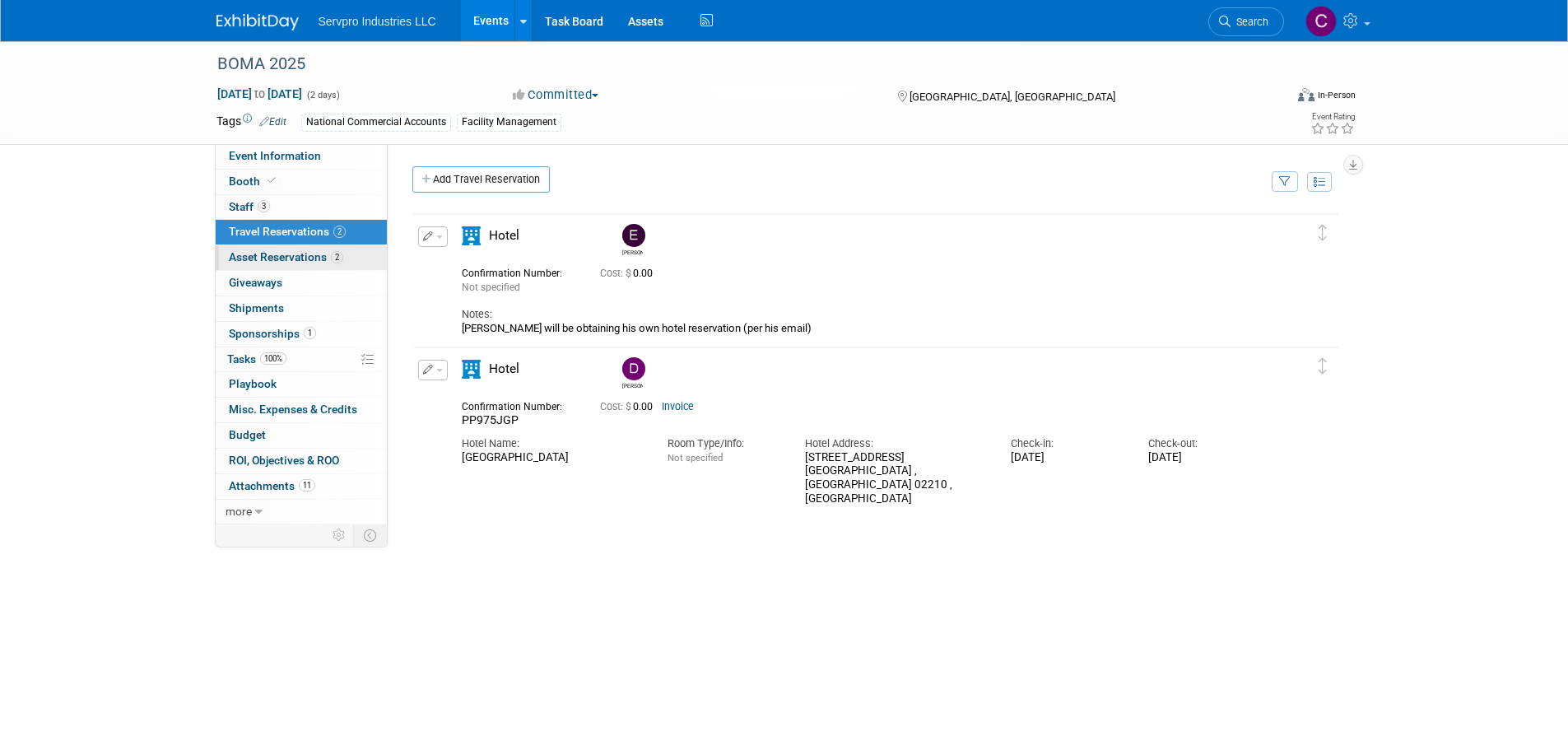
click at [289, 254] on span "Asset Reservations 2" at bounding box center [286, 257] width 115 height 13
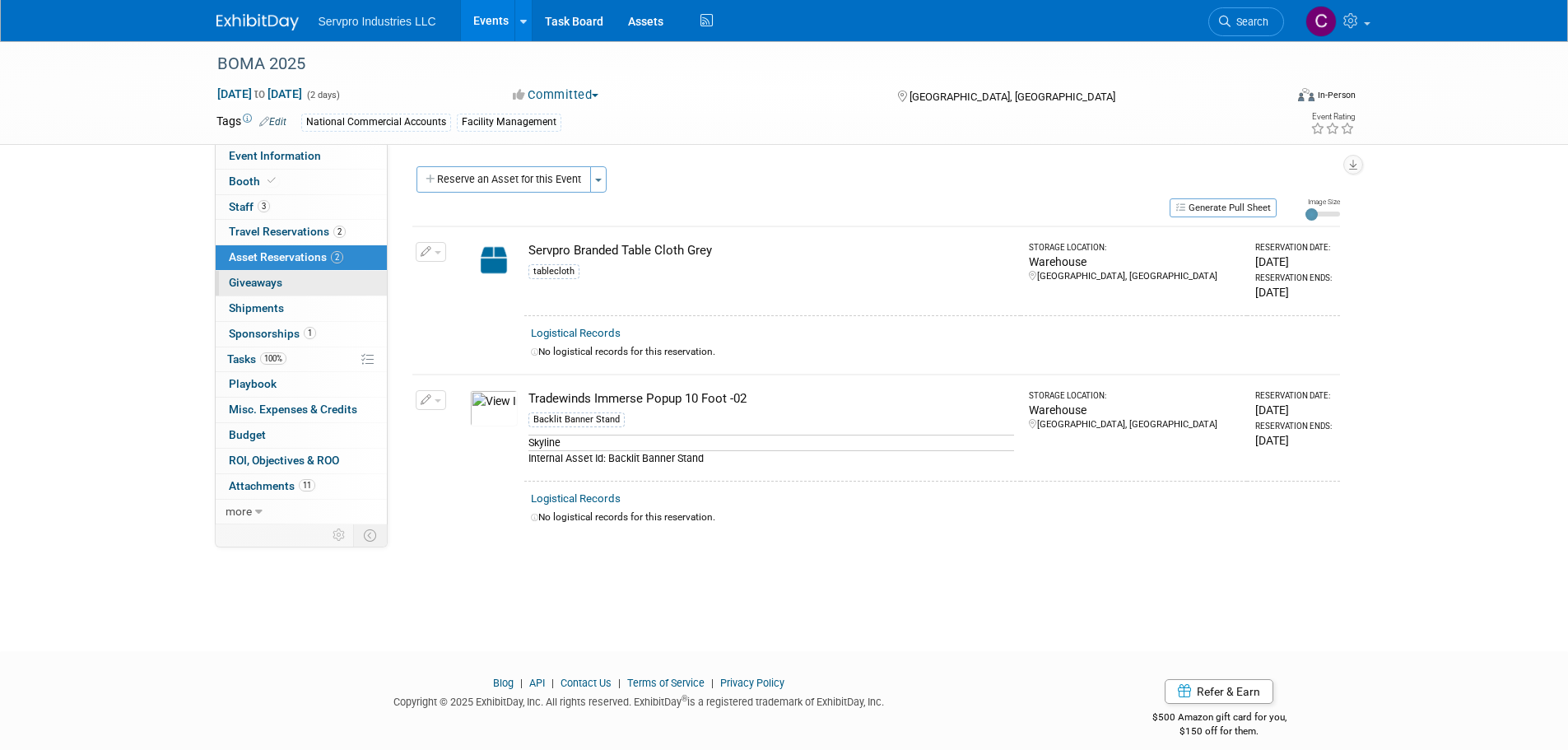
click at [266, 284] on span "Giveaways 0" at bounding box center [255, 282] width 54 height 13
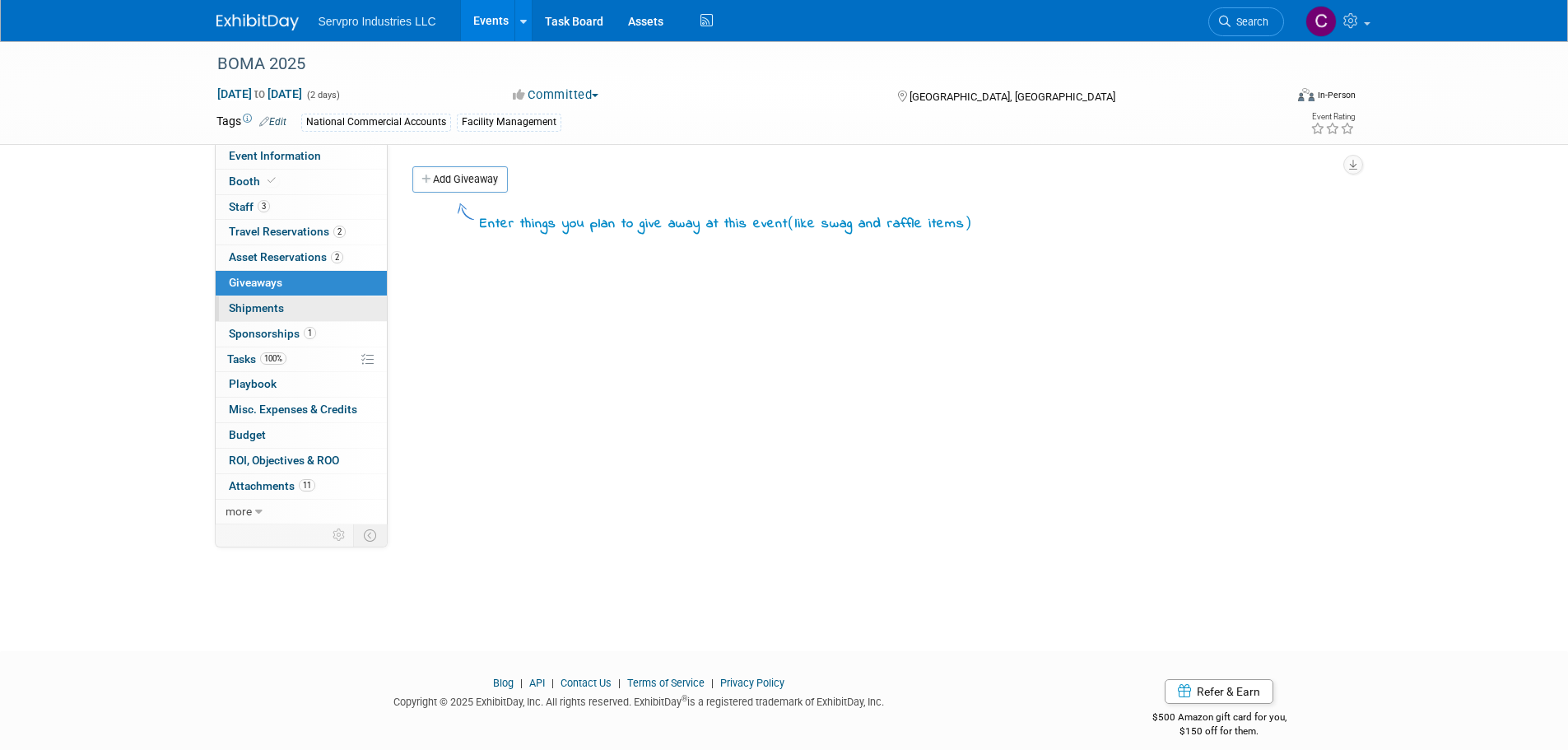
click at [264, 301] on span "Shipments 0" at bounding box center [256, 308] width 55 height 13
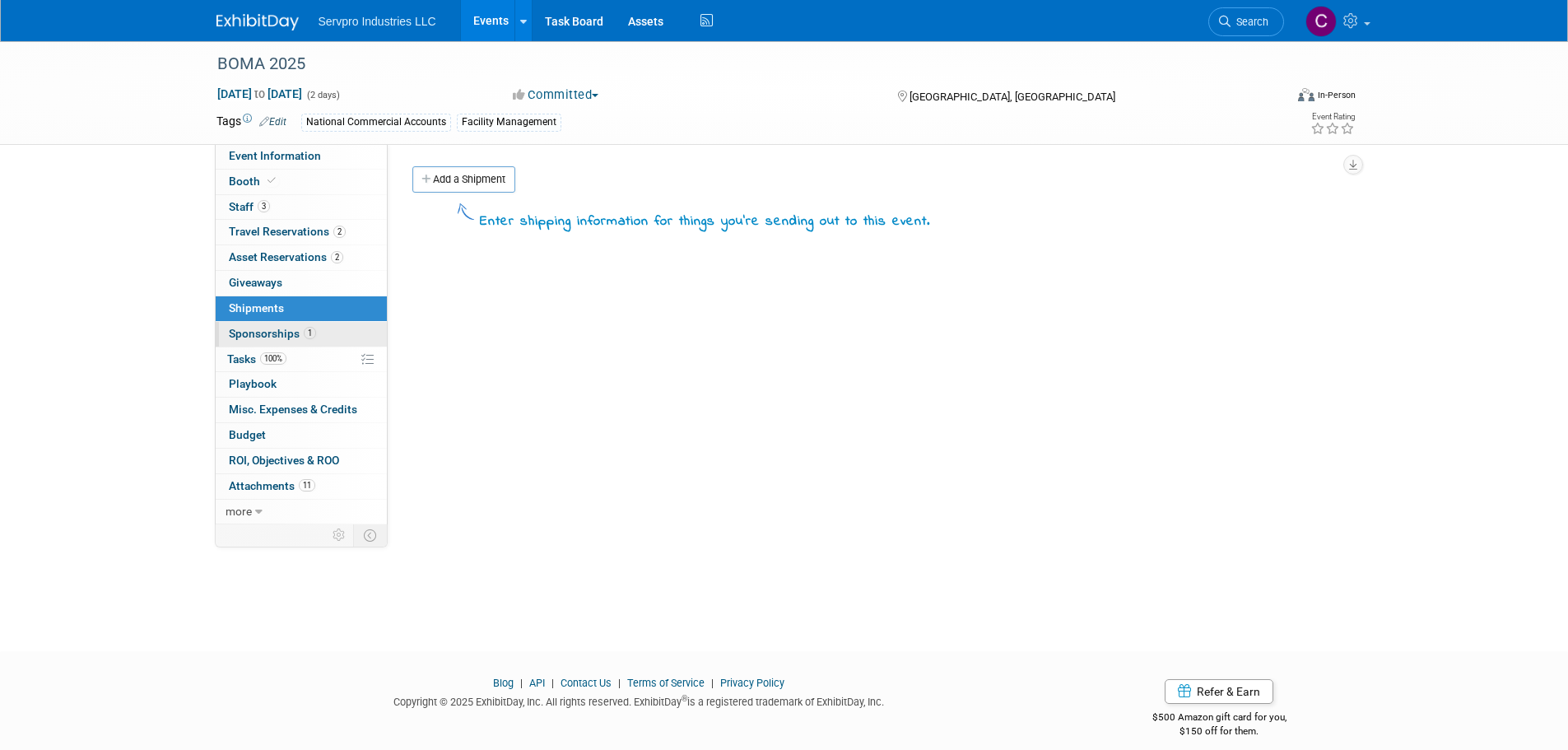
click at [263, 327] on span "Sponsorships 1" at bounding box center [272, 334] width 87 height 13
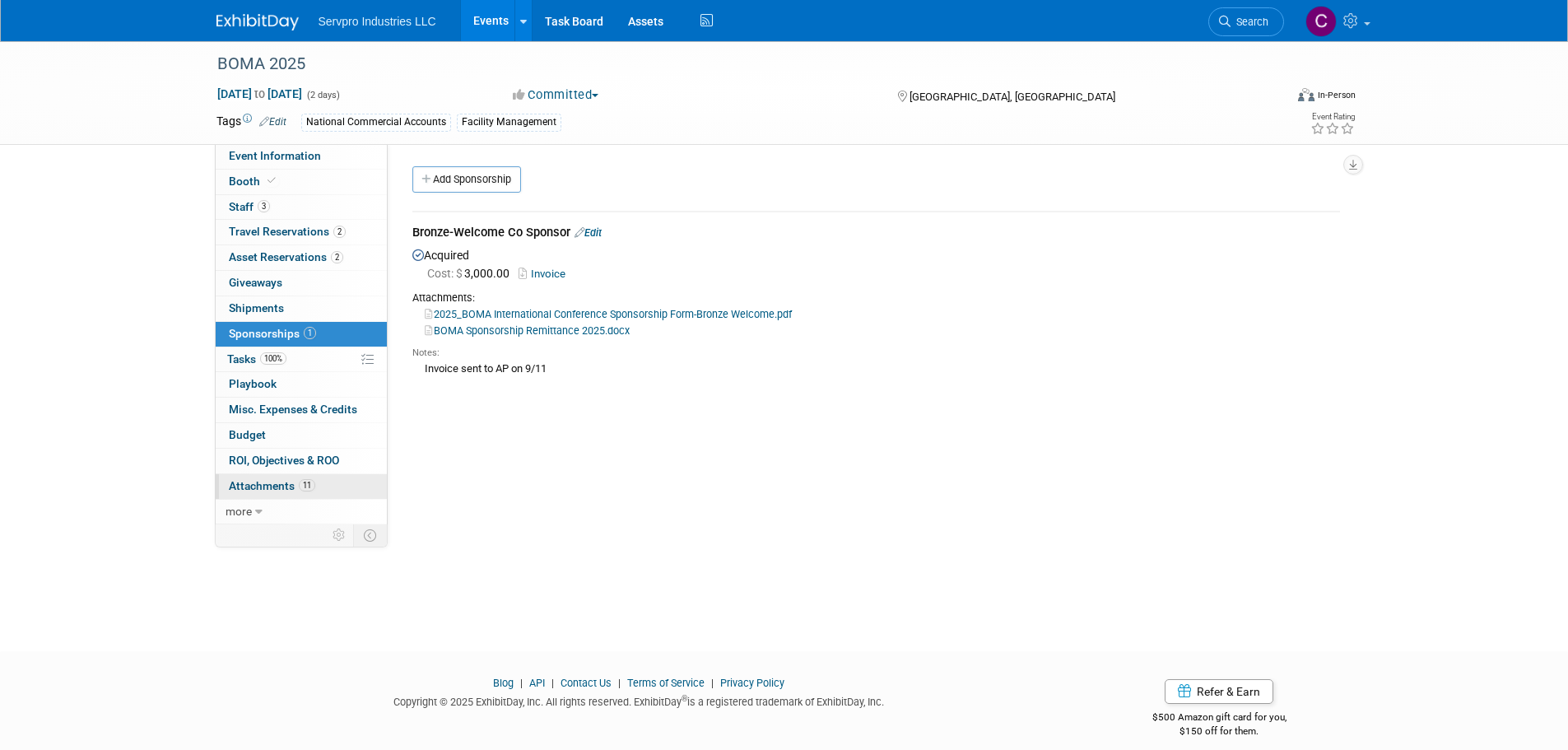
click at [241, 483] on span "Attachments 11" at bounding box center [272, 486] width 86 height 13
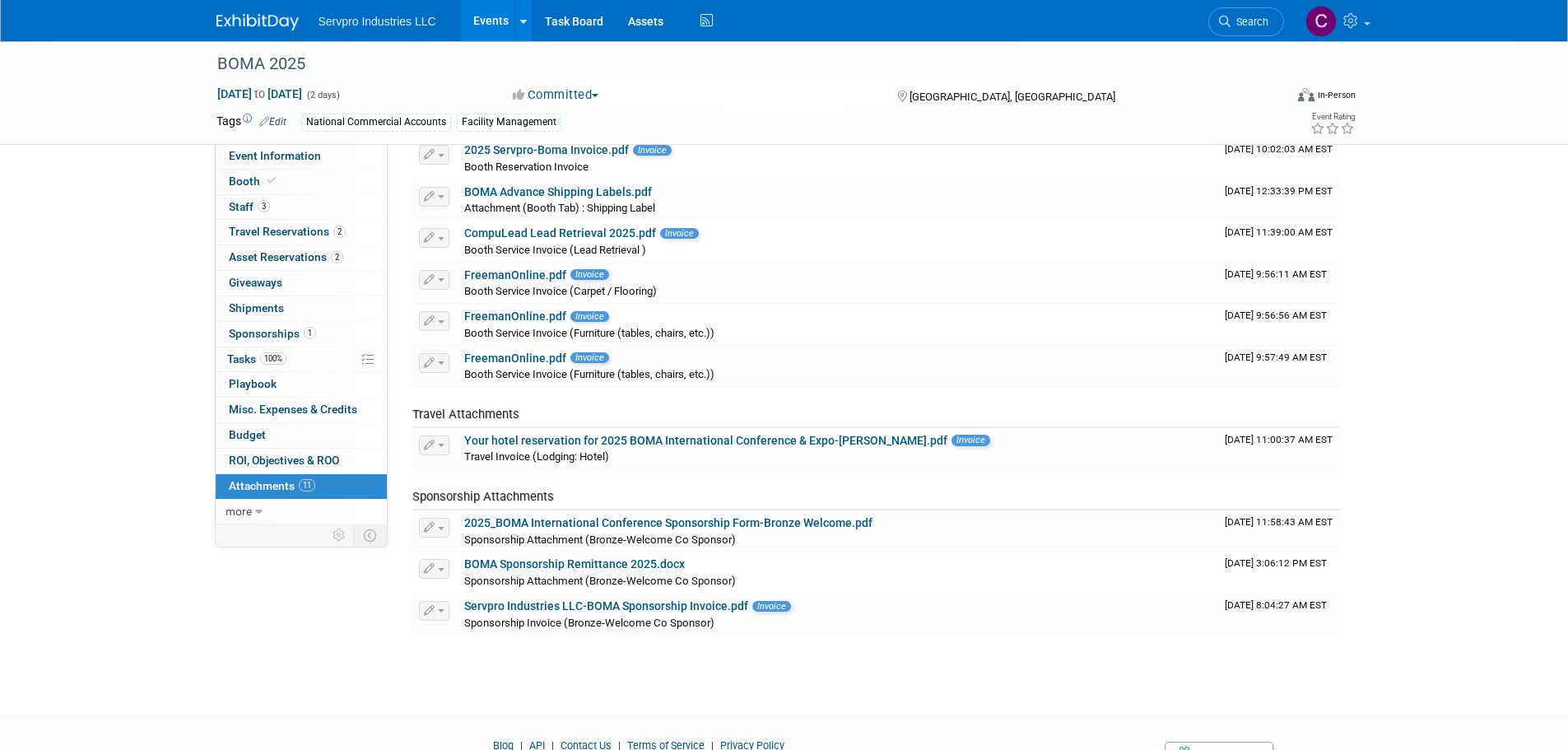
scroll to position [239, 0]
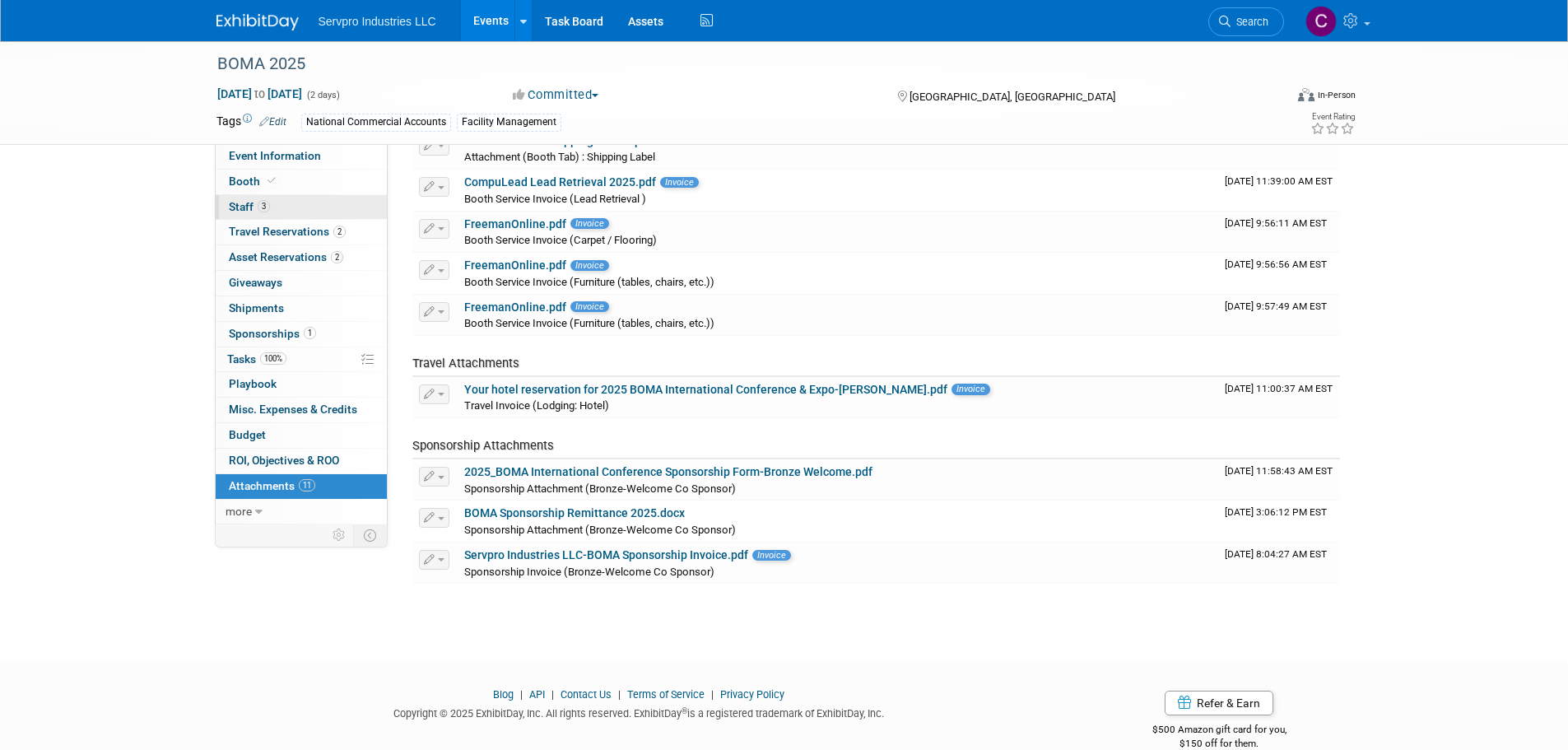
click at [250, 204] on span "Staff 3" at bounding box center [249, 207] width 41 height 13
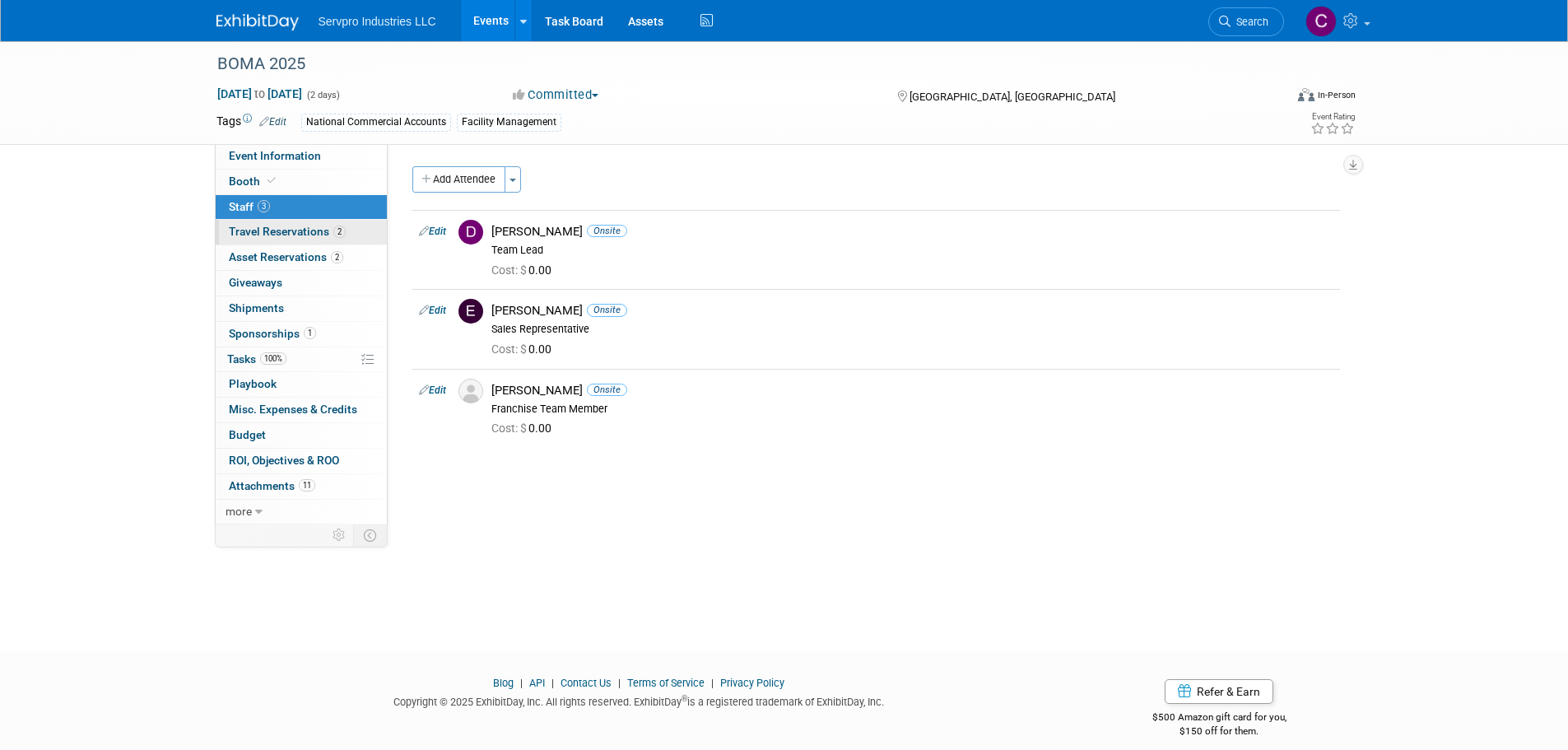
click at [250, 221] on link "2 Travel Reservations 2" at bounding box center [300, 232] width 171 height 25
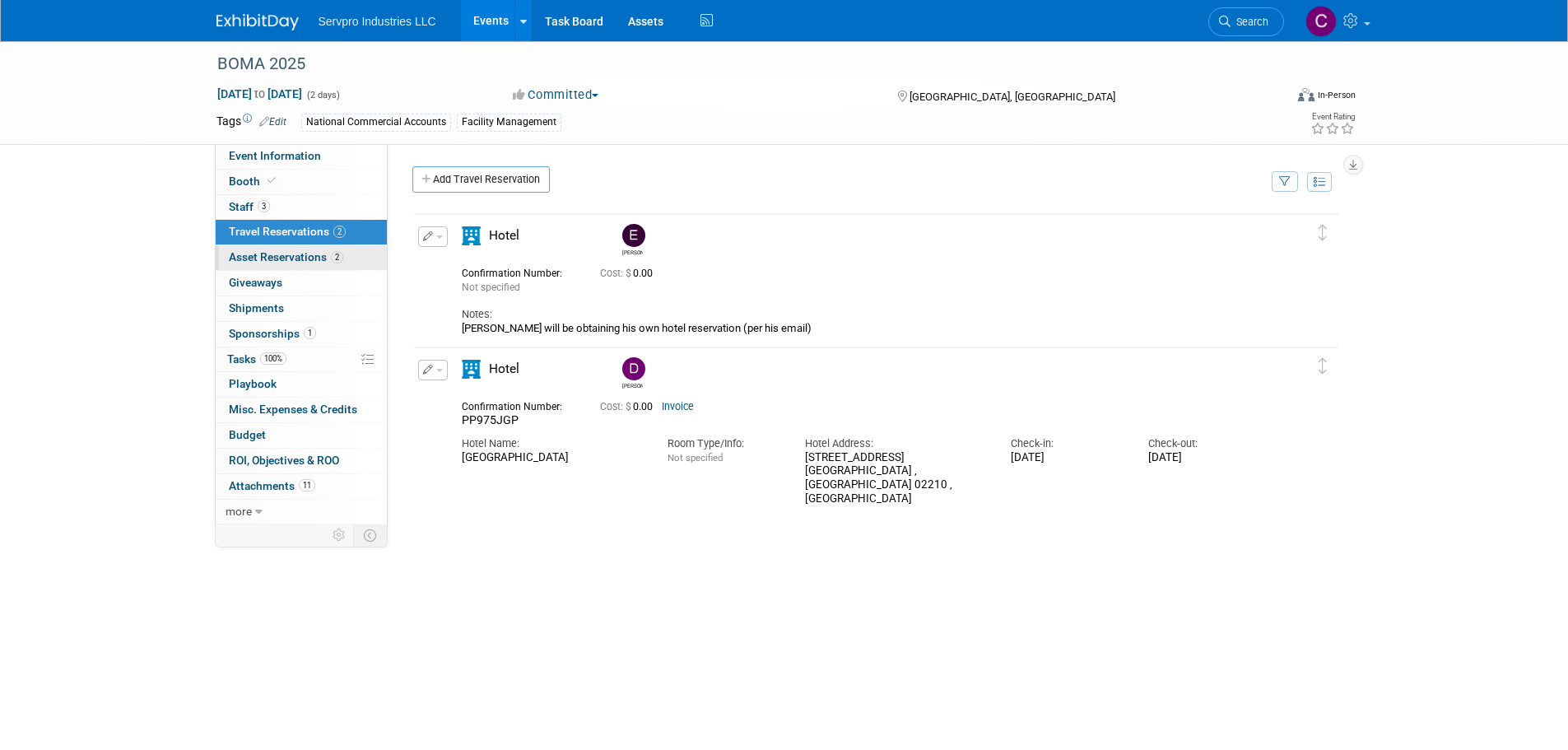
click at [250, 251] on span "Asset Reservations 2" at bounding box center [286, 257] width 115 height 13
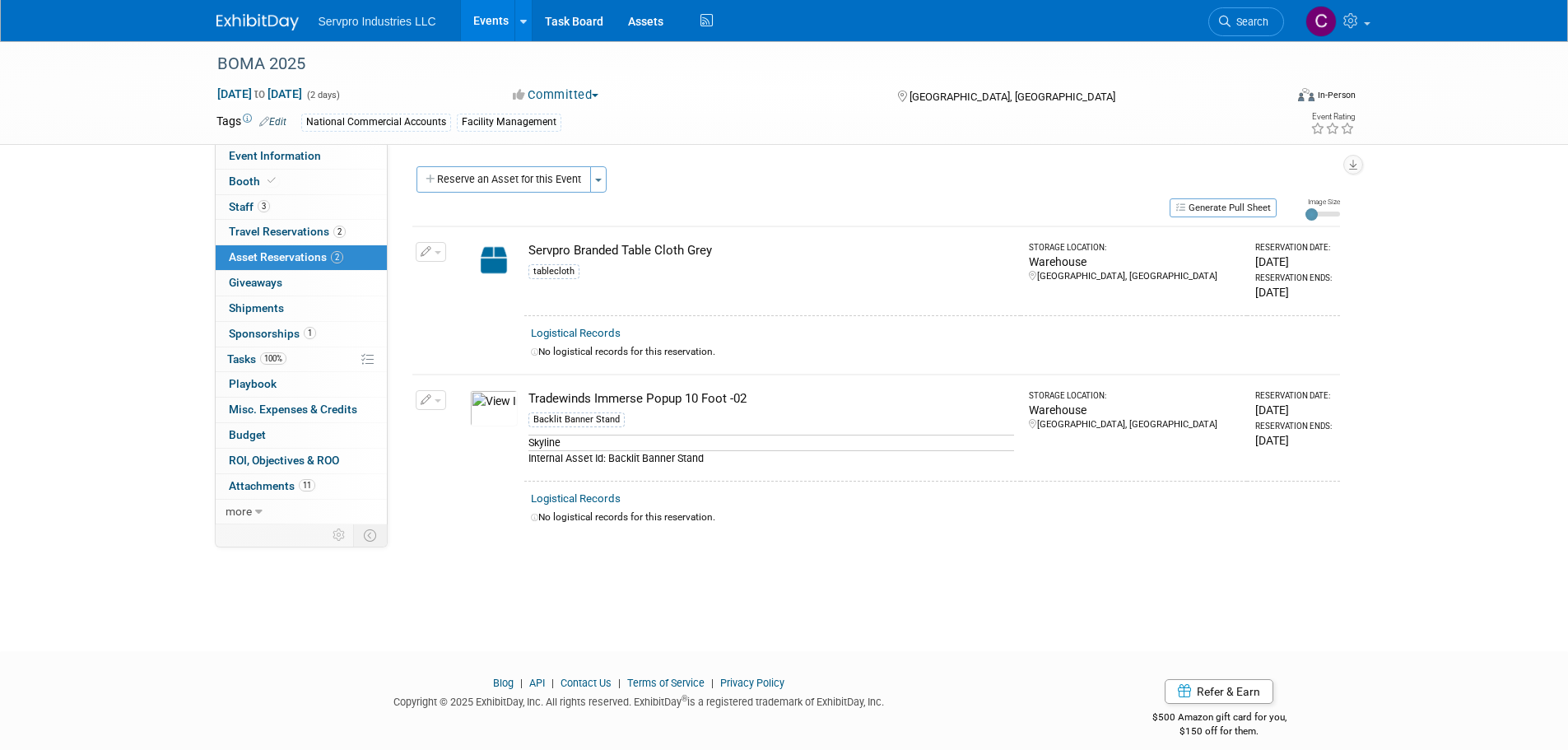
drag, startPoint x: 758, startPoint y: 395, endPoint x: 528, endPoint y: 399, distance: 230.0
click at [528, 399] on div "Tradewinds Immerse Popup 10 Foot -02" at bounding box center [771, 399] width 487 height 17
copy div "Tradewinds Immerse Popup 10 Foot -02"
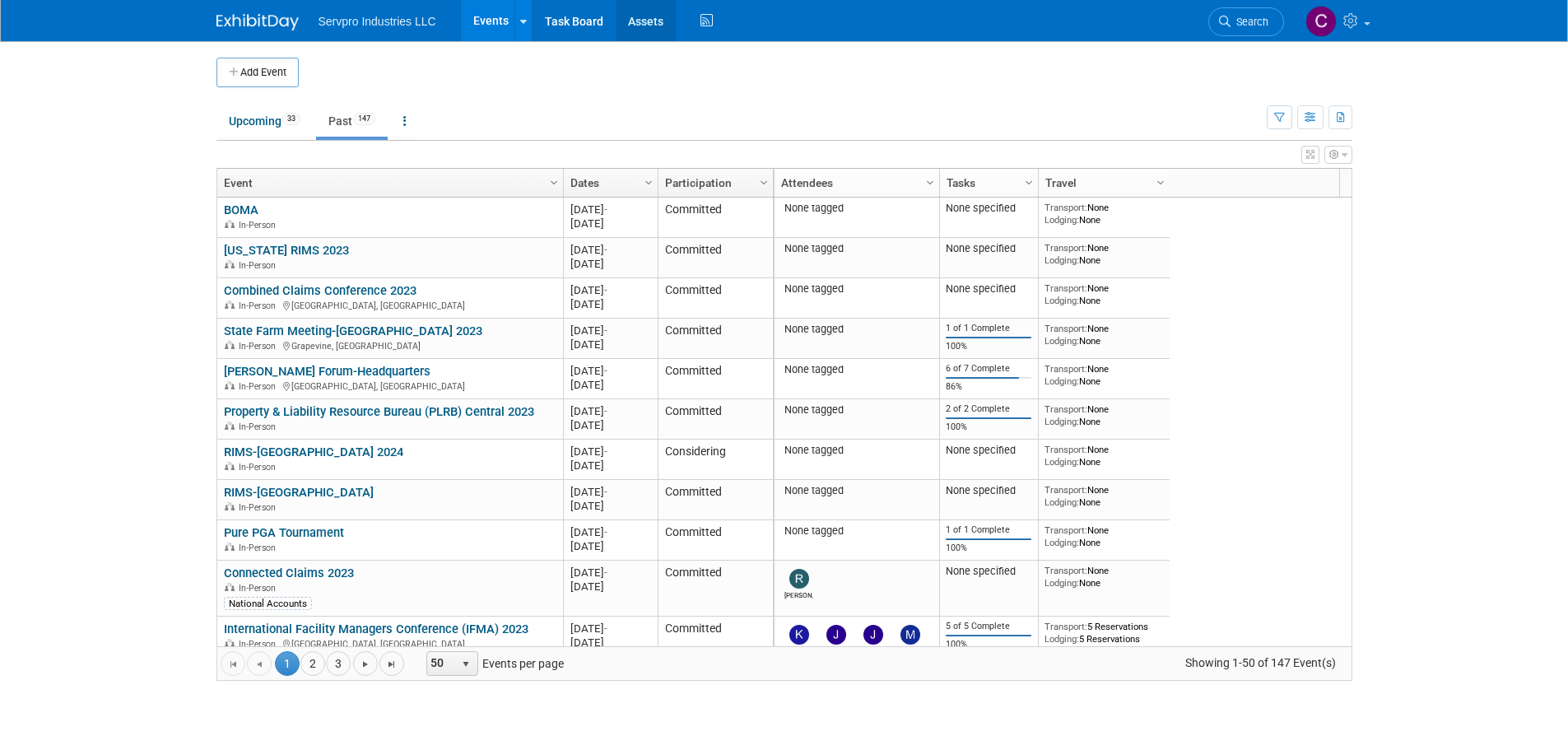
click at [644, 21] on link "Assets" at bounding box center [646, 20] width 60 height 41
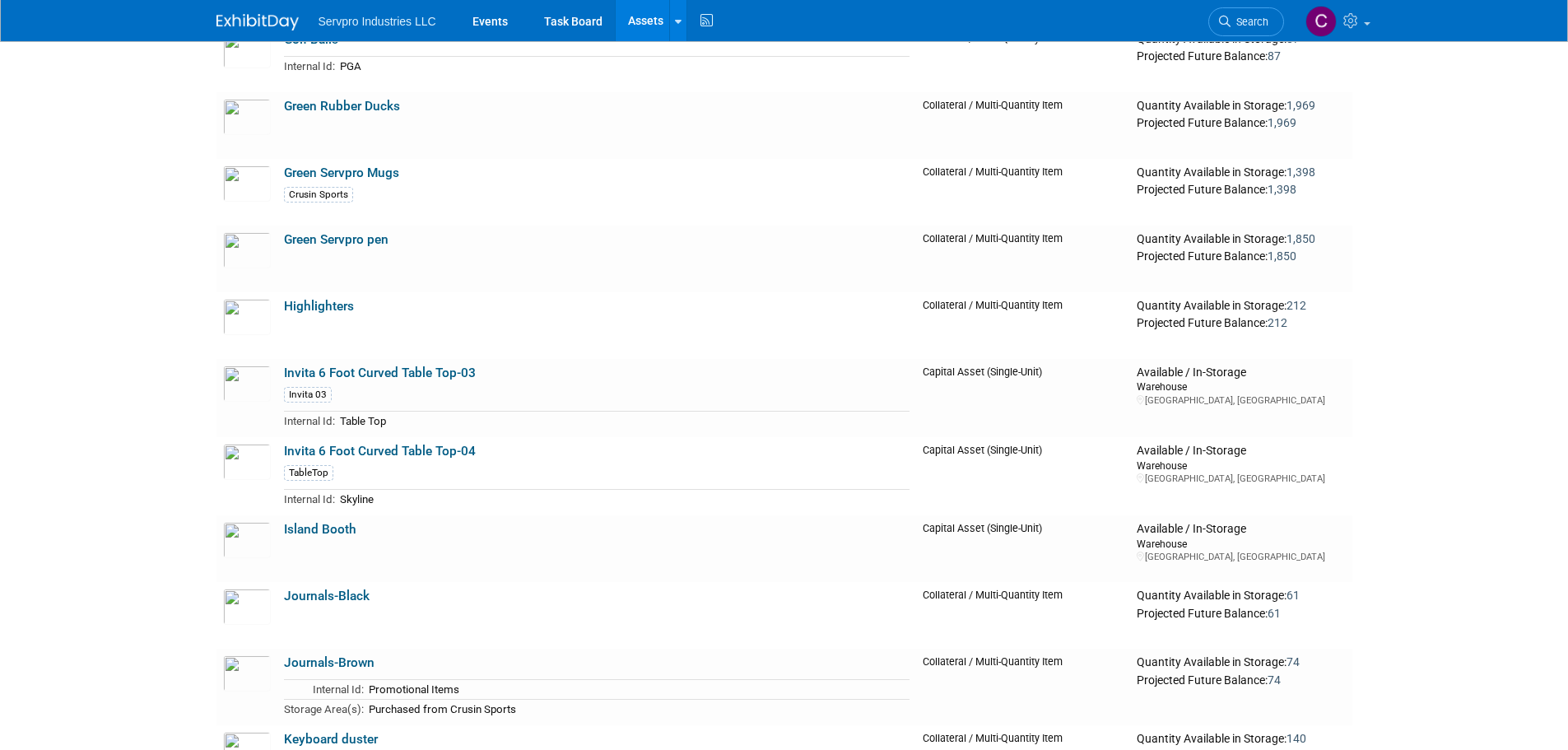
scroll to position [1213, 0]
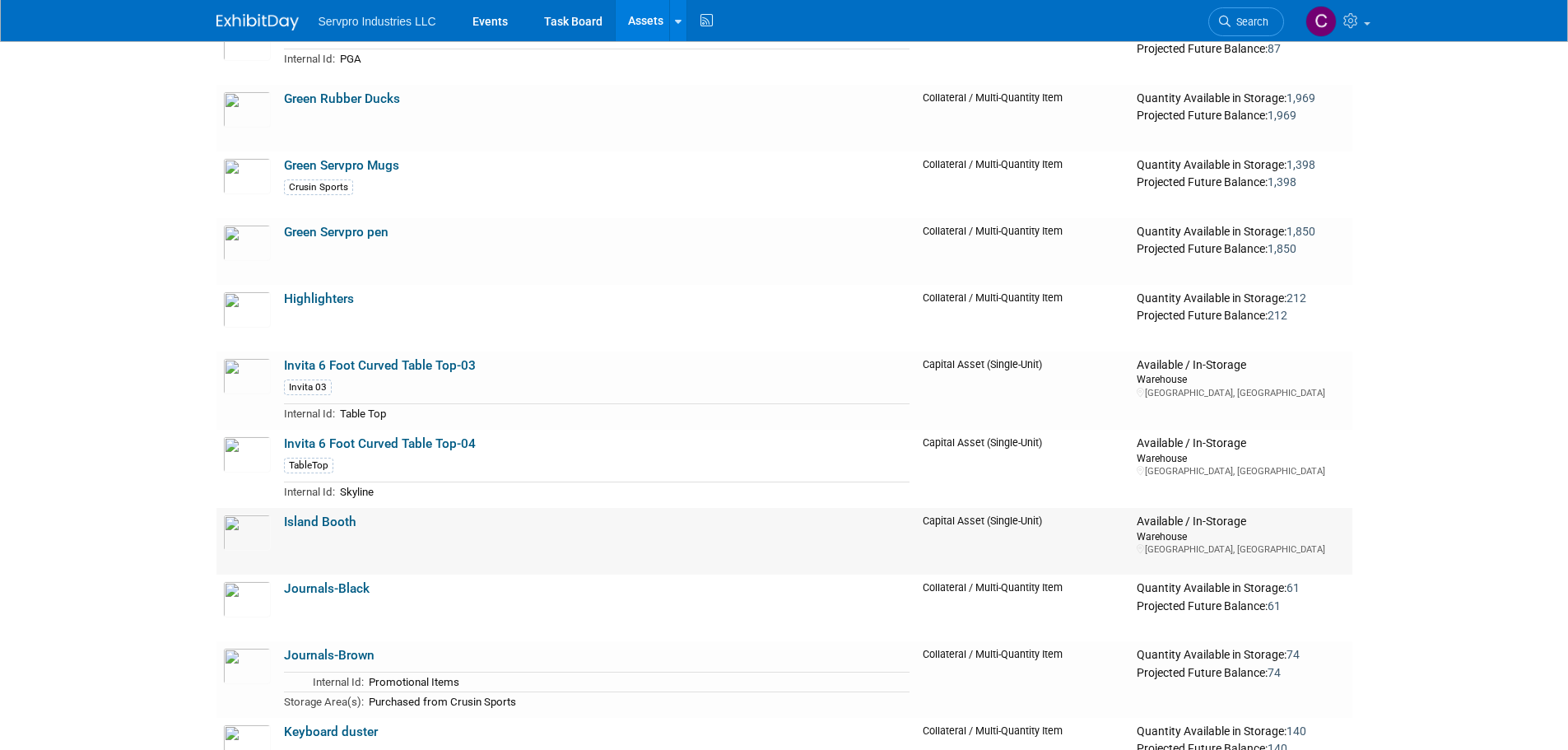
click at [309, 526] on link "Island Booth" at bounding box center [320, 521] width 73 height 14
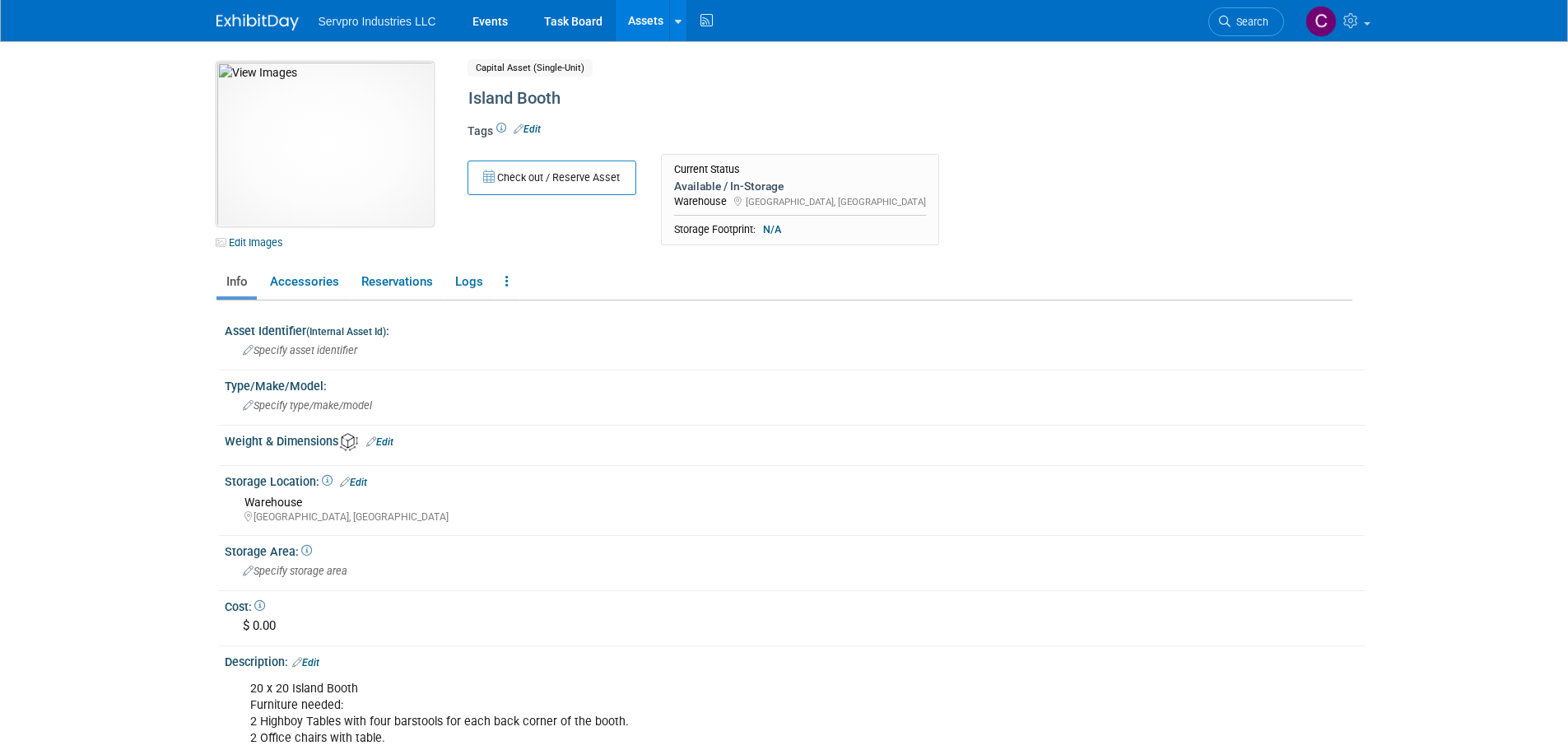
click at [315, 116] on img at bounding box center [324, 144] width 217 height 165
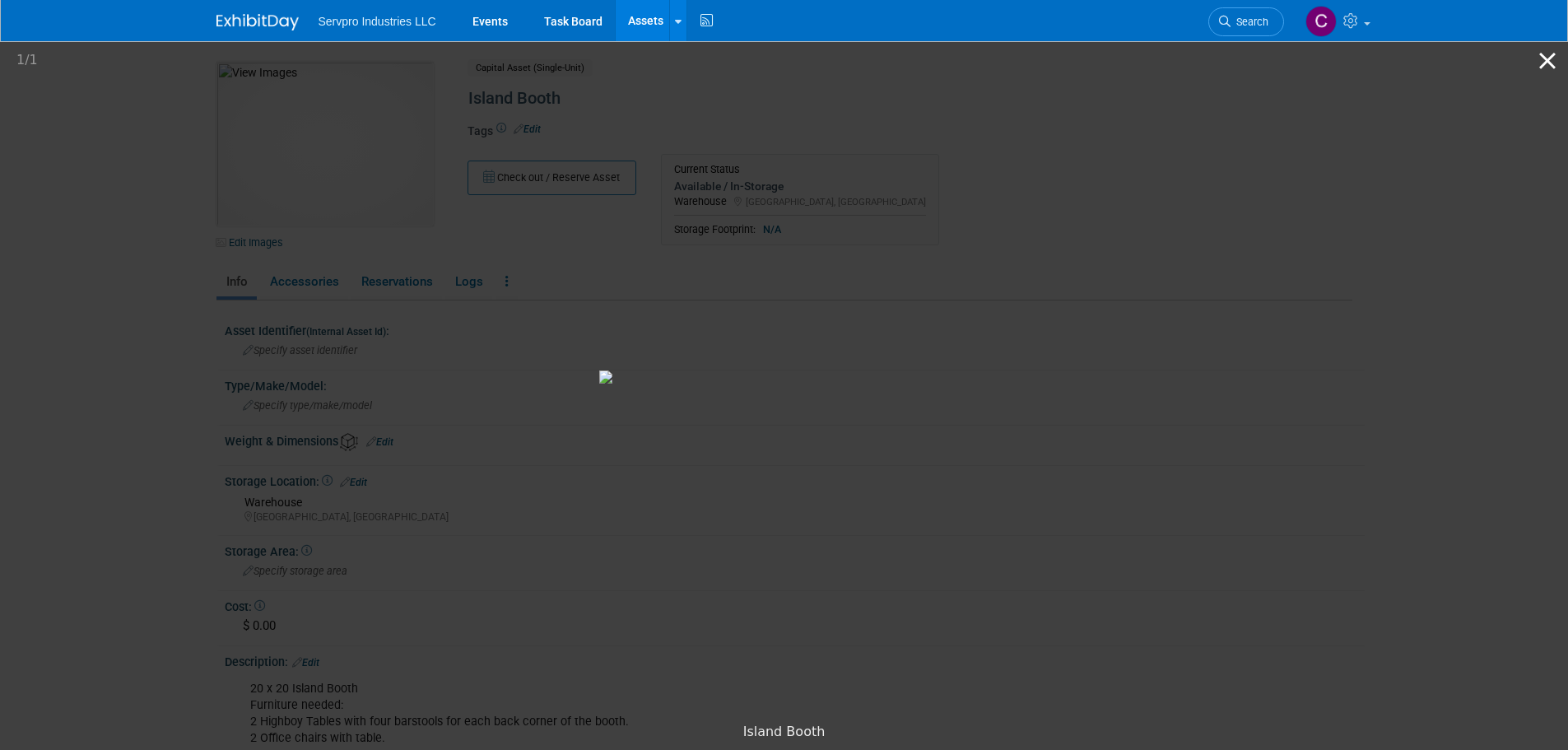
click at [1557, 54] on button "Close gallery" at bounding box center [1547, 60] width 41 height 38
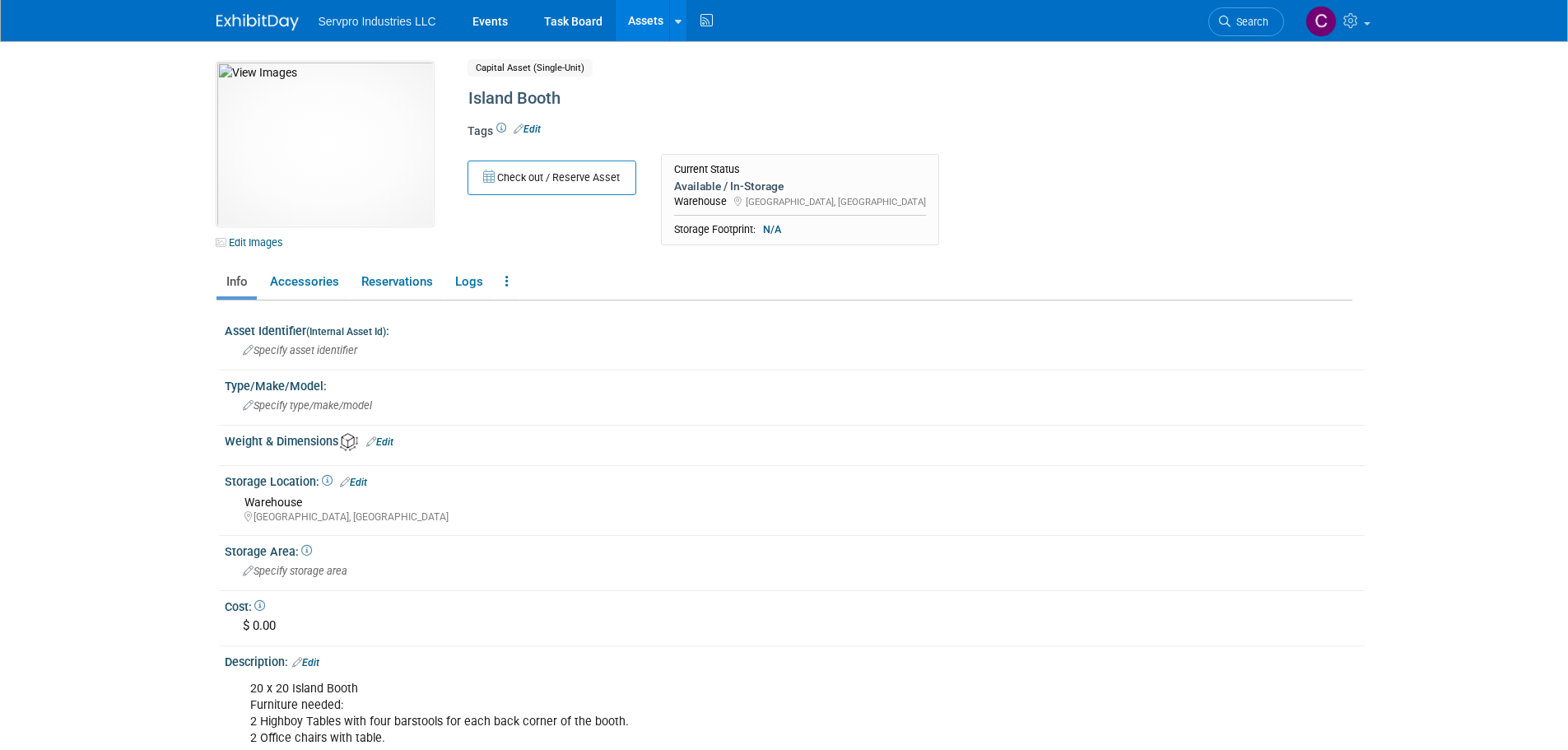
click at [537, 129] on link "Edit" at bounding box center [527, 129] width 27 height 11
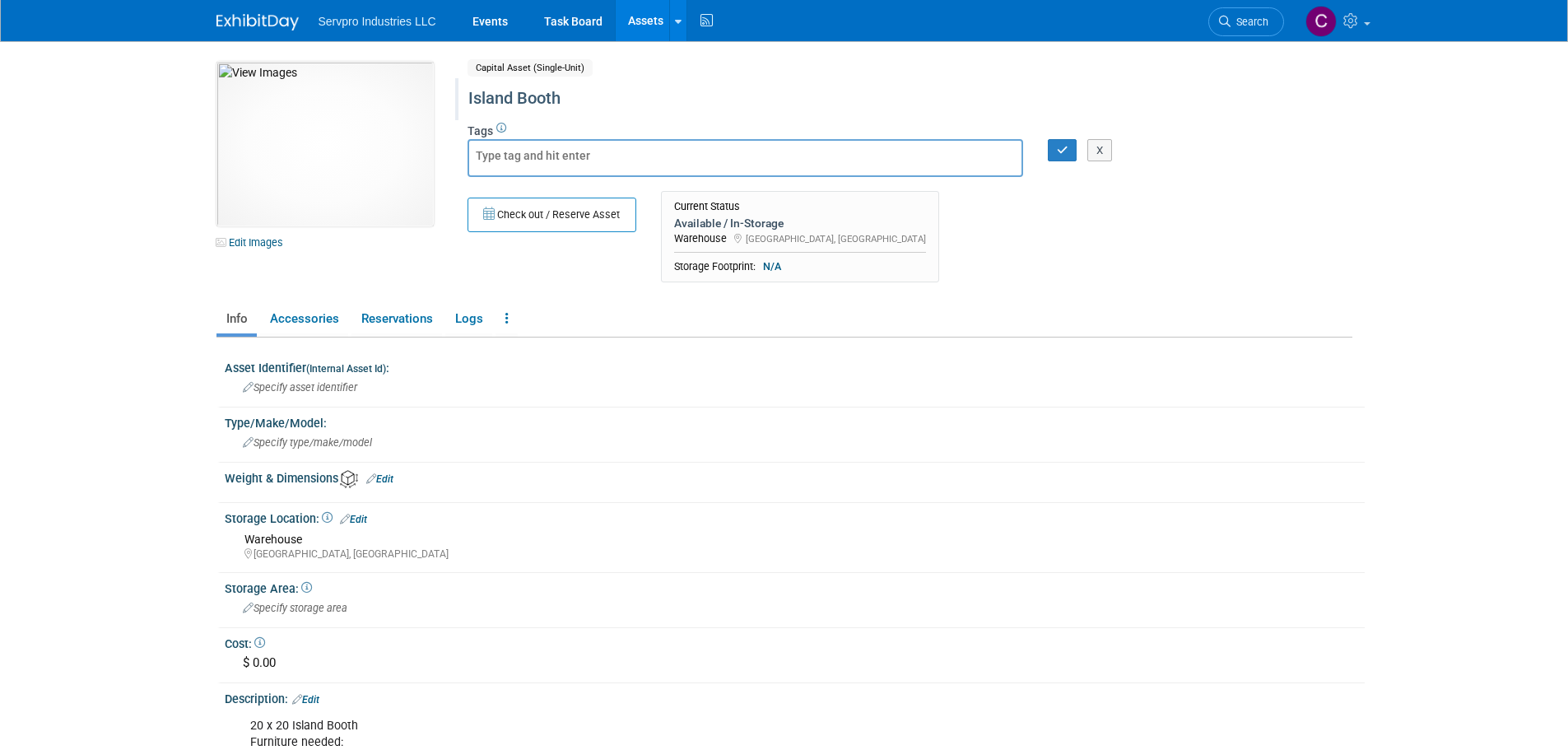
click at [585, 117] on div "Island Booth" at bounding box center [842, 99] width 774 height 42
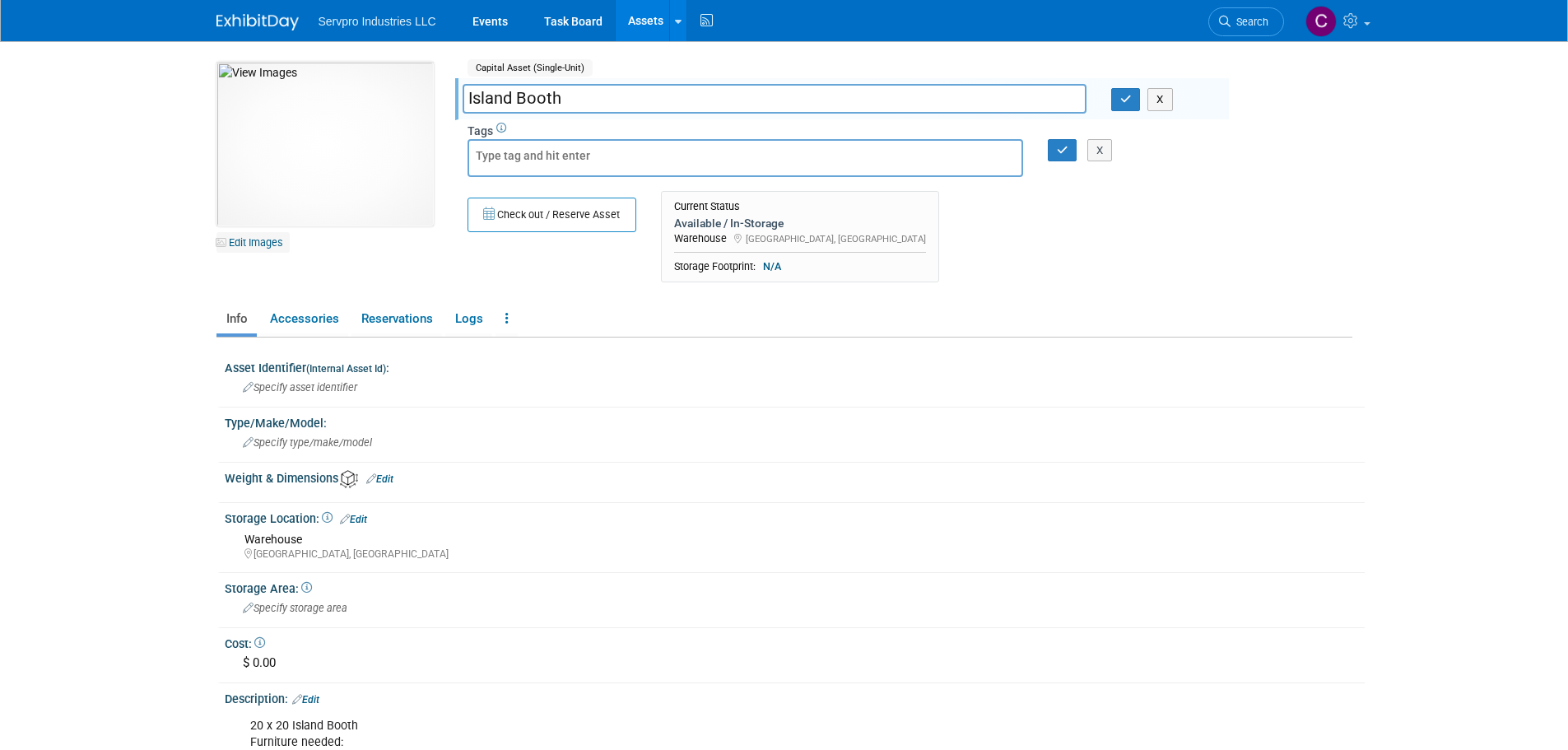
click at [257, 239] on link "Edit Images" at bounding box center [253, 243] width 74 height 21
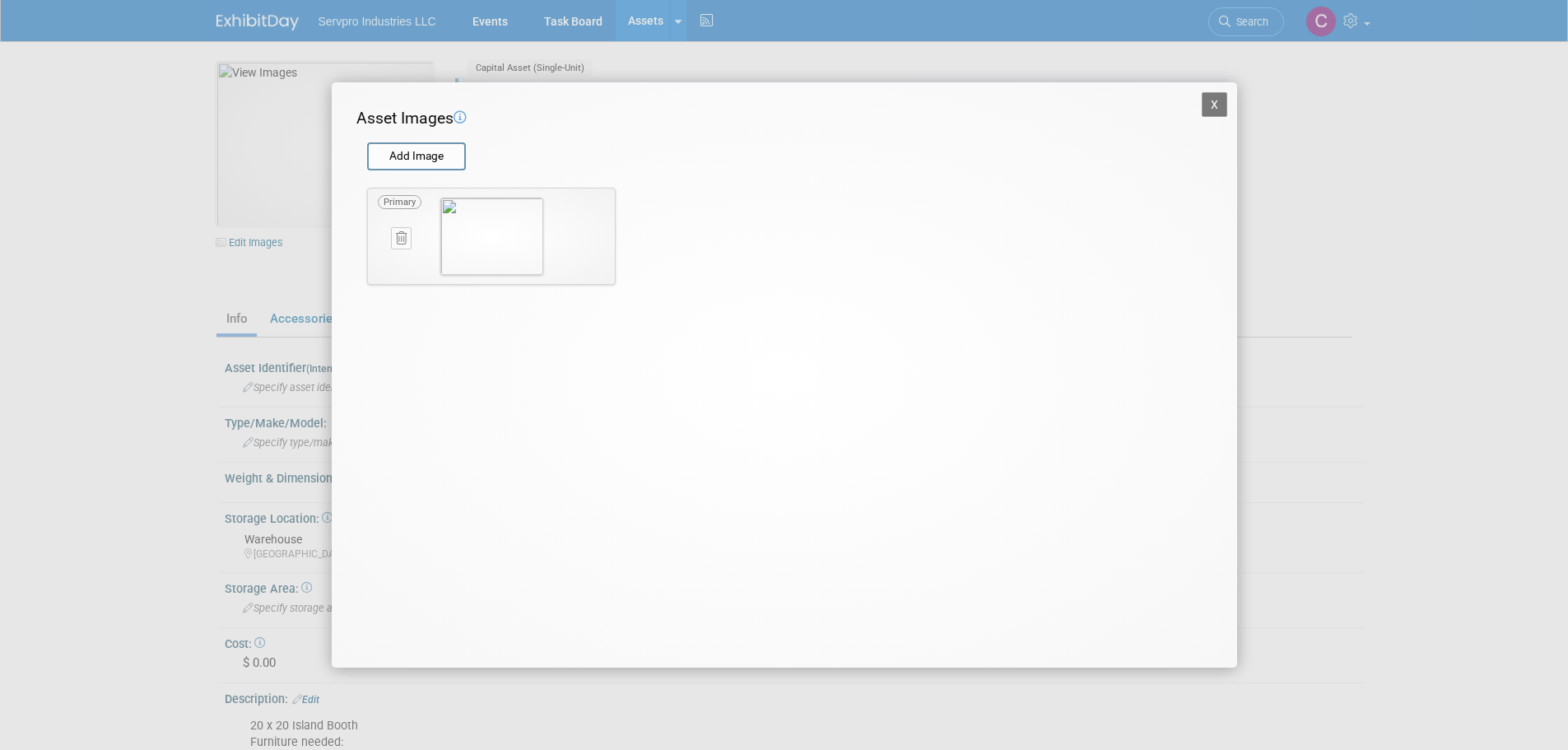
click at [402, 234] on icon at bounding box center [401, 238] width 11 height 12
click at [395, 257] on icon "button" at bounding box center [391, 256] width 11 height 10
click at [422, 159] on input "file" at bounding box center [366, 157] width 196 height 25
click at [389, 148] on input "file" at bounding box center [366, 157] width 196 height 25
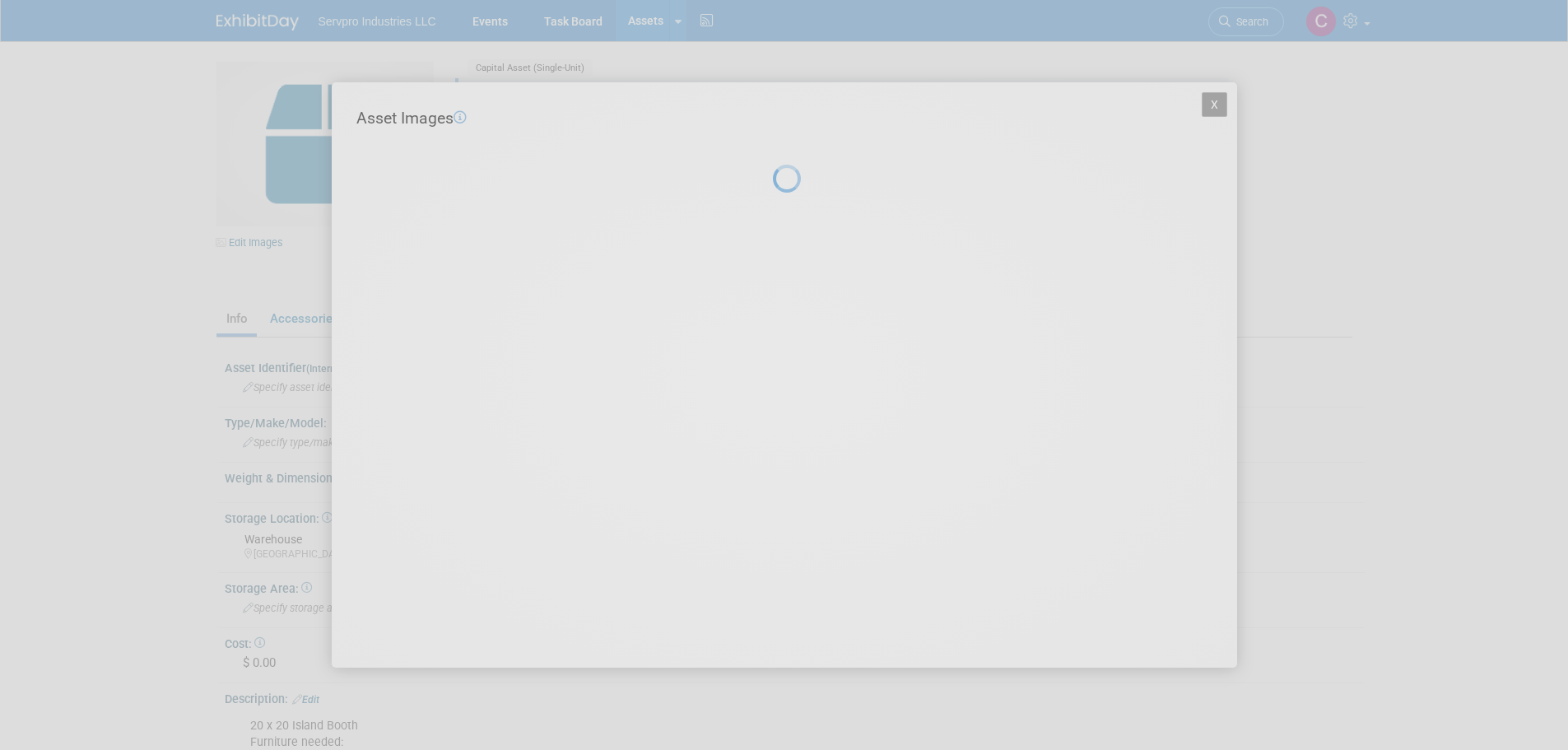
click at [773, 321] on div at bounding box center [784, 375] width 23 height 750
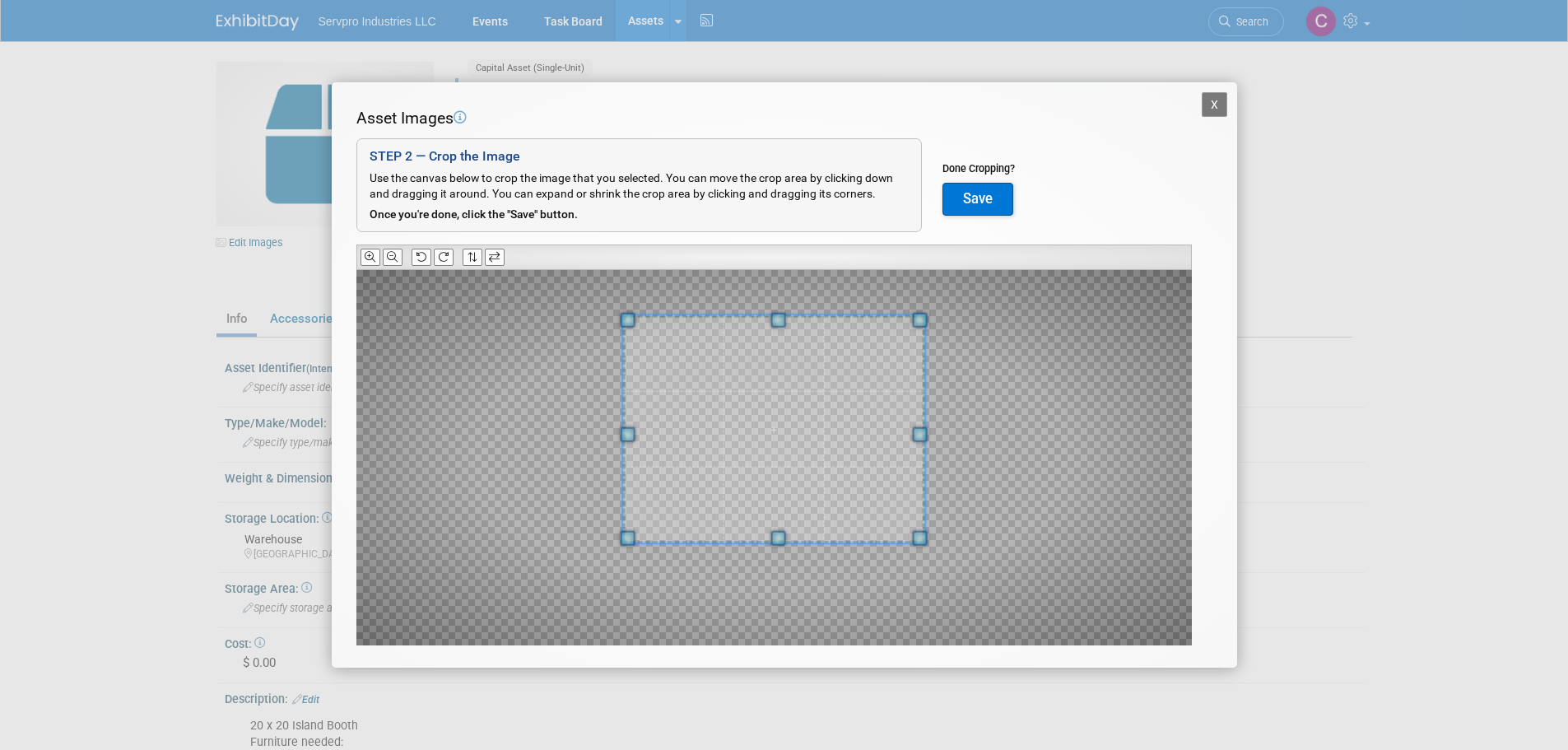
click at [767, 320] on div at bounding box center [774, 430] width 303 height 228
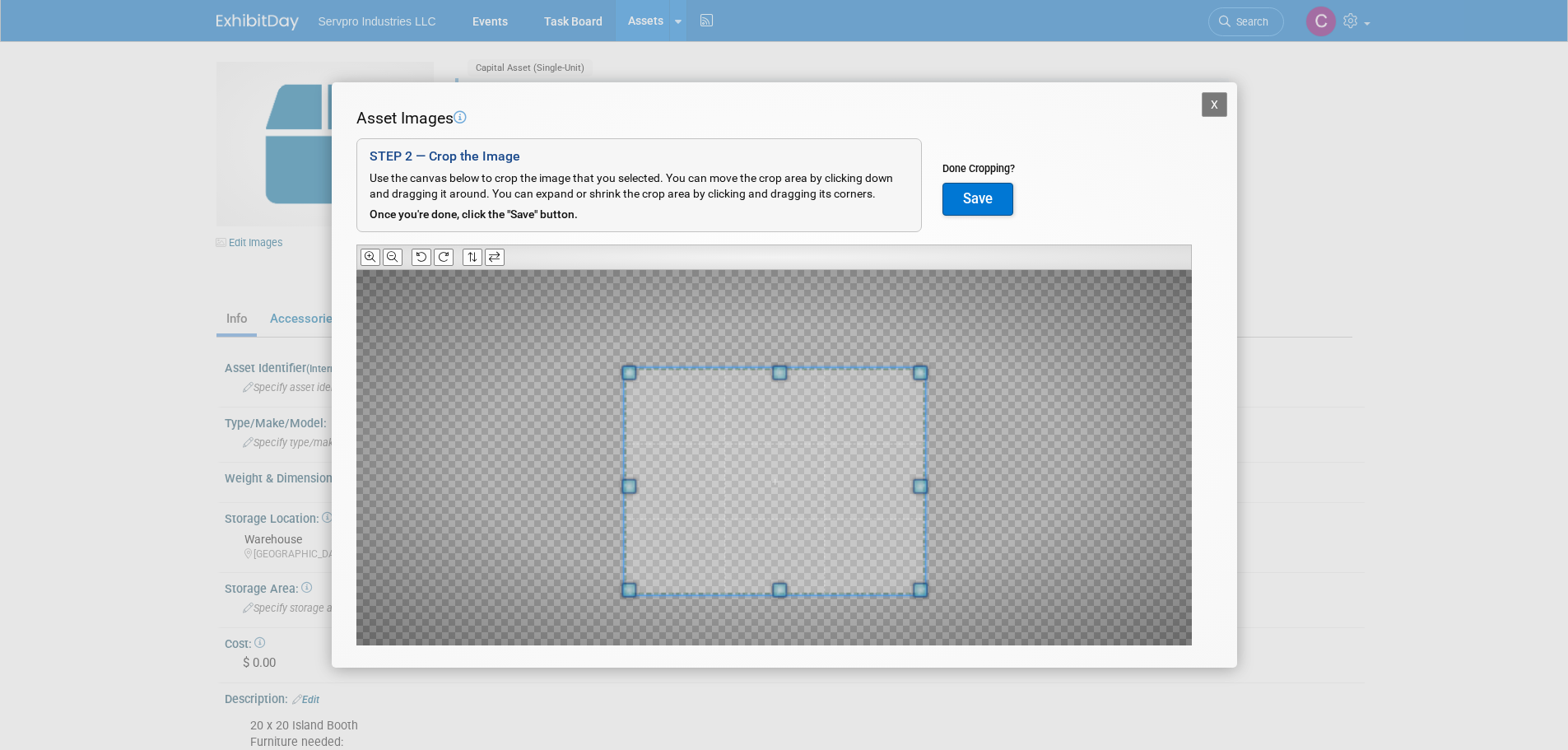
click at [778, 549] on span at bounding box center [774, 482] width 301 height 228
click at [916, 487] on span at bounding box center [911, 488] width 14 height 14
click at [631, 487] on span at bounding box center [636, 488] width 14 height 14
click at [821, 380] on span at bounding box center [774, 478] width 284 height 214
click at [978, 198] on button "Save" at bounding box center [978, 199] width 71 height 33
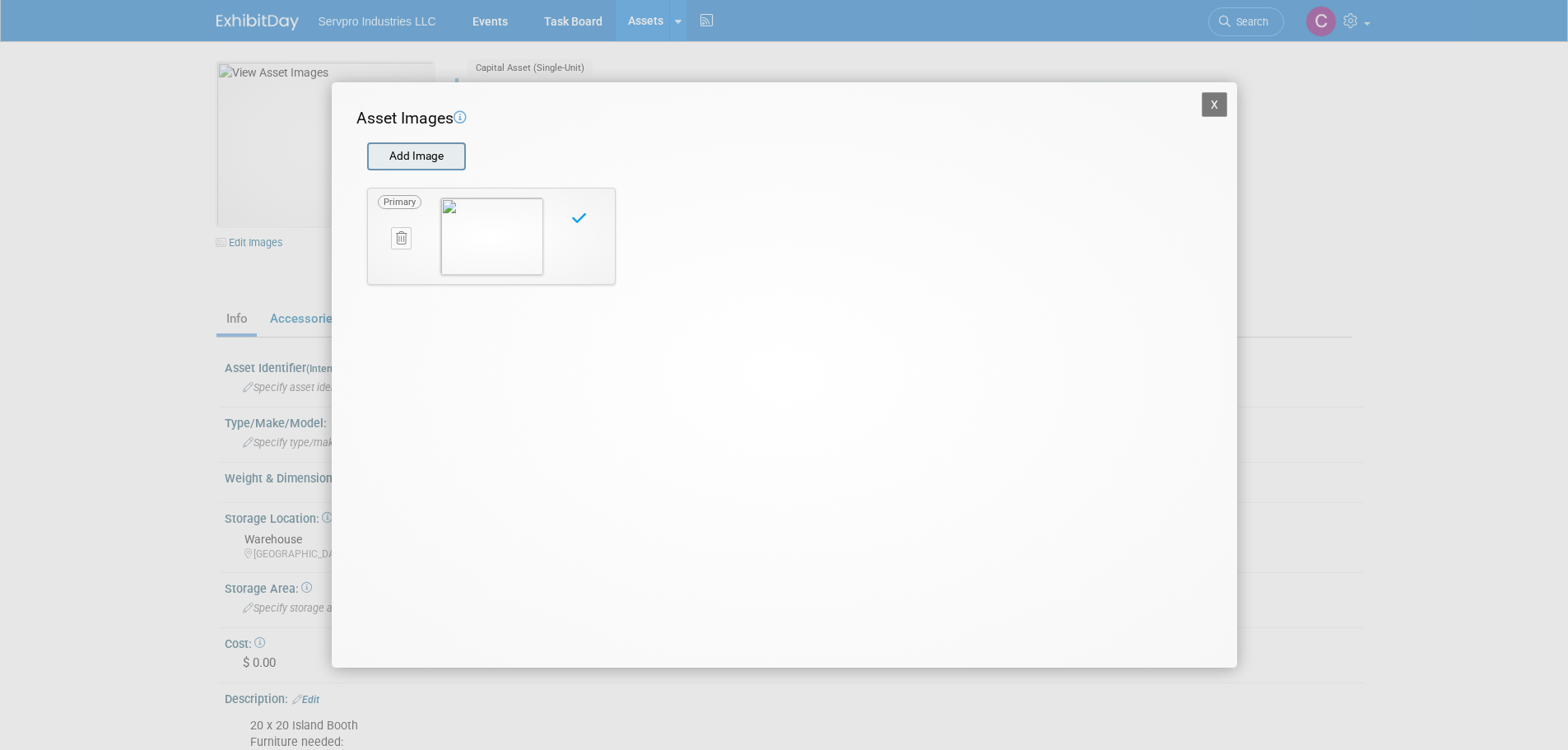
click at [417, 155] on input "file" at bounding box center [366, 157] width 196 height 25
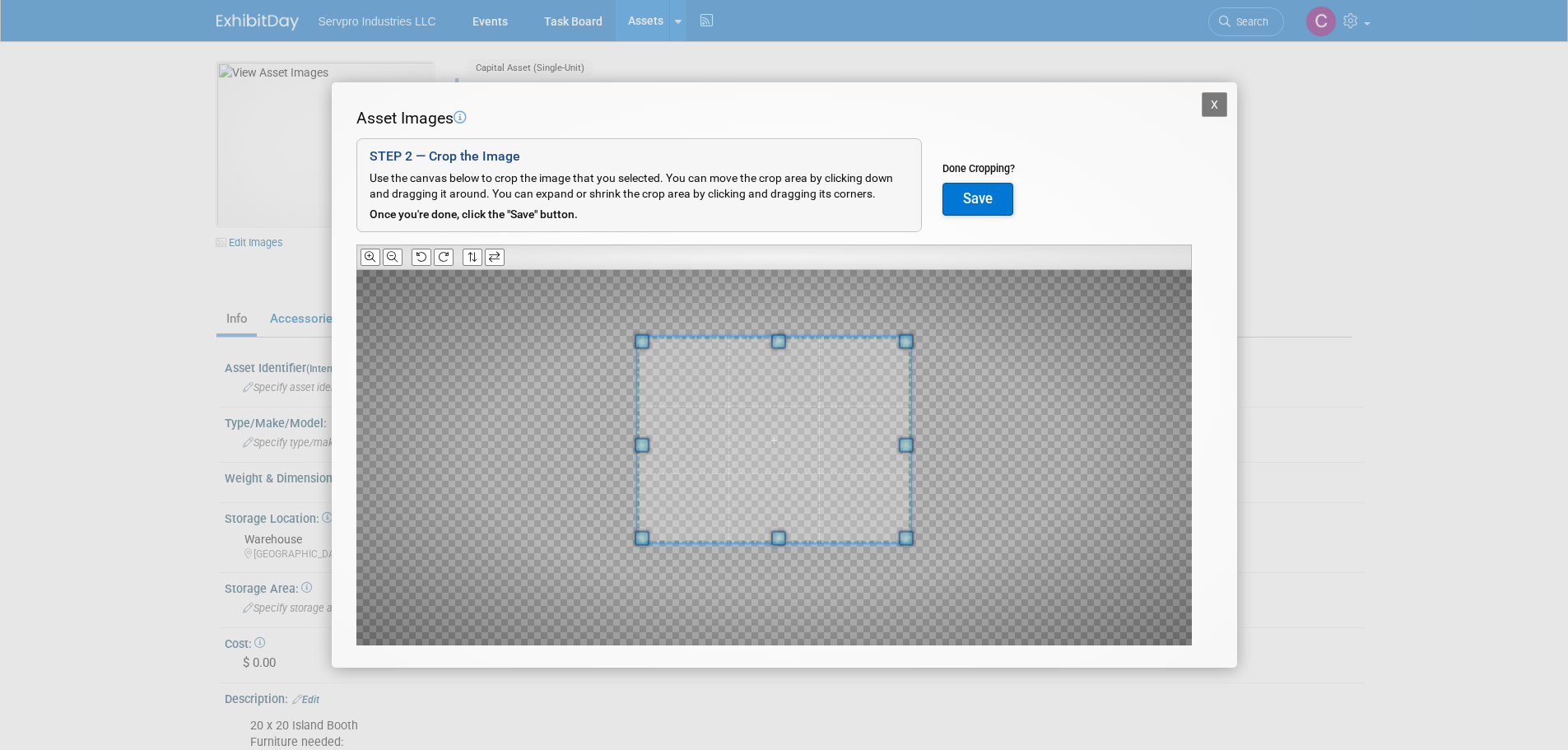
click at [779, 341] on span at bounding box center [778, 341] width 14 height 14
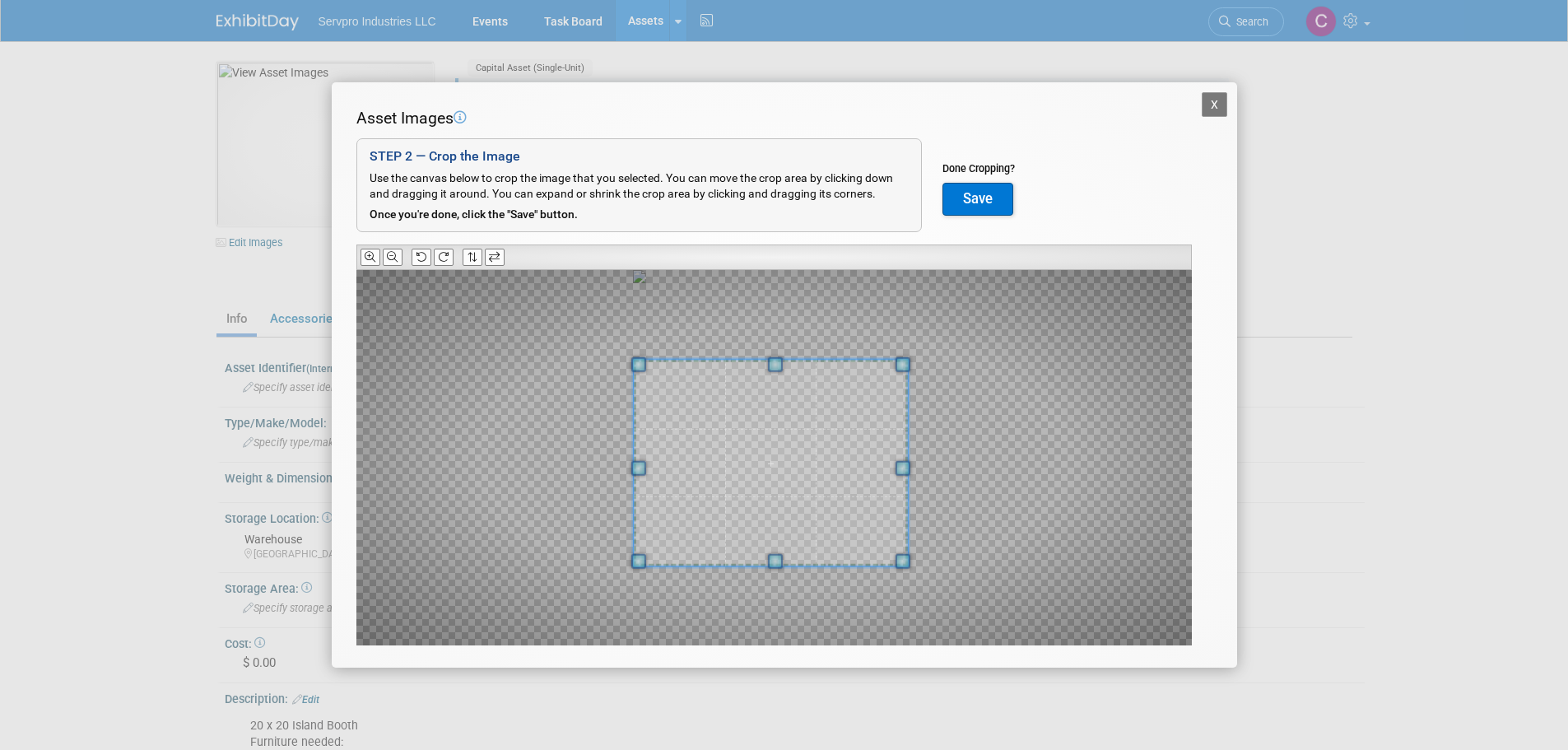
click at [782, 438] on span at bounding box center [770, 463] width 275 height 207
click at [778, 347] on span at bounding box center [775, 353] width 14 height 14
click at [781, 379] on span at bounding box center [773, 456] width 289 height 217
click at [980, 188] on button "Save" at bounding box center [978, 199] width 71 height 33
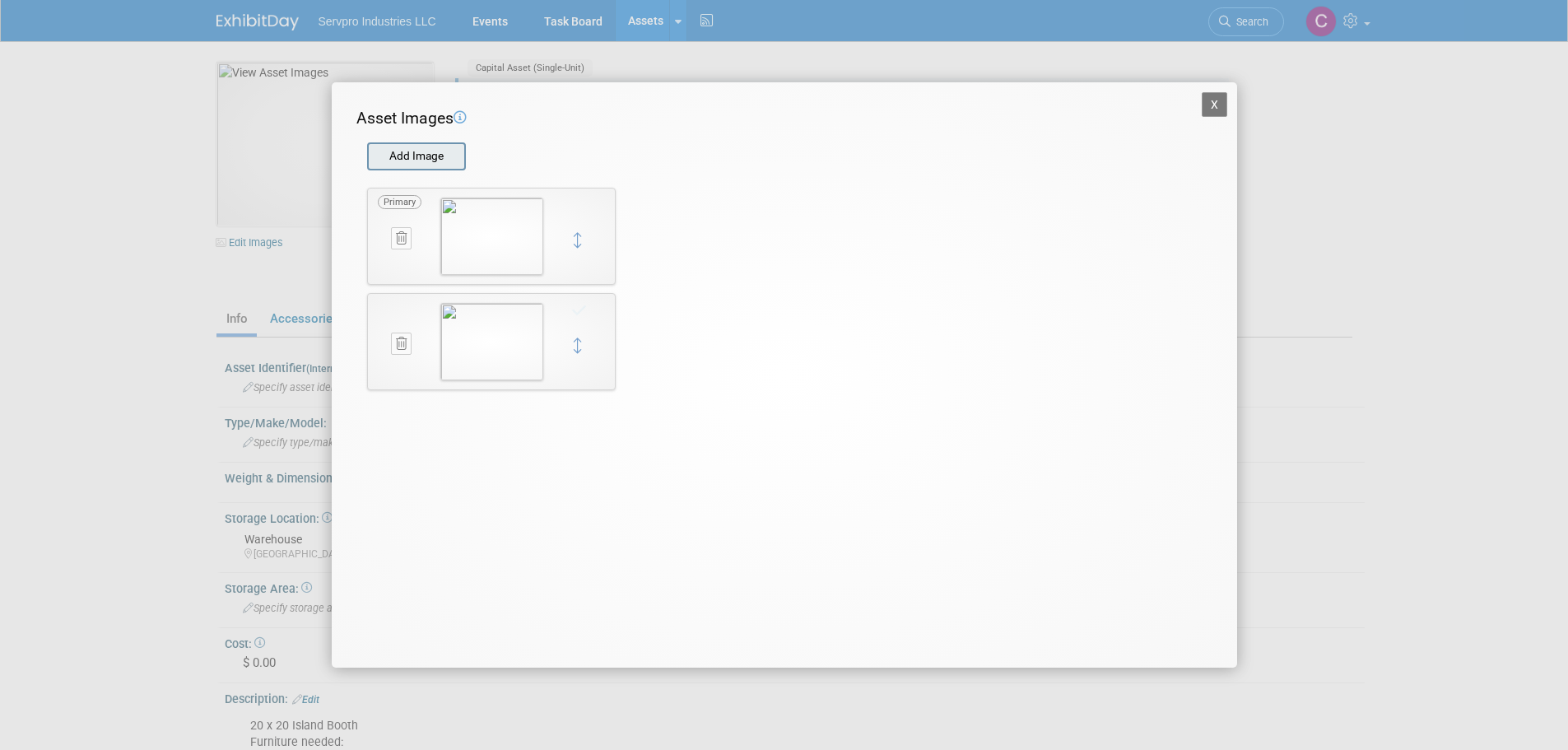
click at [419, 146] on input "file" at bounding box center [366, 157] width 196 height 25
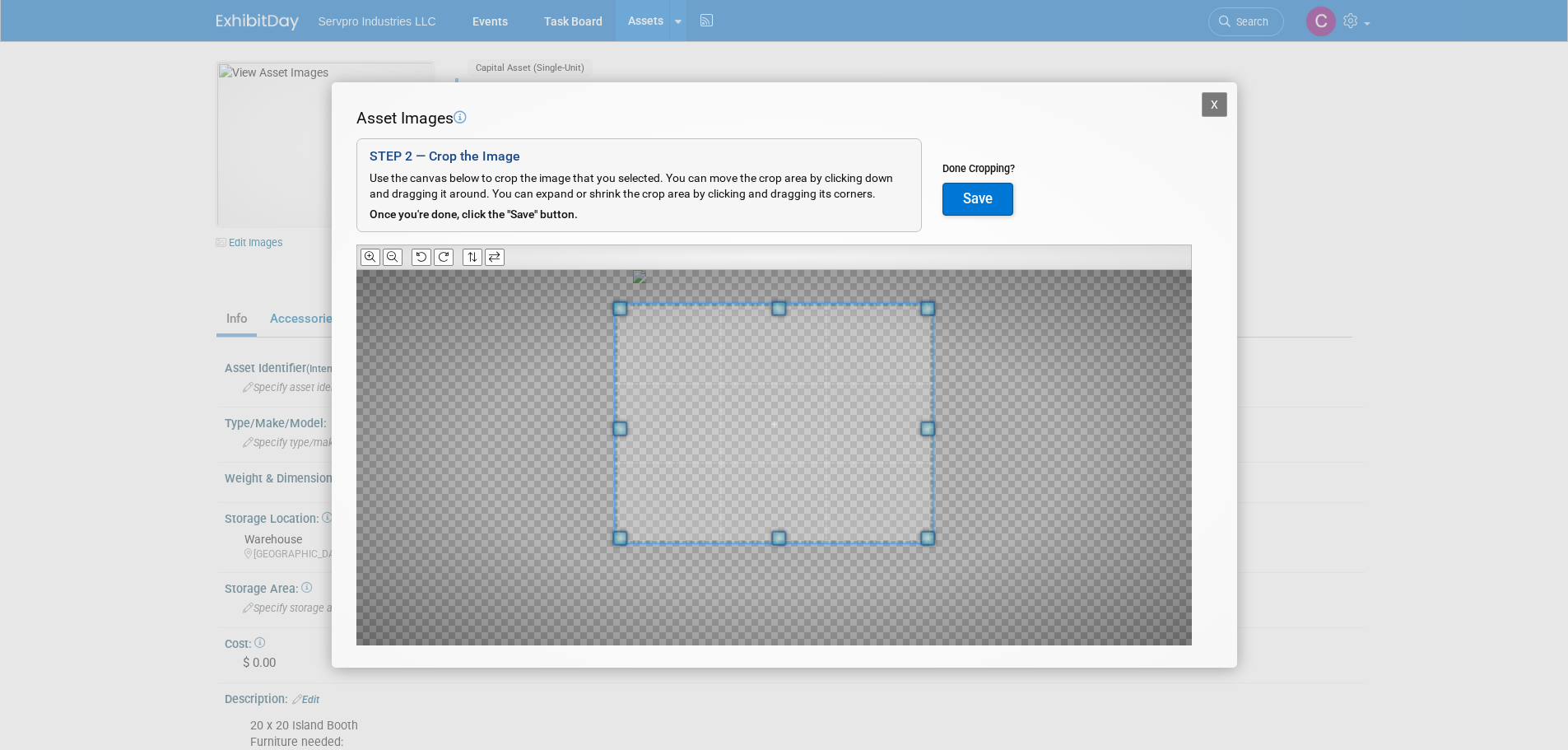
click at [768, 304] on div at bounding box center [774, 424] width 318 height 239
click at [780, 538] on span at bounding box center [778, 538] width 14 height 14
click at [638, 500] on div at bounding box center [785, 412] width 304 height 228
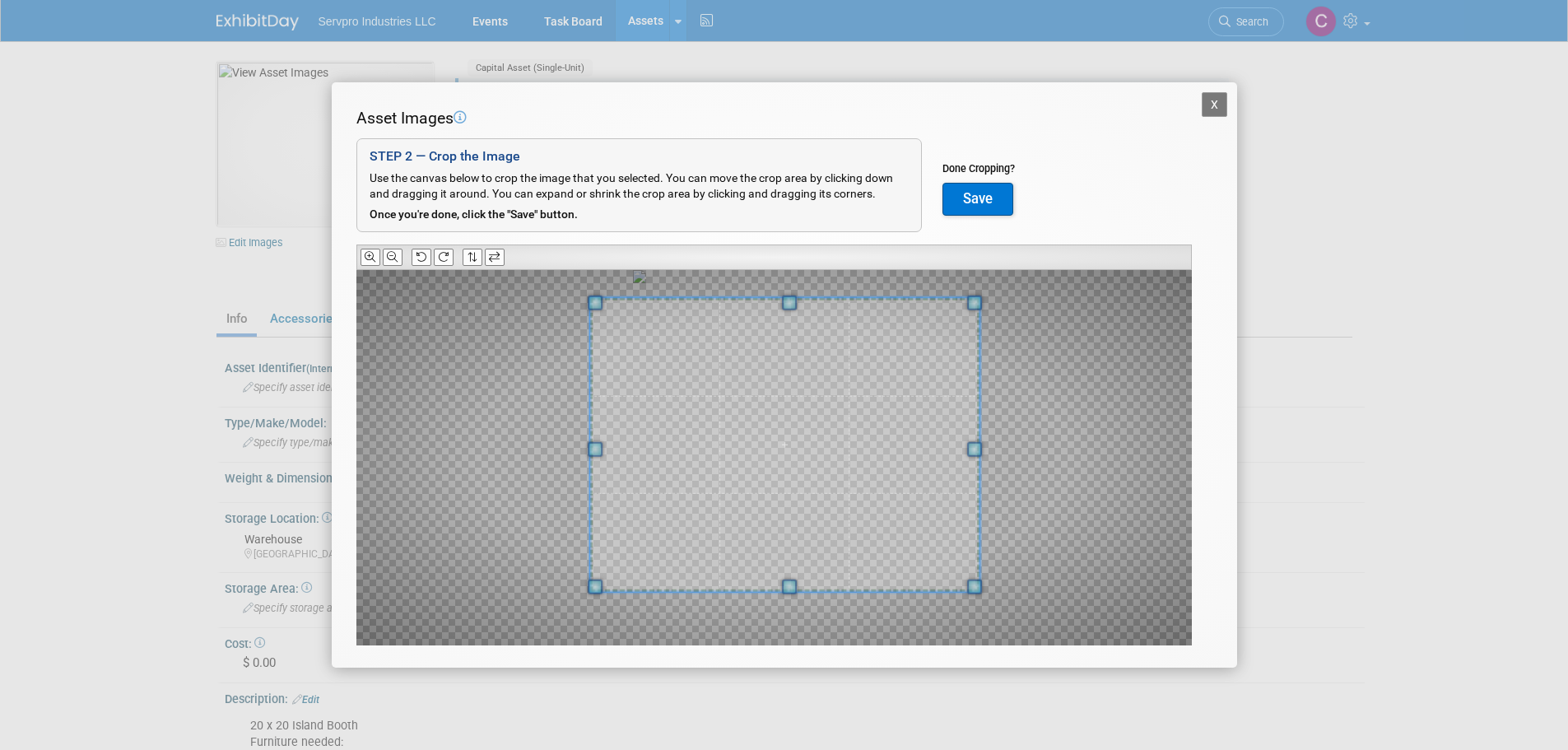
click at [795, 586] on span at bounding box center [789, 585] width 14 height 14
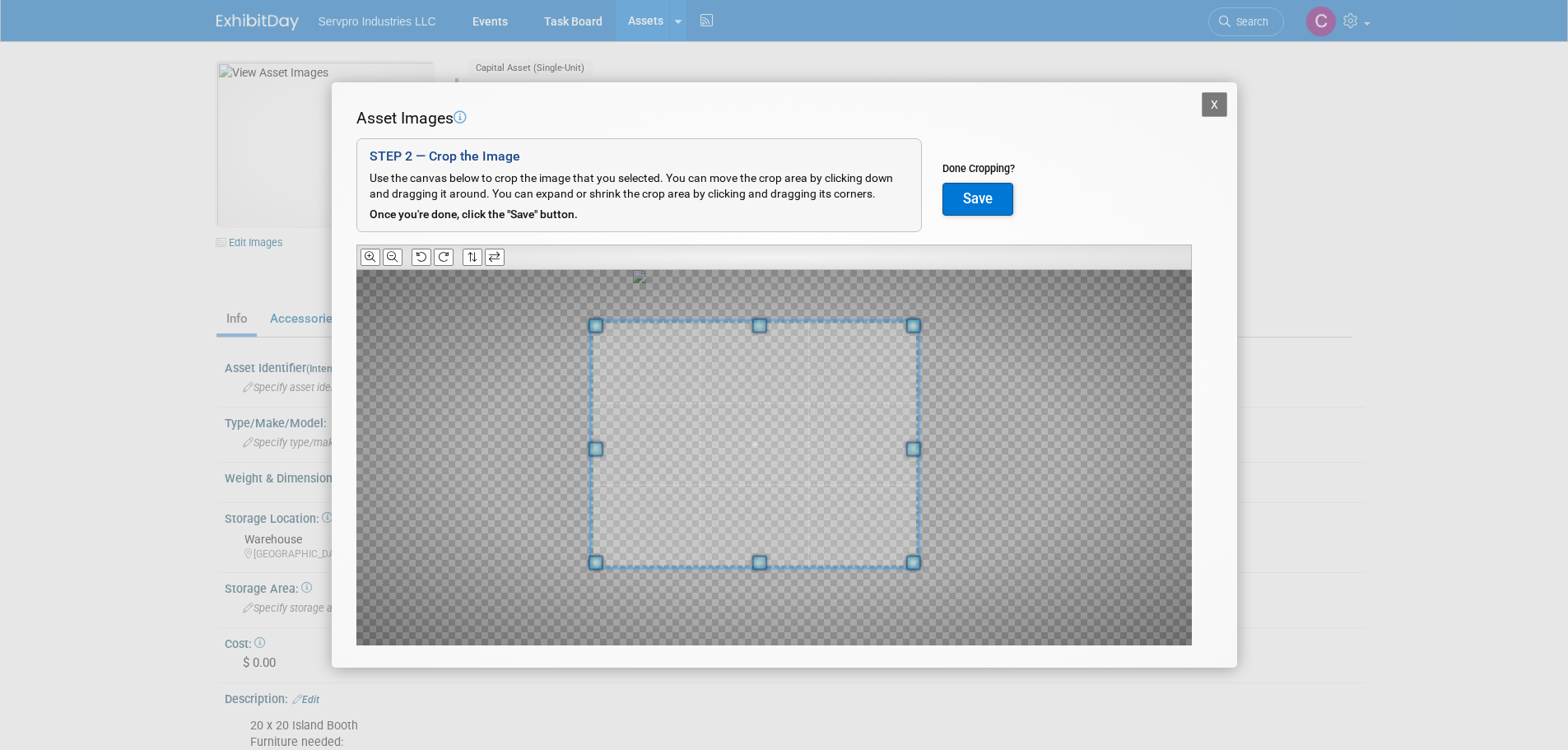
click at [917, 429] on div at bounding box center [754, 445] width 328 height 247
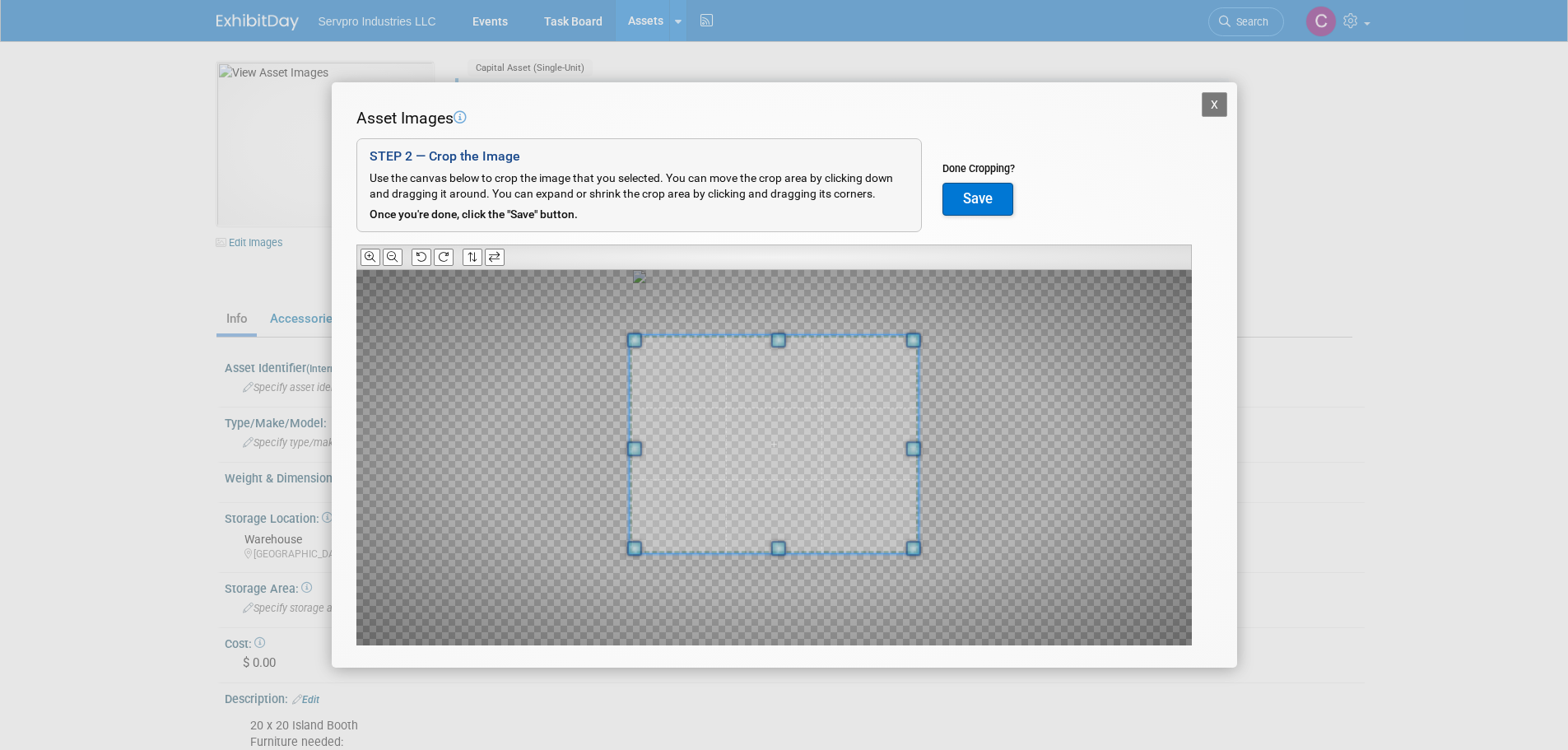
click at [633, 460] on div at bounding box center [773, 443] width 289 height 217
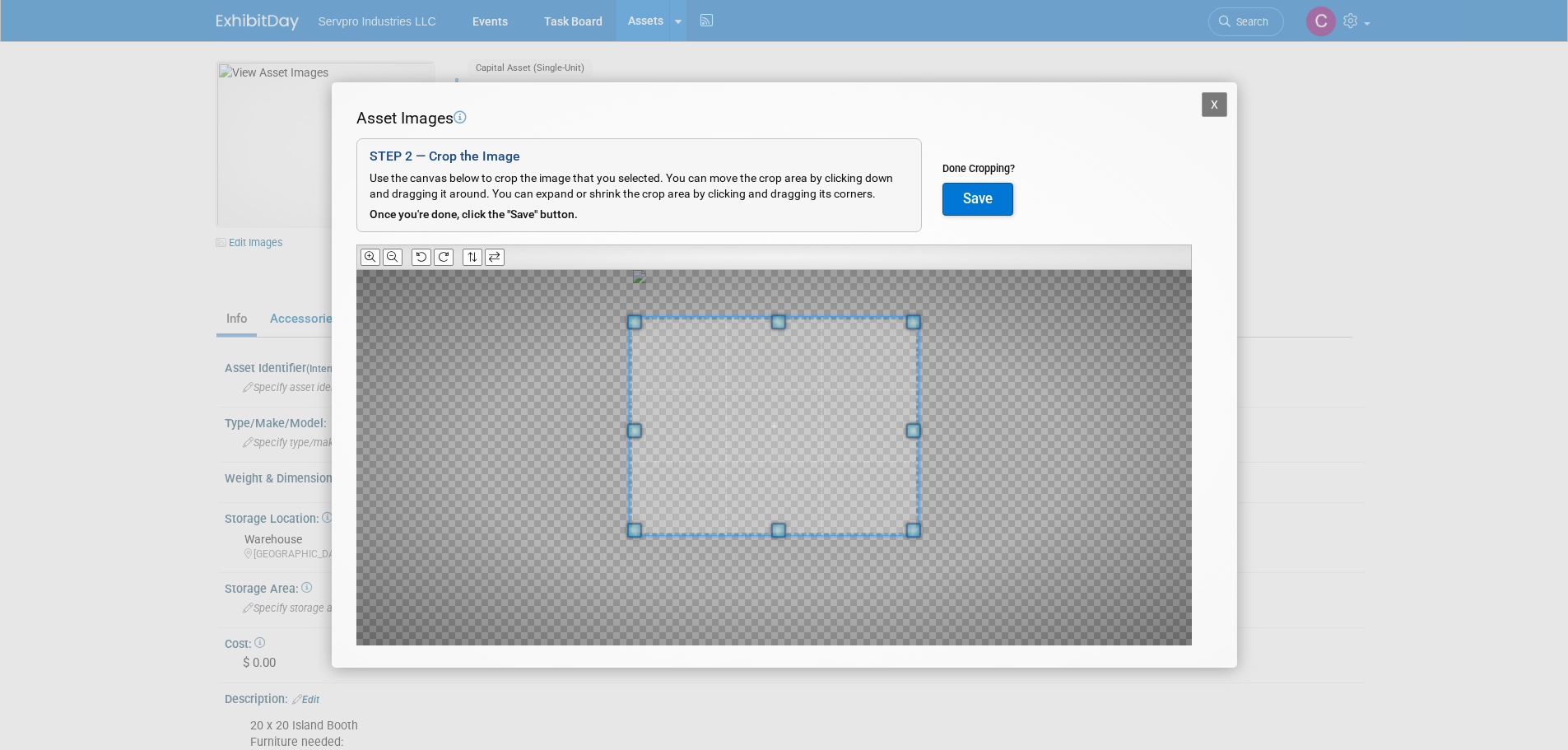
click at [701, 438] on span at bounding box center [773, 425] width 289 height 217
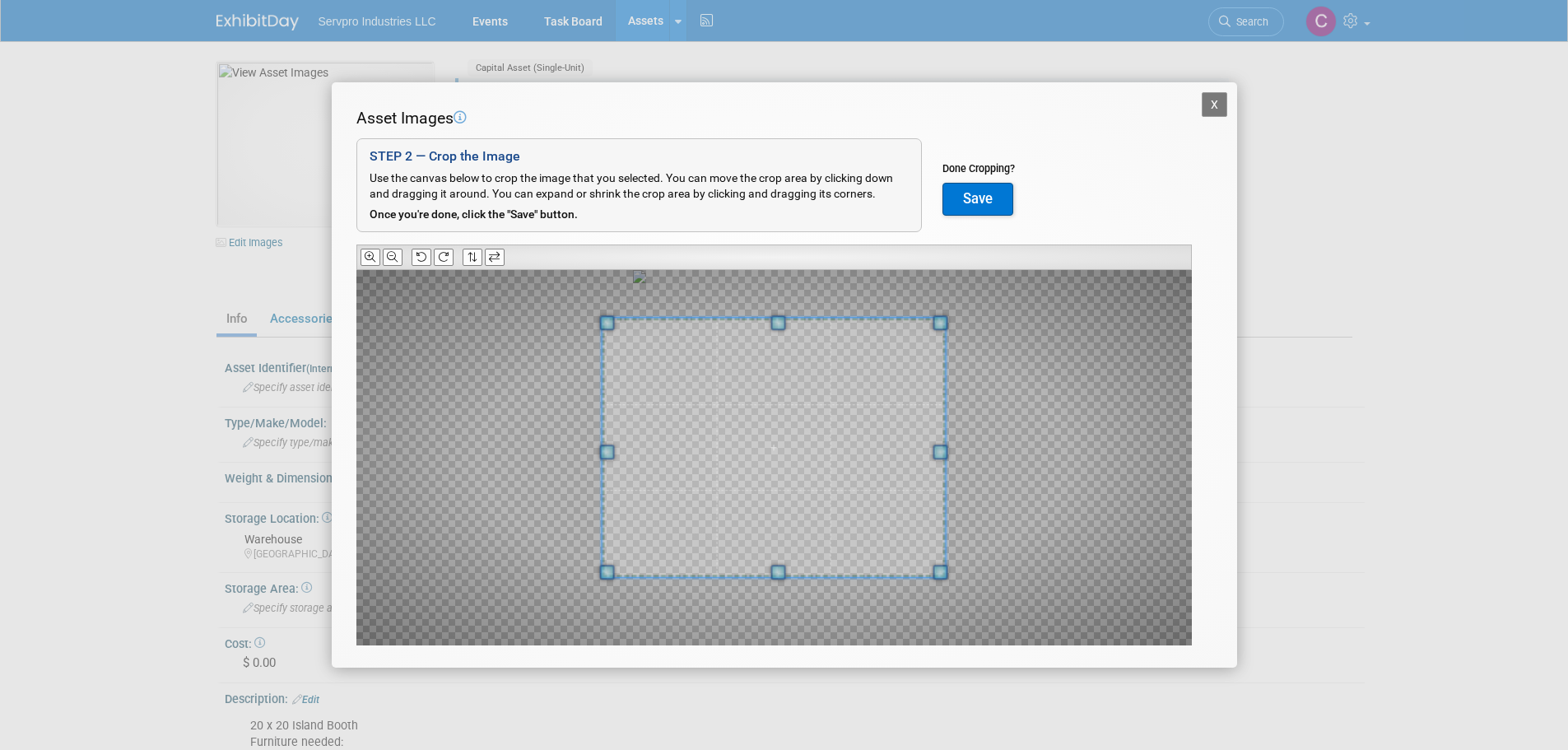
click at [784, 575] on span at bounding box center [778, 571] width 14 height 14
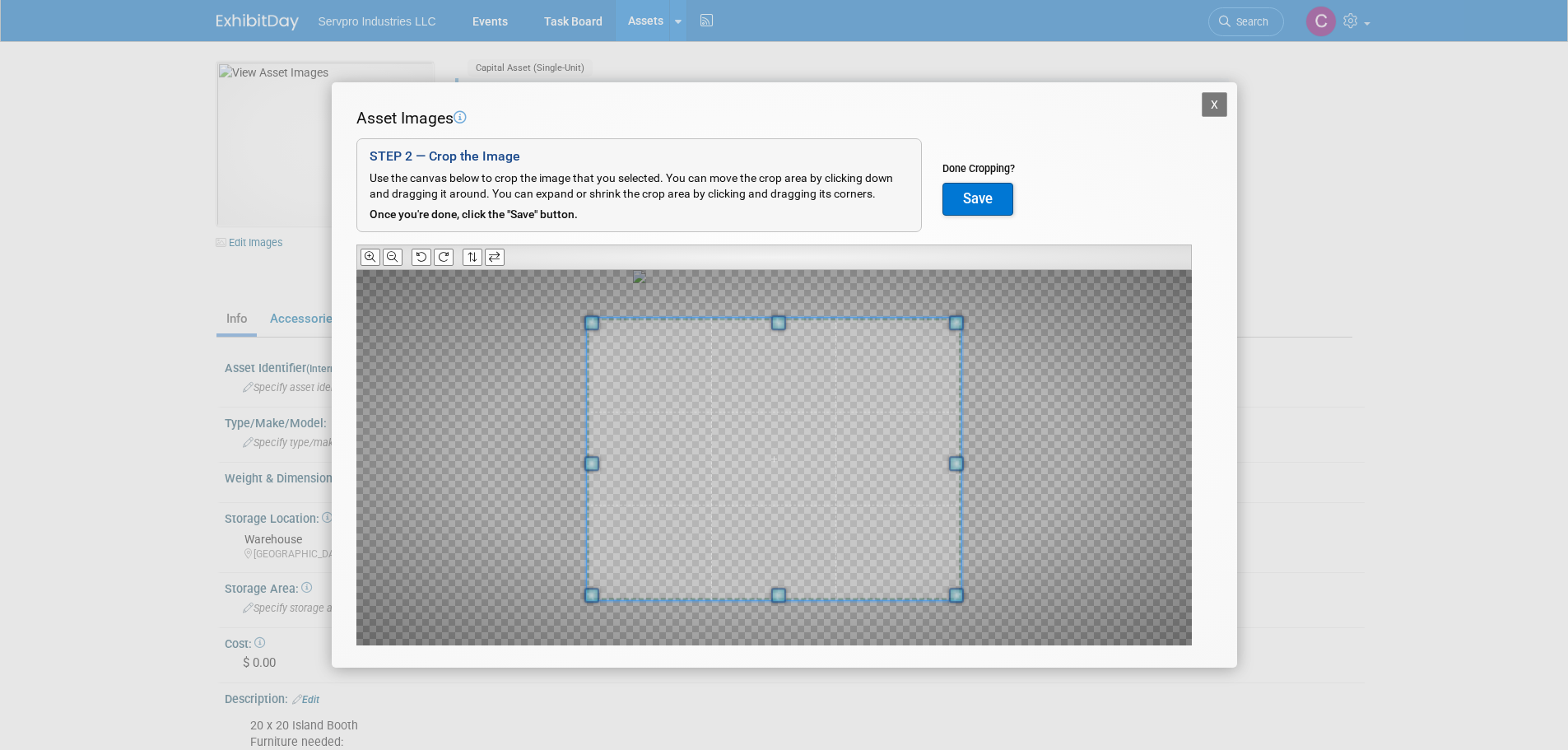
click at [784, 587] on span at bounding box center [778, 594] width 14 height 14
click at [775, 493] on span at bounding box center [776, 446] width 375 height 281
click at [986, 202] on button "Save" at bounding box center [978, 199] width 71 height 33
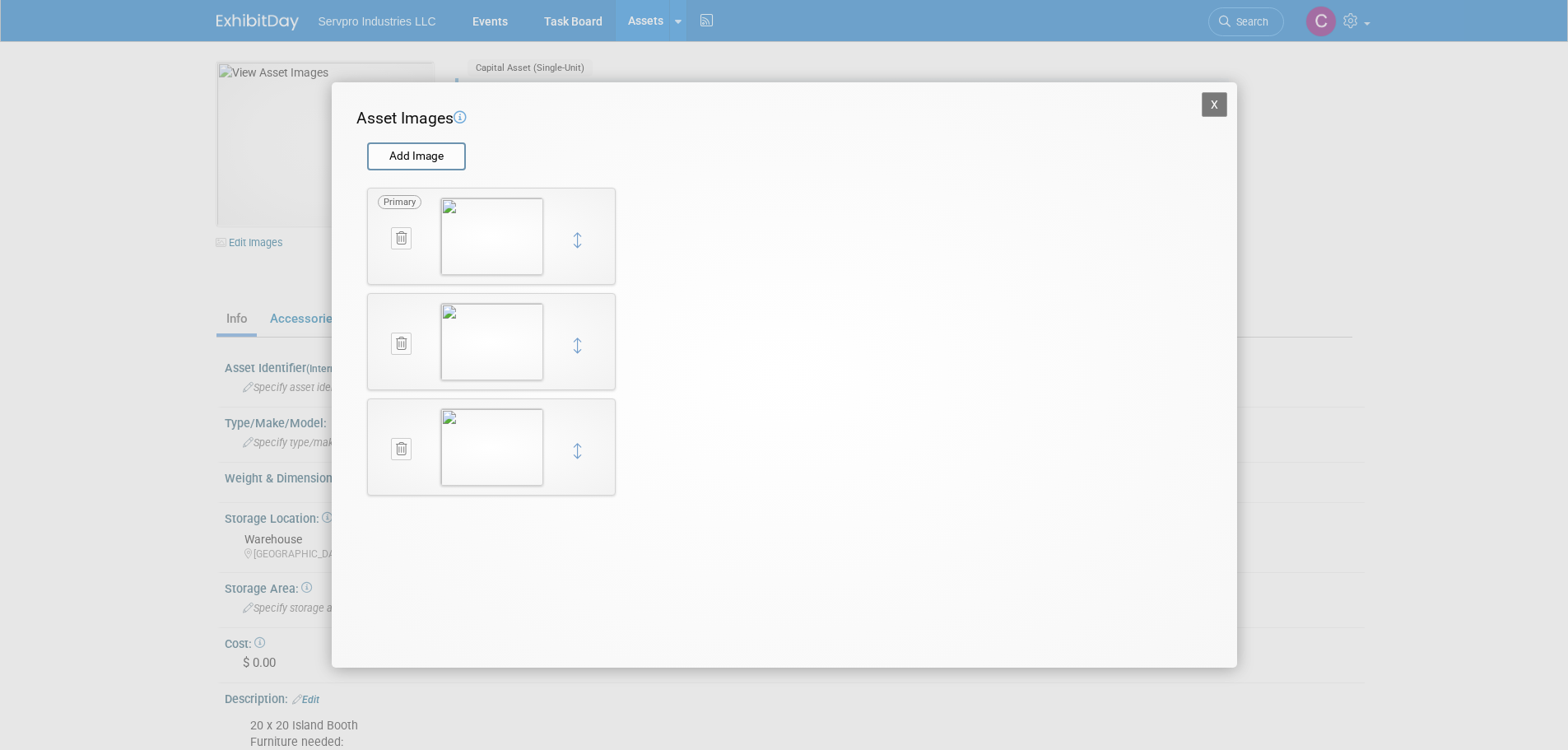
click at [1216, 99] on button "X" at bounding box center [1215, 104] width 27 height 25
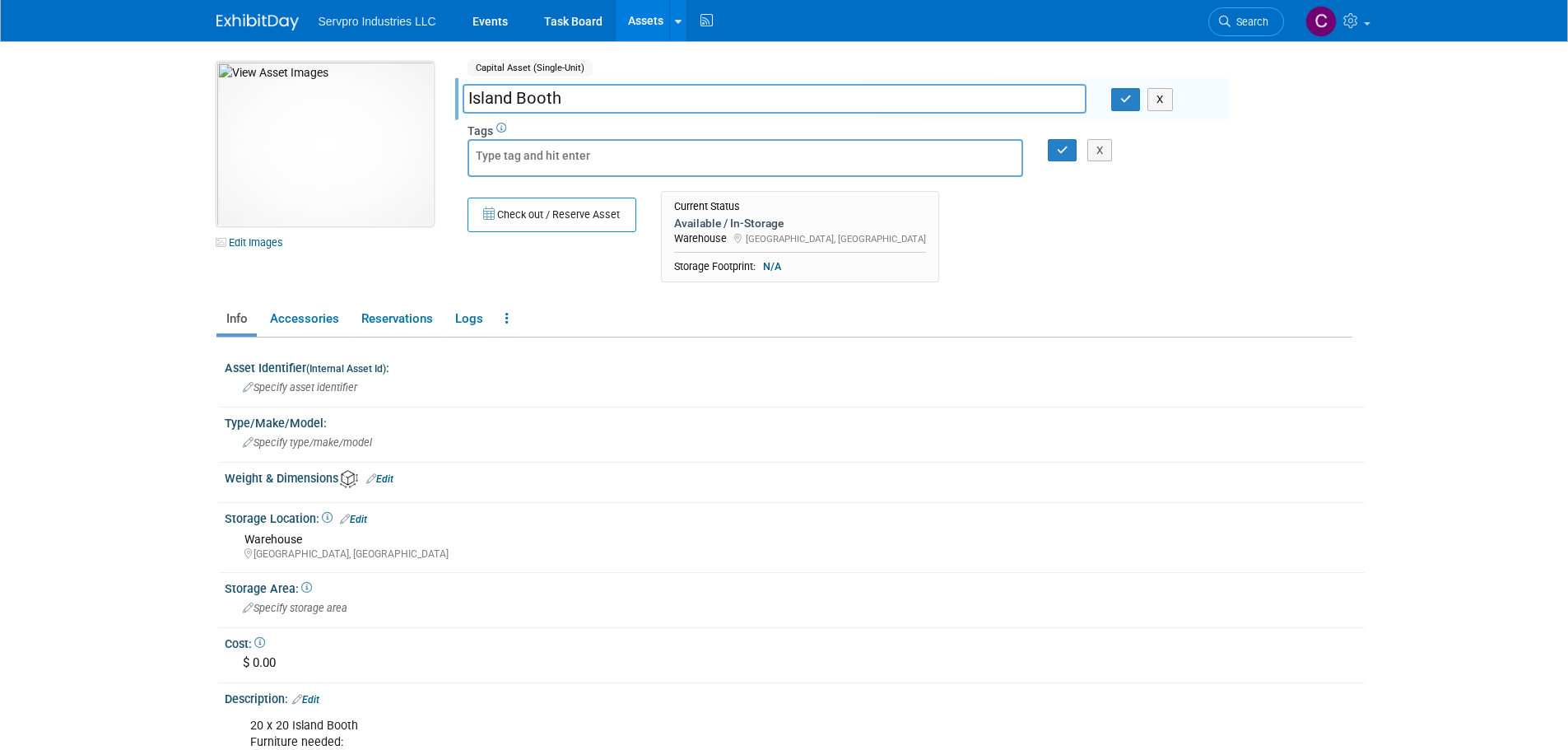
click at [319, 143] on img at bounding box center [324, 144] width 217 height 165
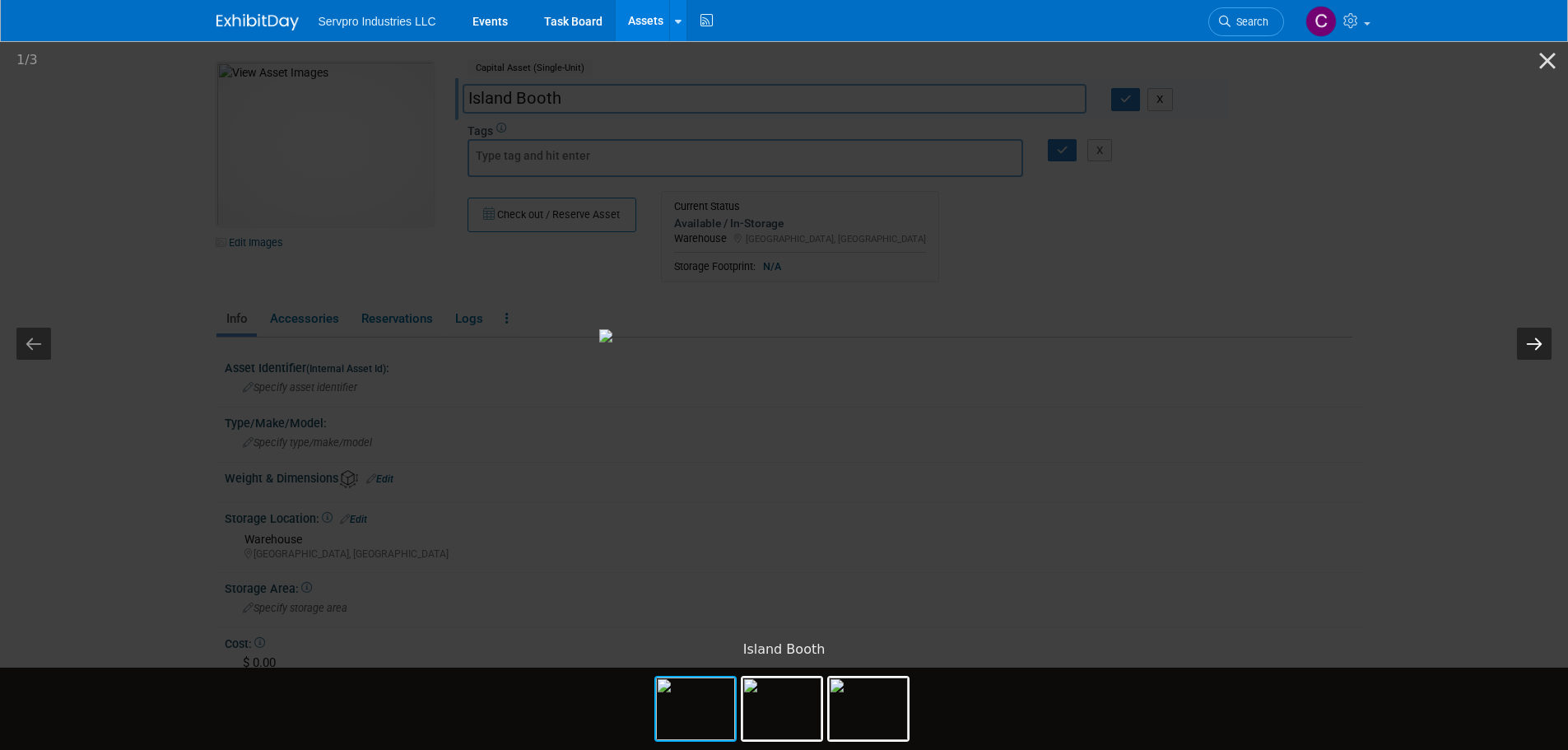
click at [1534, 343] on button "Next slide" at bounding box center [1535, 344] width 34 height 33
click at [1555, 68] on button "Close gallery" at bounding box center [1547, 60] width 41 height 38
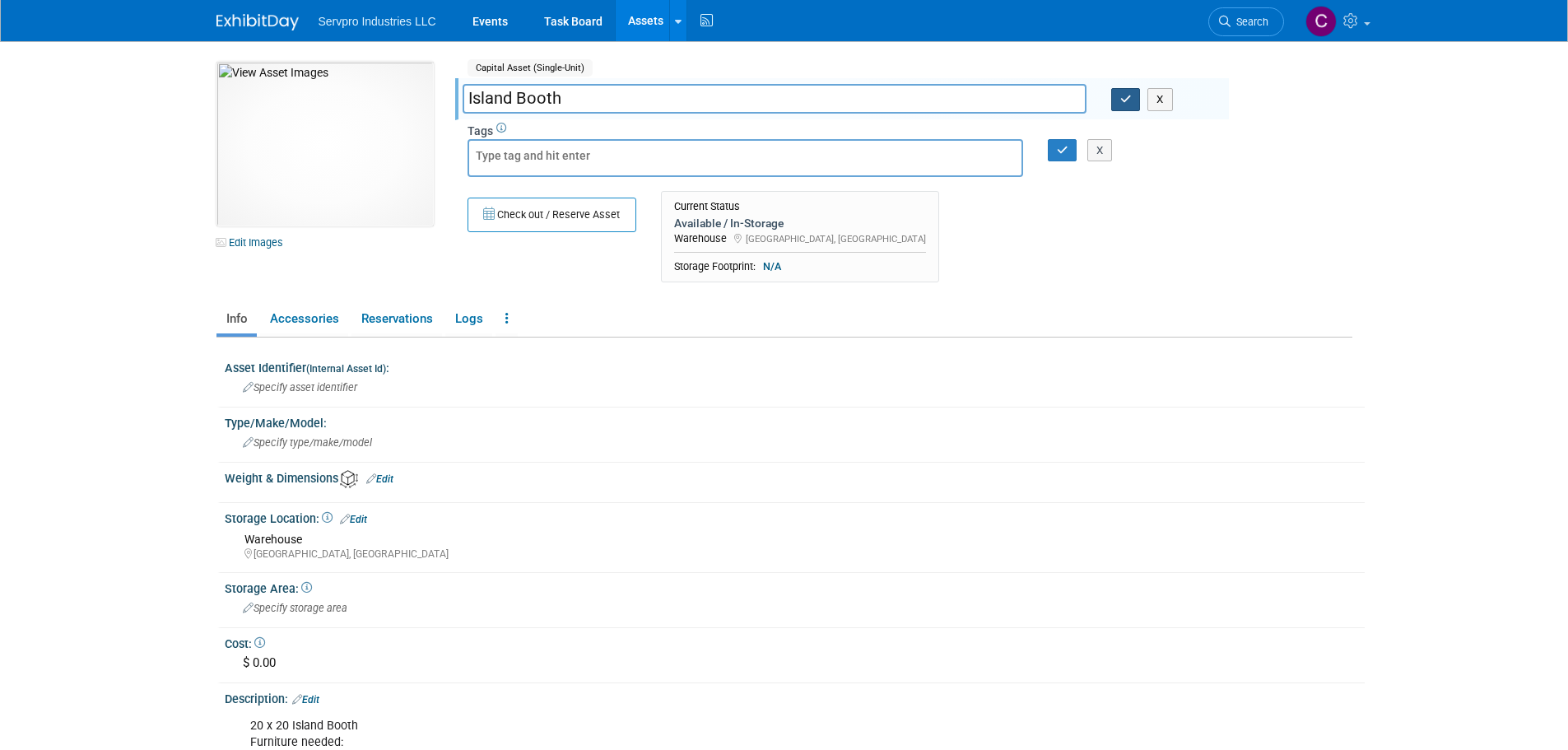
click at [1130, 103] on icon "button" at bounding box center [1126, 99] width 11 height 11
